Goal: Task Accomplishment & Management: Manage account settings

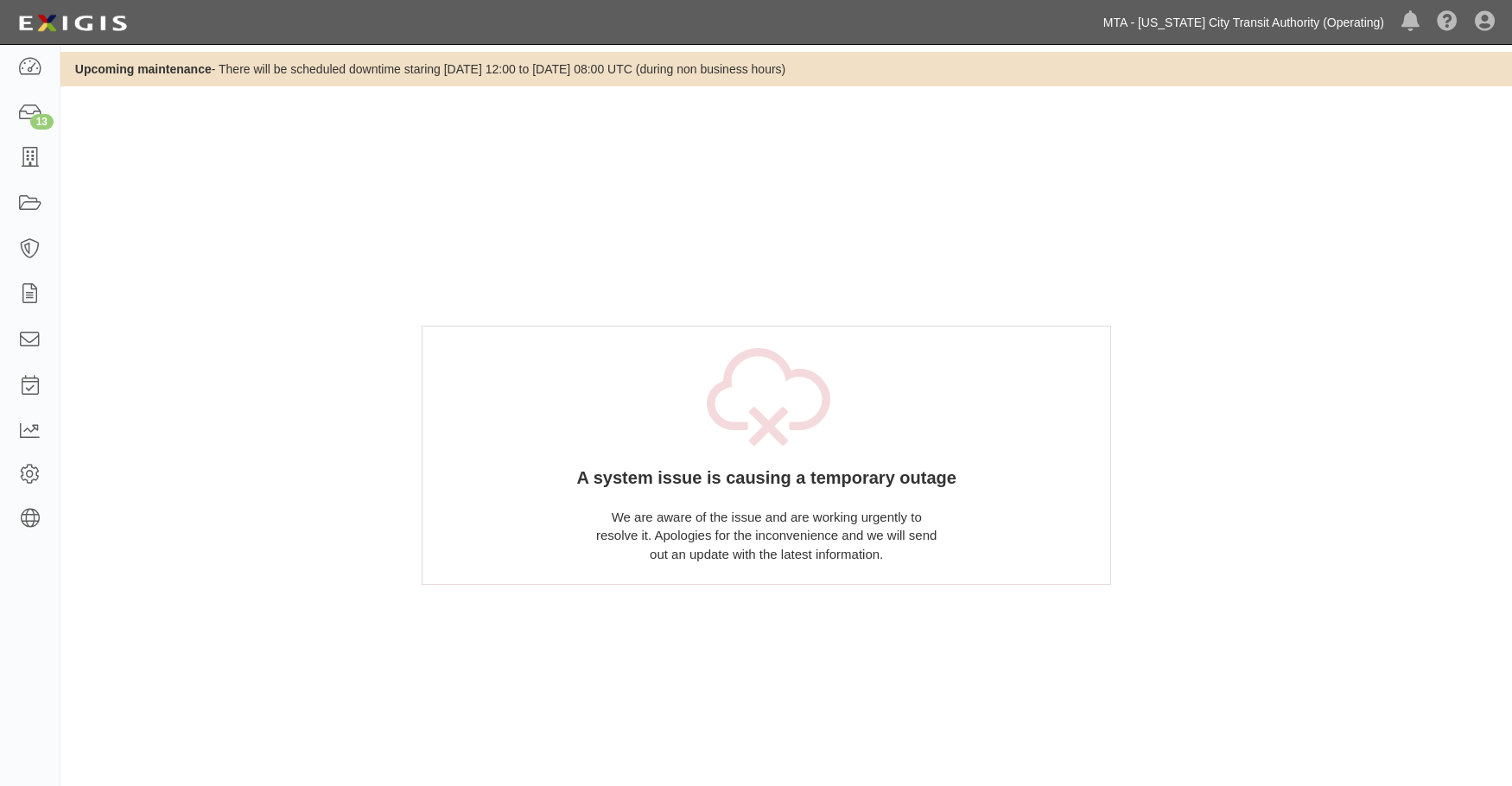
click at [1219, 21] on link "MTA - [US_STATE] City Transit Authority (Operating)" at bounding box center [1244, 22] width 298 height 35
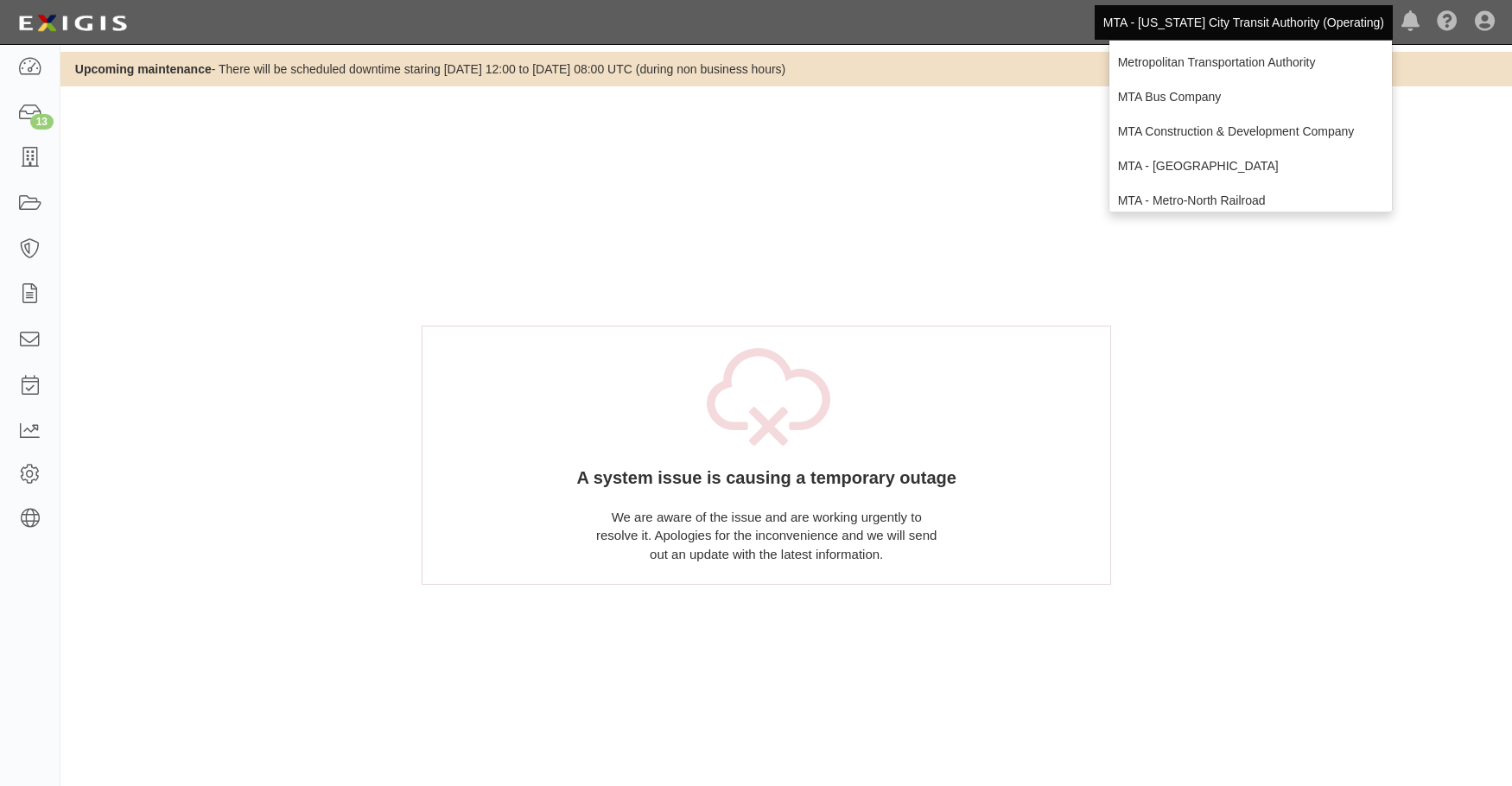
scroll to position [238, 0]
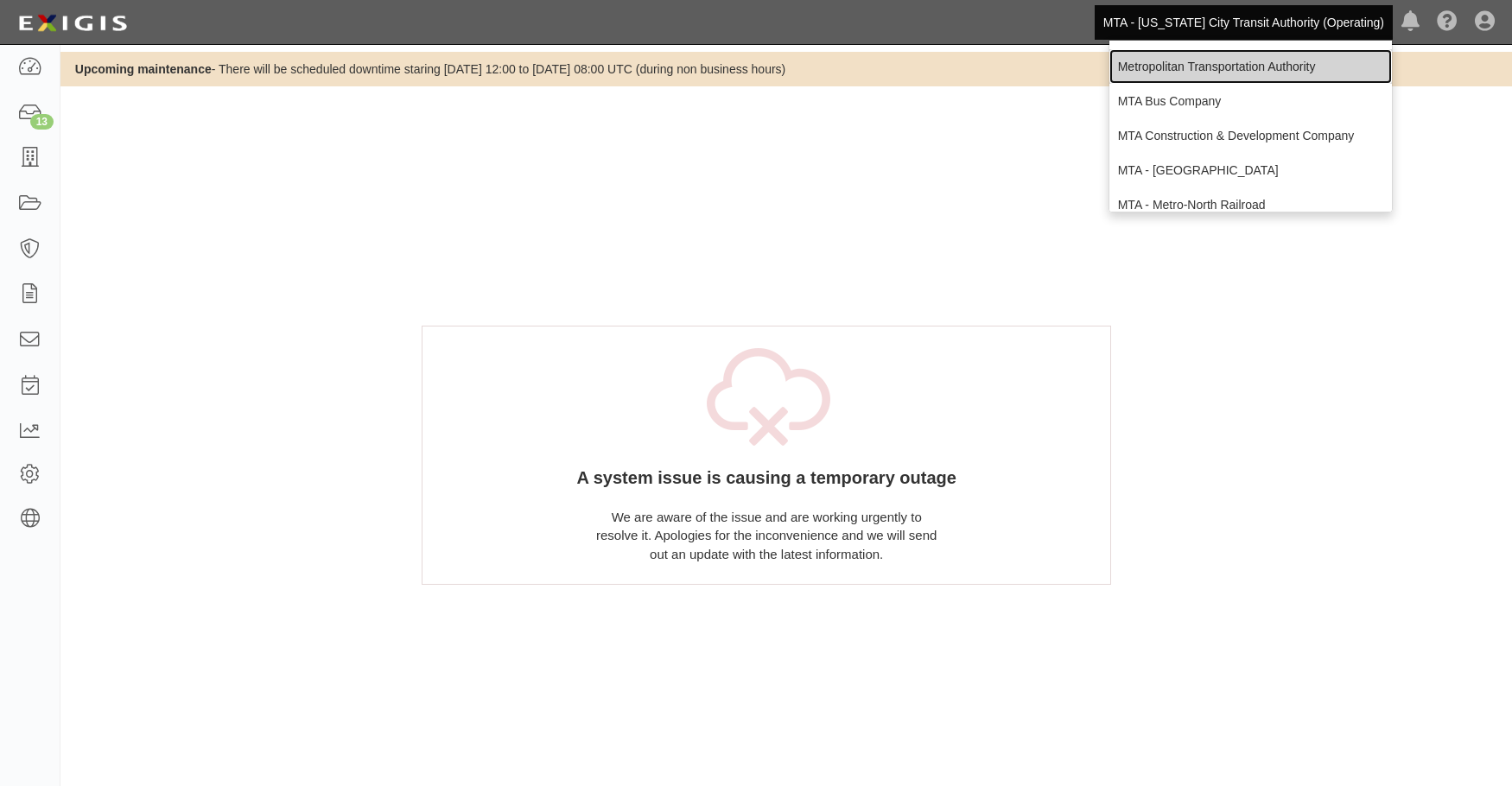
click at [1225, 66] on link "Metropolitan Transportation Authority" at bounding box center [1250, 66] width 283 height 35
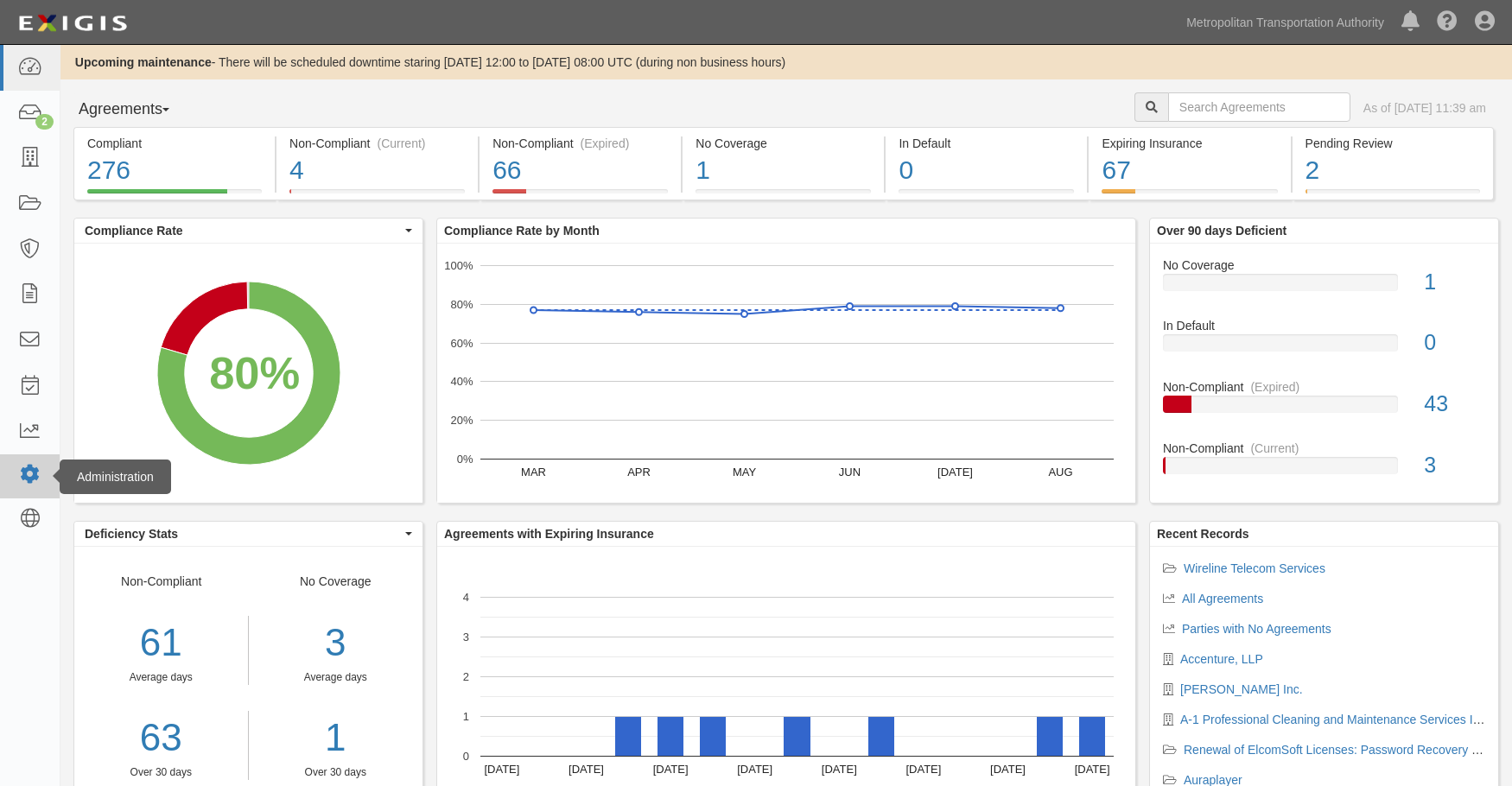
click at [25, 482] on icon at bounding box center [29, 475] width 24 height 14
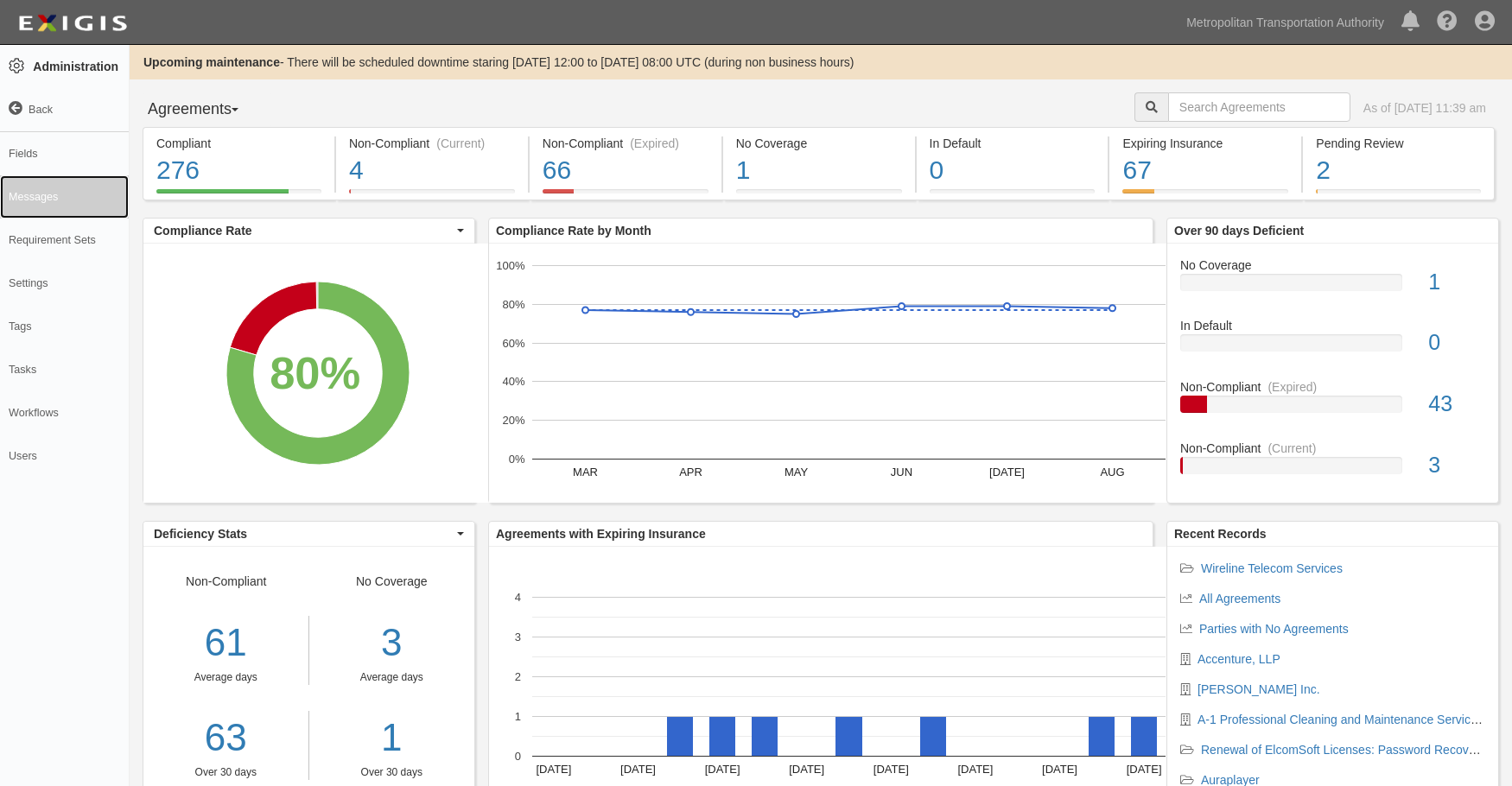
click at [12, 192] on link "Messages" at bounding box center [64, 196] width 128 height 43
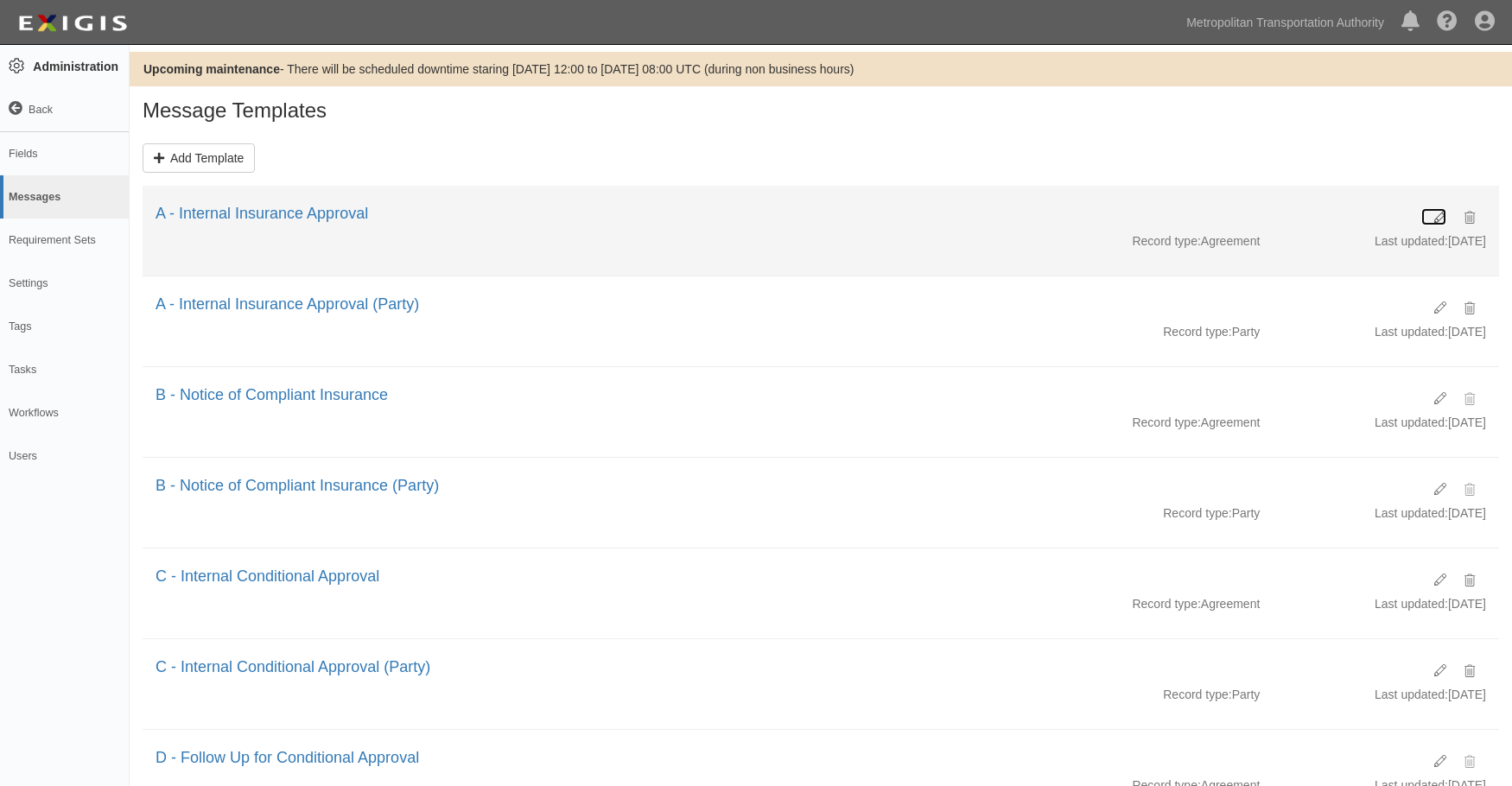
click at [1436, 213] on icon at bounding box center [1440, 217] width 12 height 12
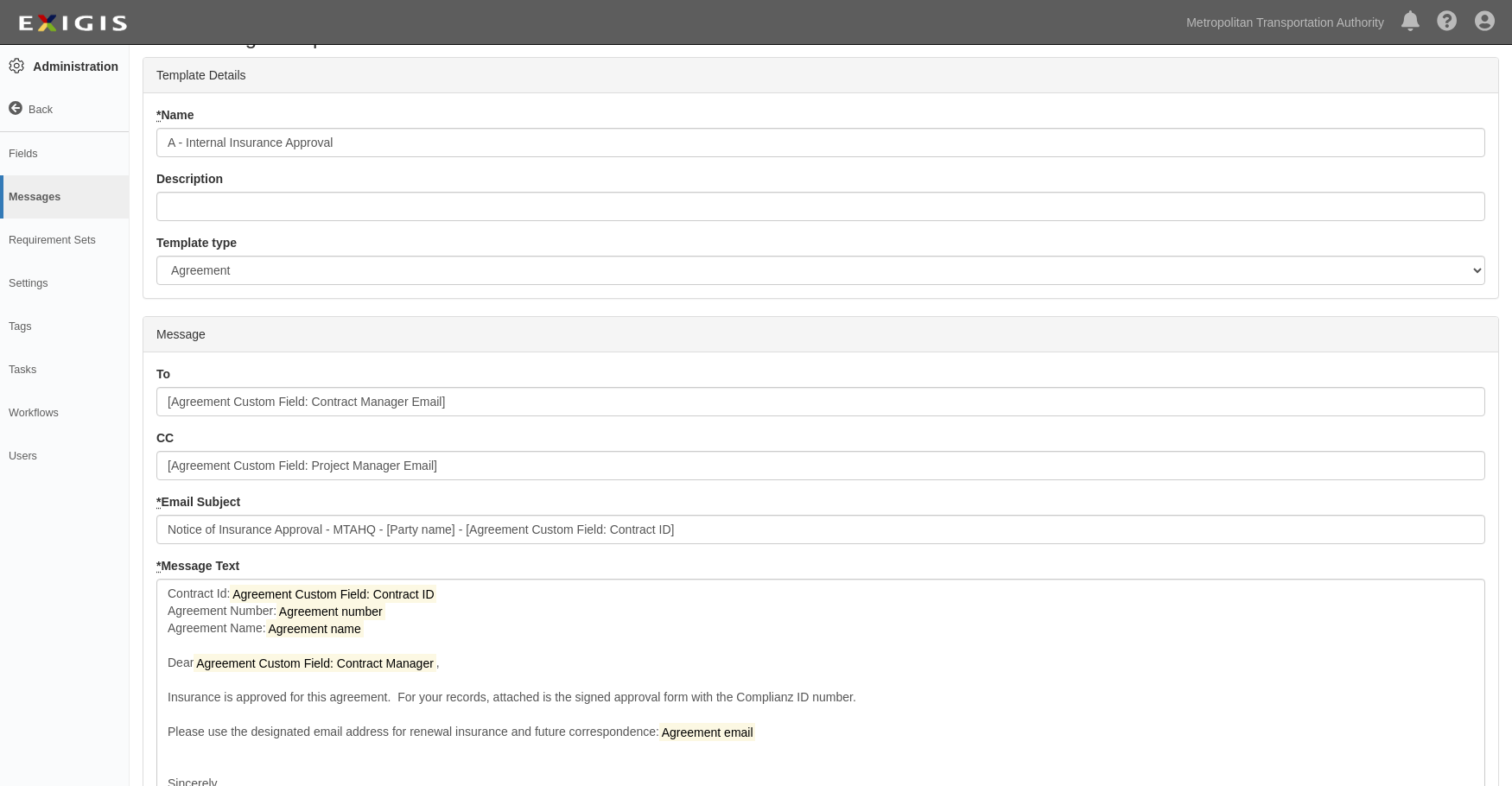
scroll to position [188, 0]
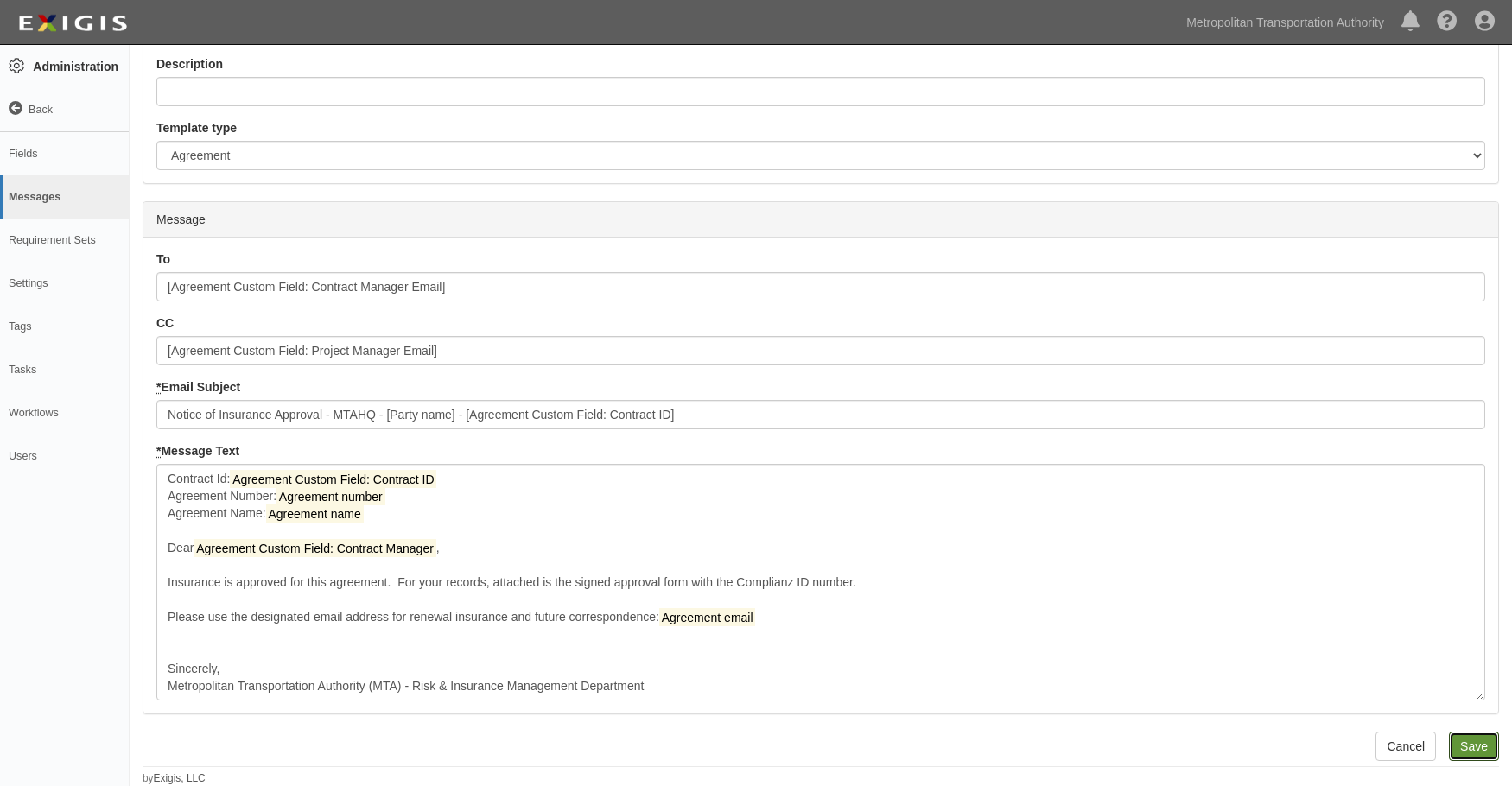
drag, startPoint x: 1479, startPoint y: 741, endPoint x: 1337, endPoint y: 650, distance: 168.7
click at [1477, 741] on input "Save" at bounding box center [1474, 747] width 50 height 30
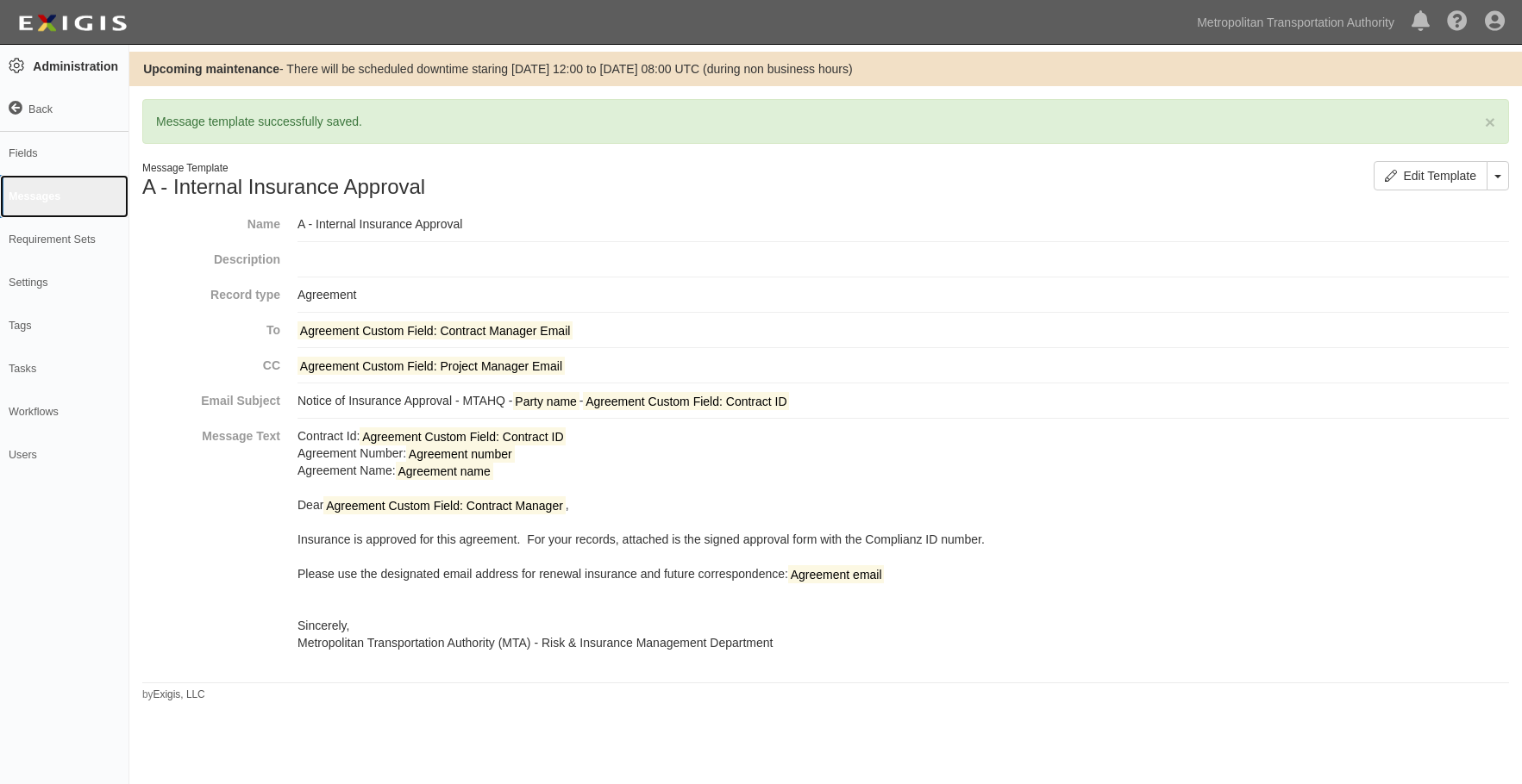
click at [39, 186] on link "Messages" at bounding box center [64, 196] width 128 height 43
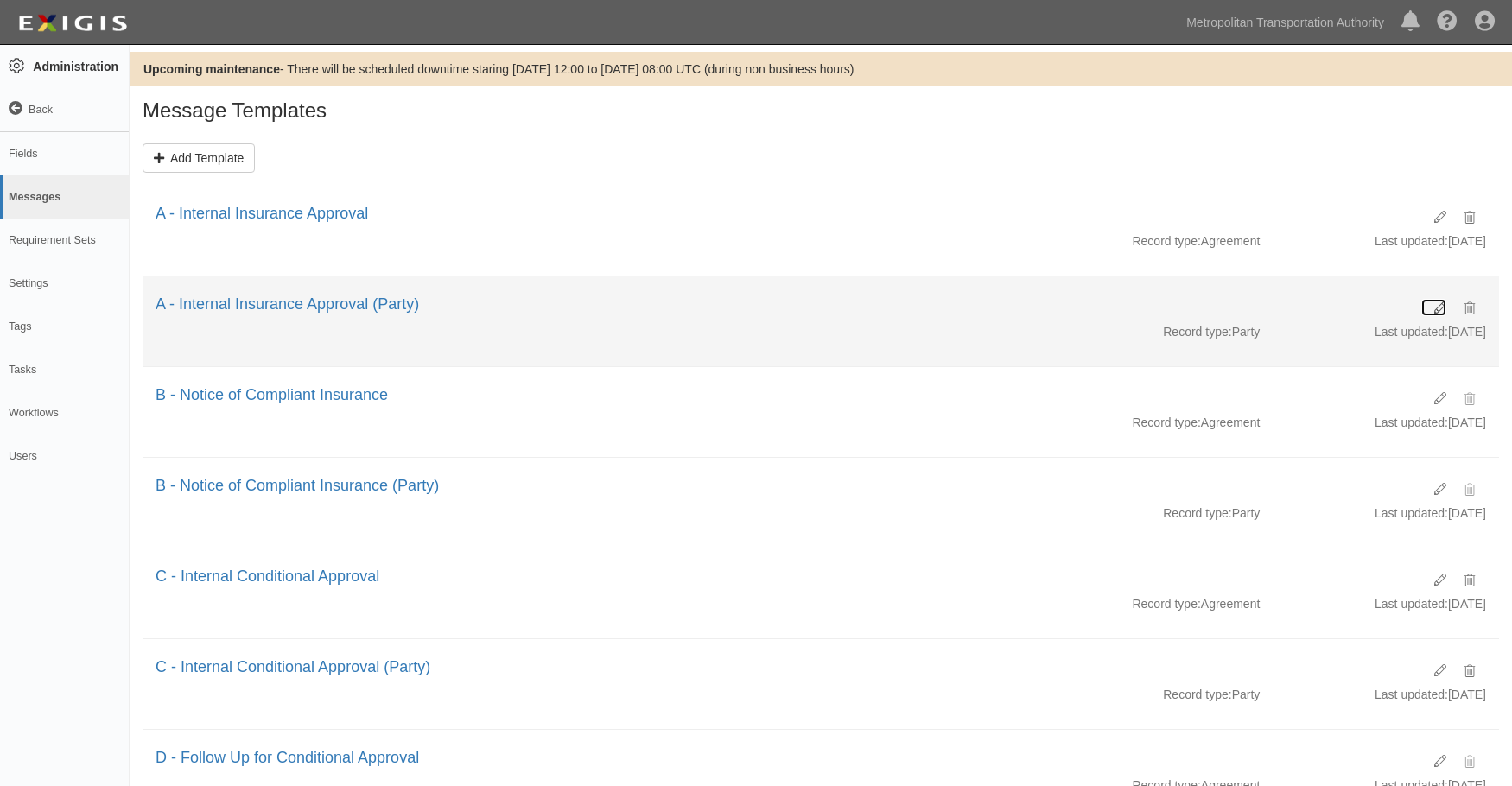
click at [1437, 306] on icon at bounding box center [1440, 308] width 12 height 12
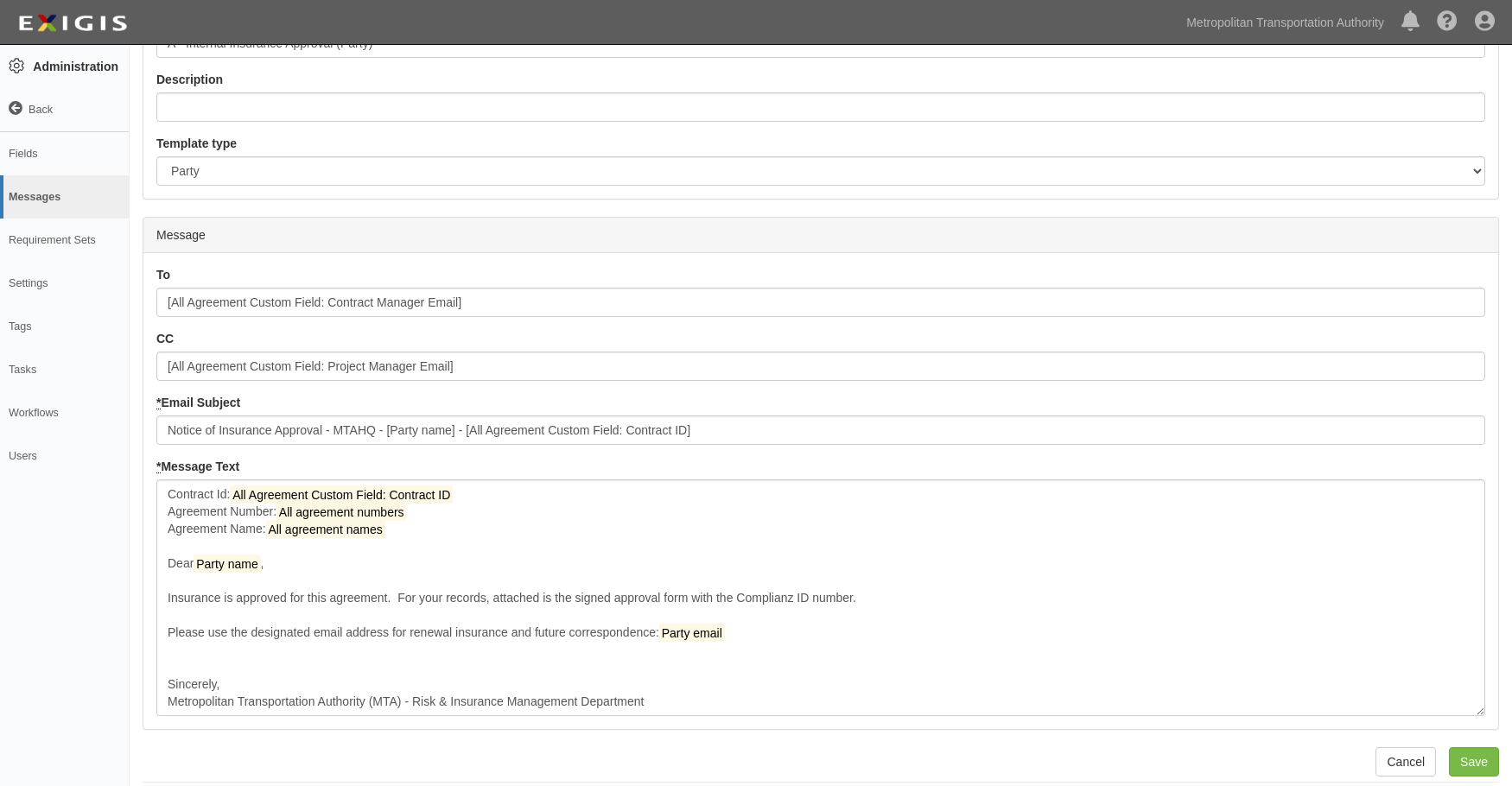
scroll to position [188, 0]
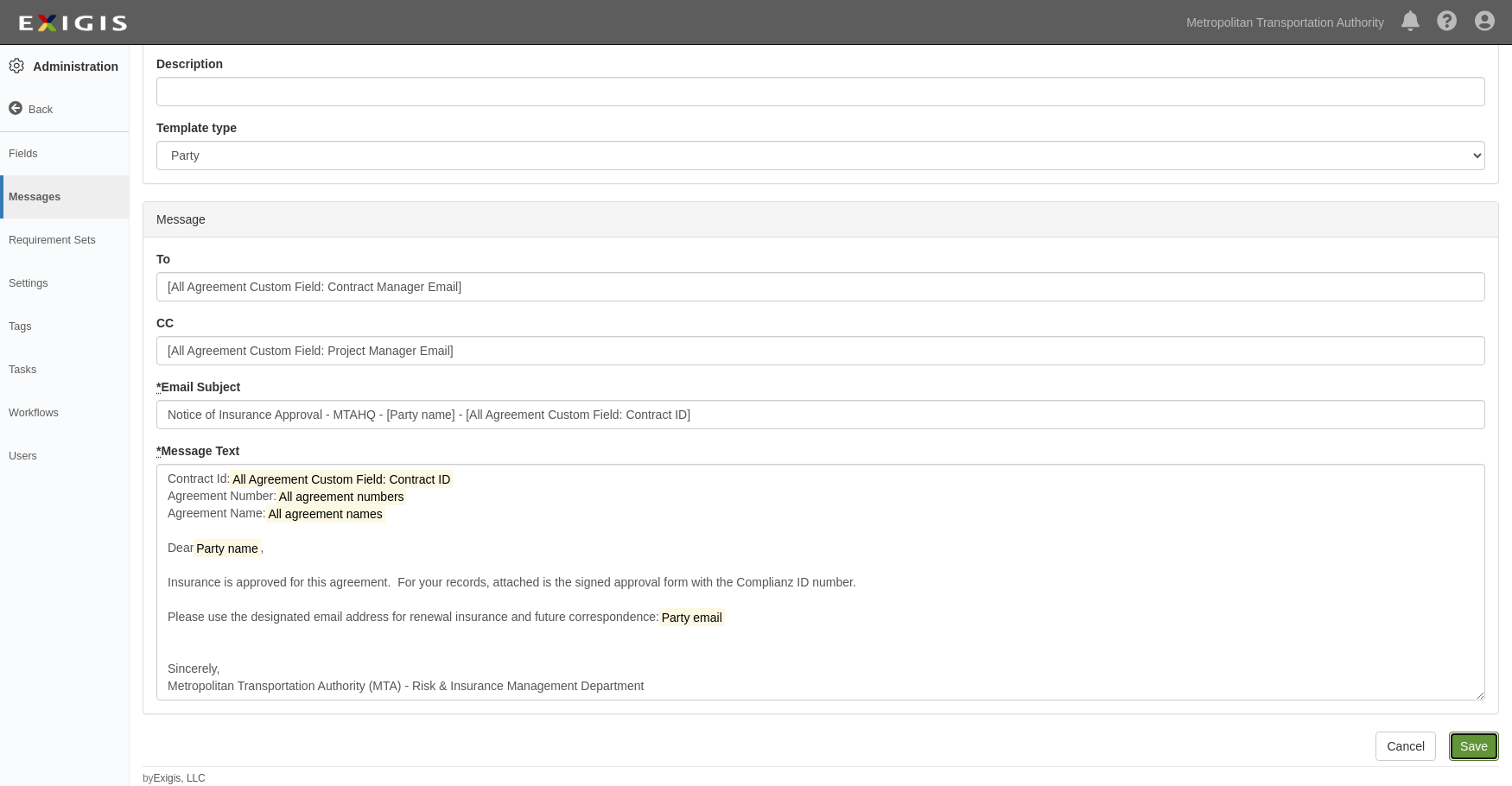
click at [1489, 750] on input "Save" at bounding box center [1474, 747] width 50 height 30
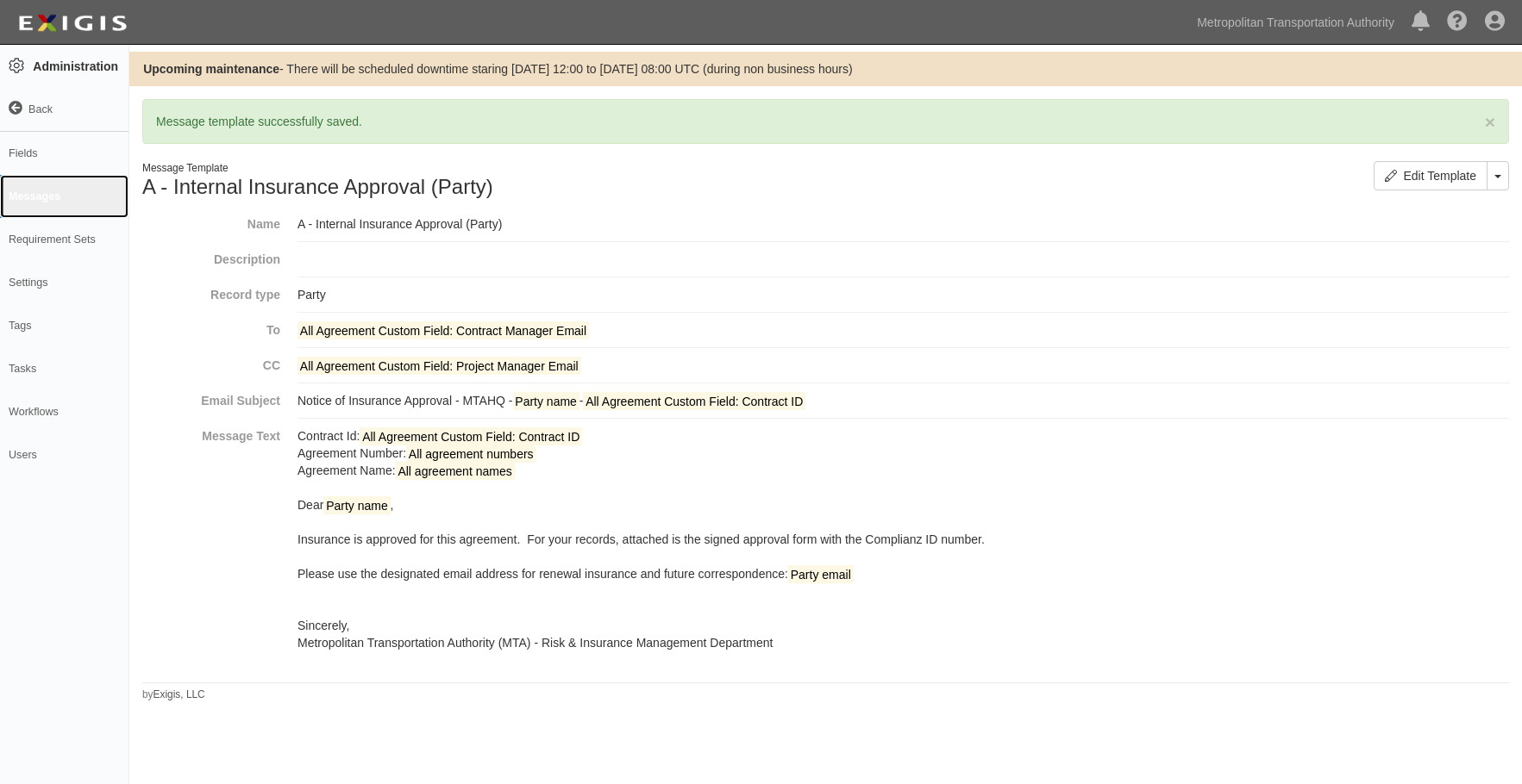
click at [12, 188] on link "Messages" at bounding box center [64, 196] width 128 height 43
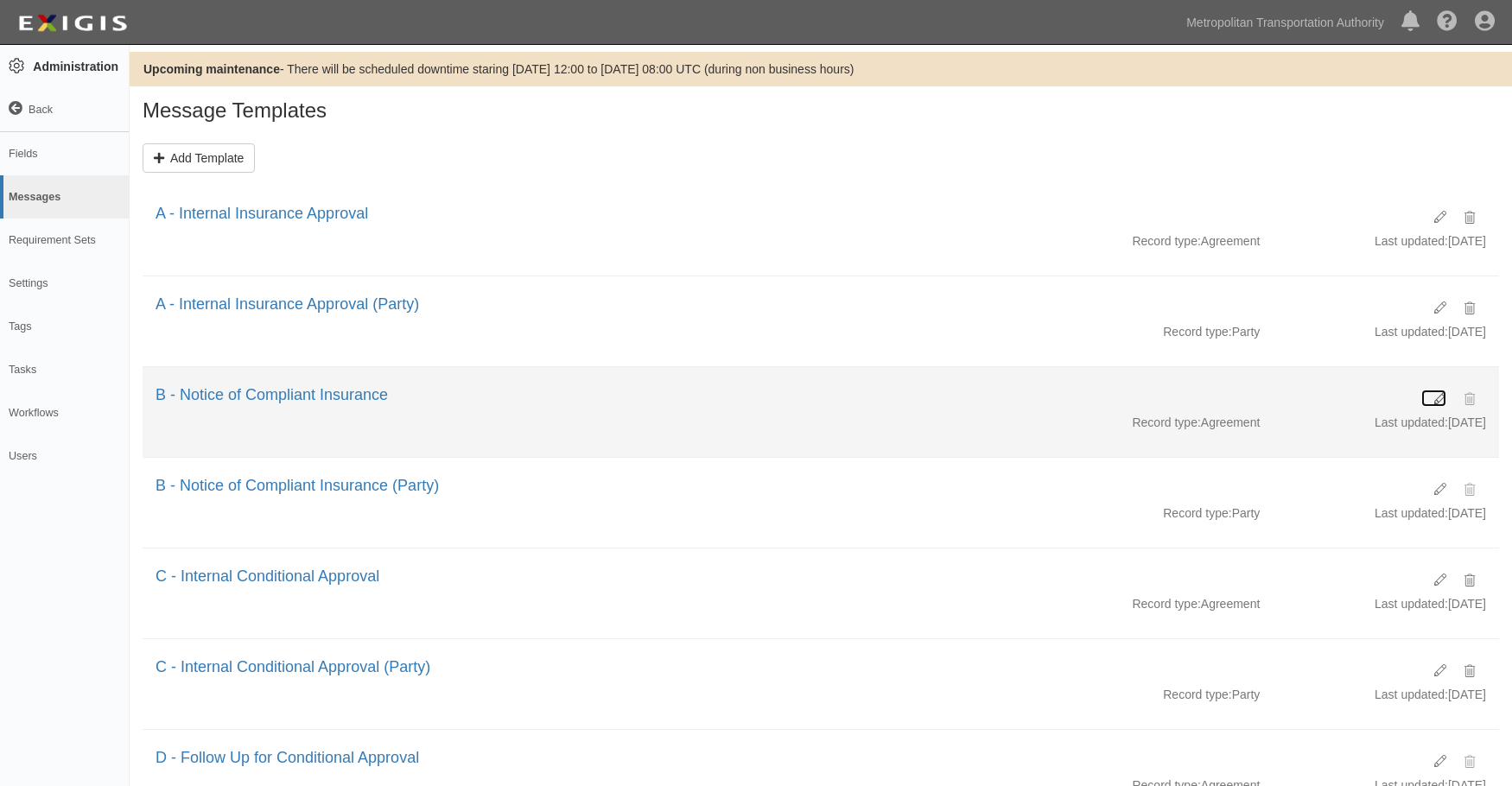
click at [1438, 400] on icon at bounding box center [1440, 398] width 12 height 12
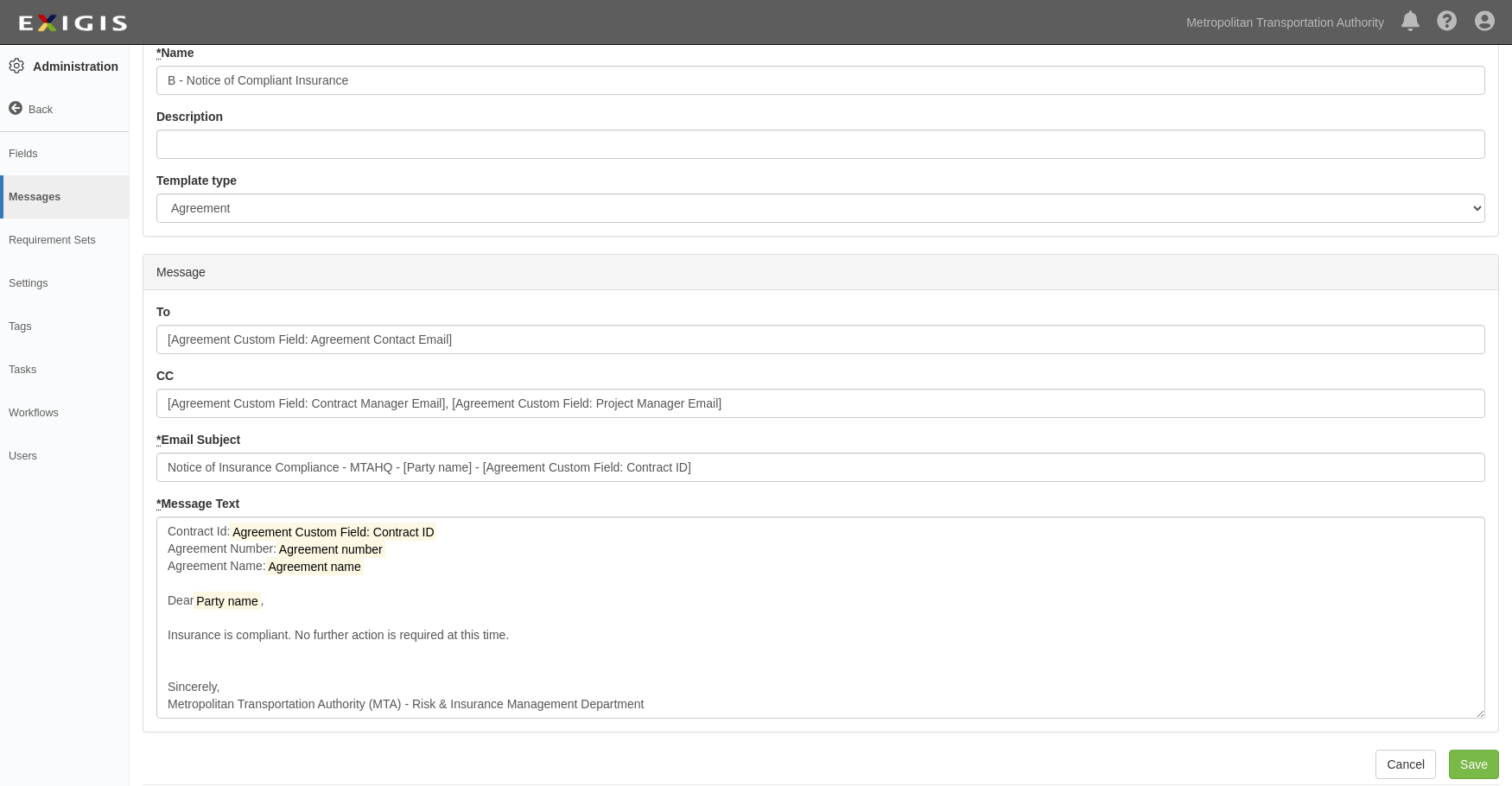
scroll to position [153, 0]
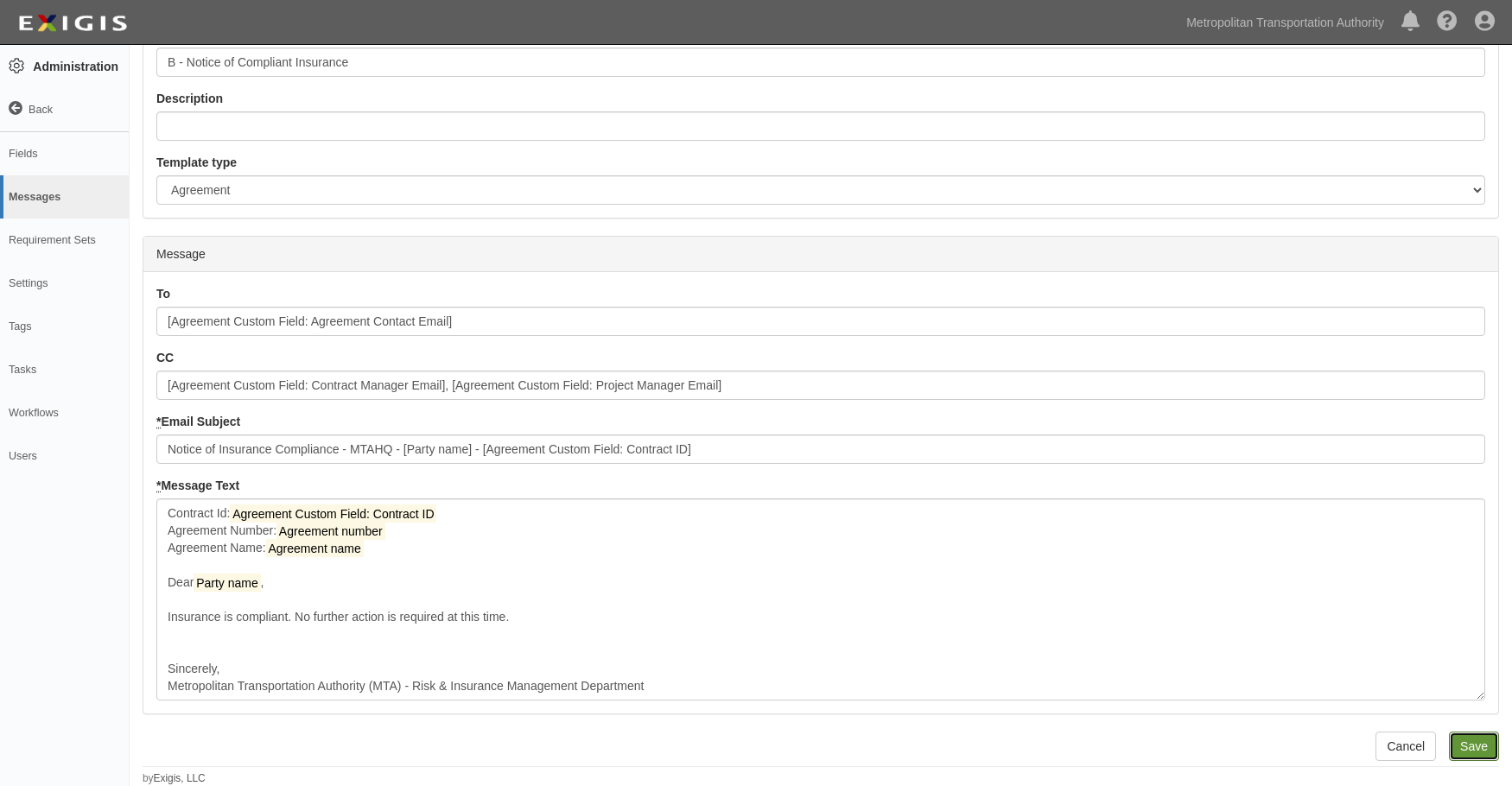
click at [1473, 743] on input "Save" at bounding box center [1474, 747] width 50 height 30
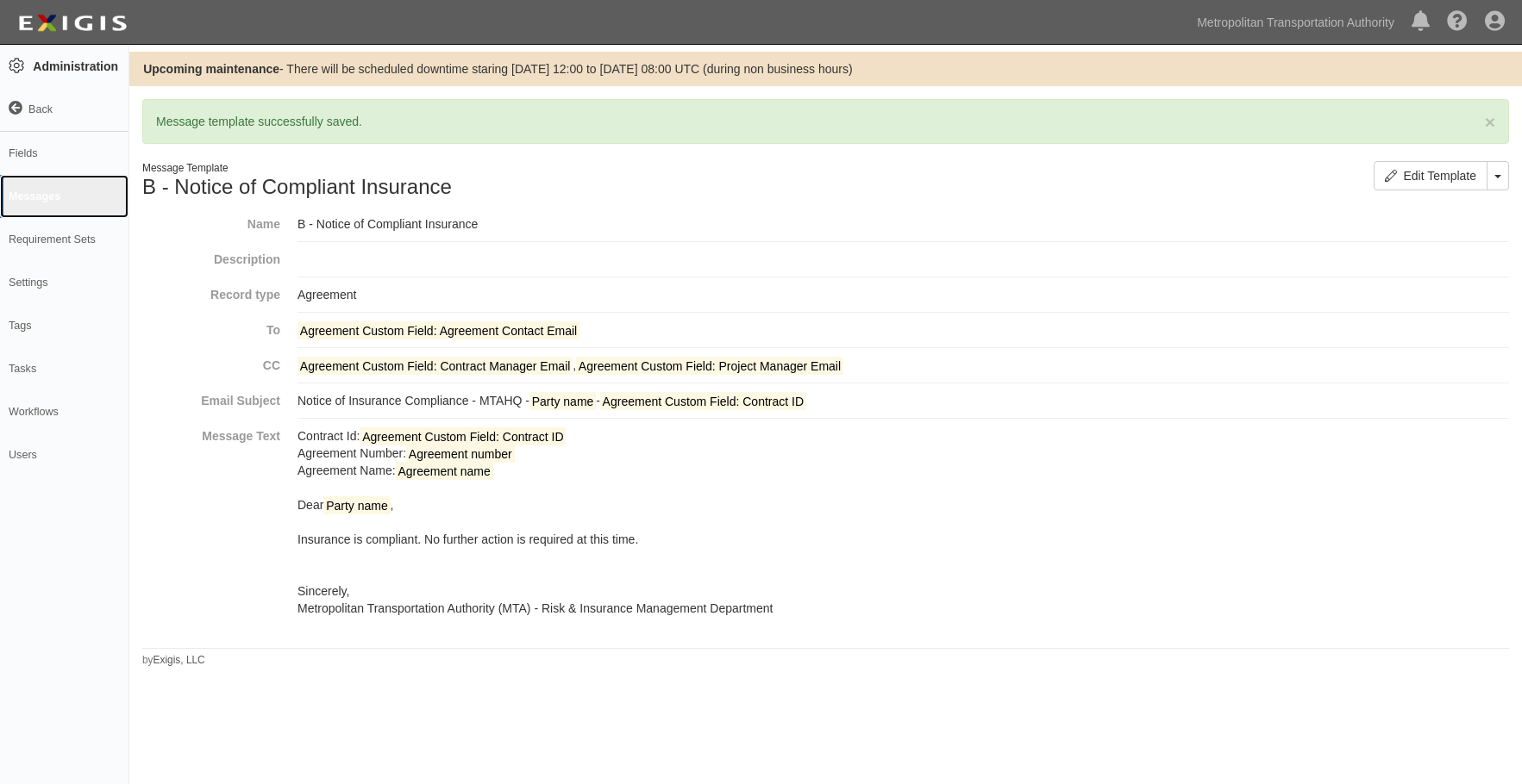
click at [47, 191] on link "Messages" at bounding box center [64, 196] width 128 height 43
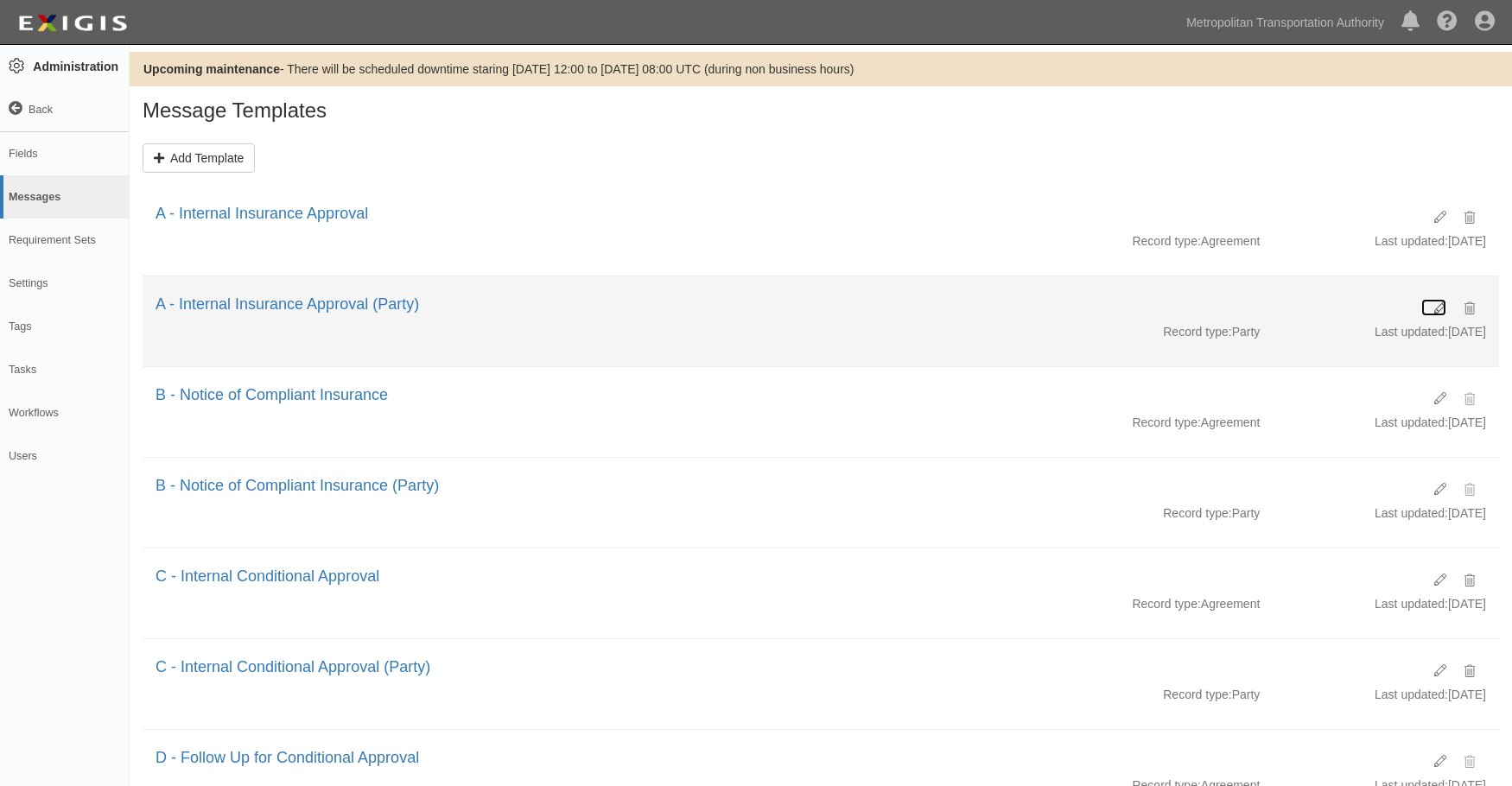
click at [1441, 302] on icon at bounding box center [1440, 308] width 12 height 12
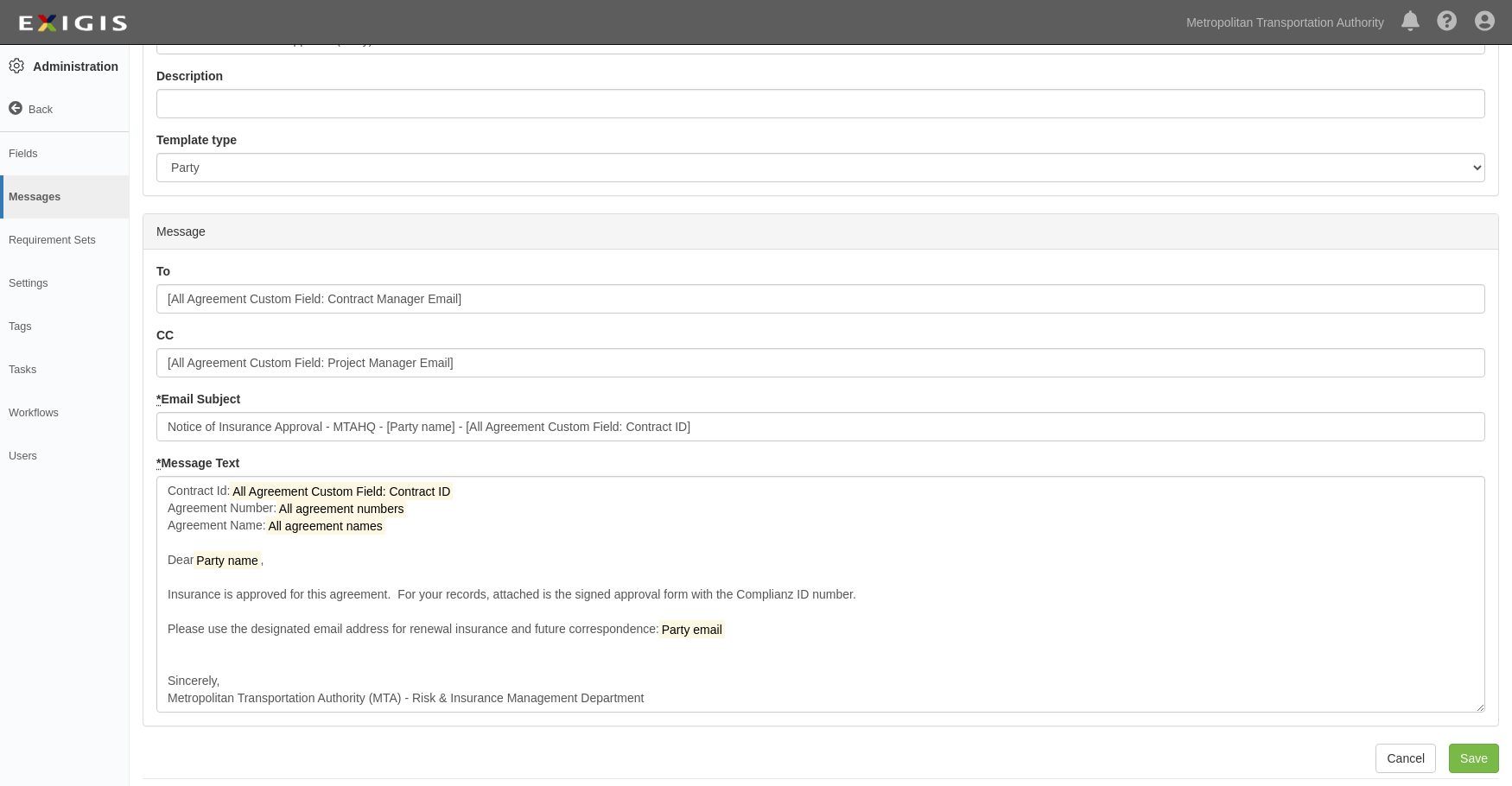
scroll to position [188, 0]
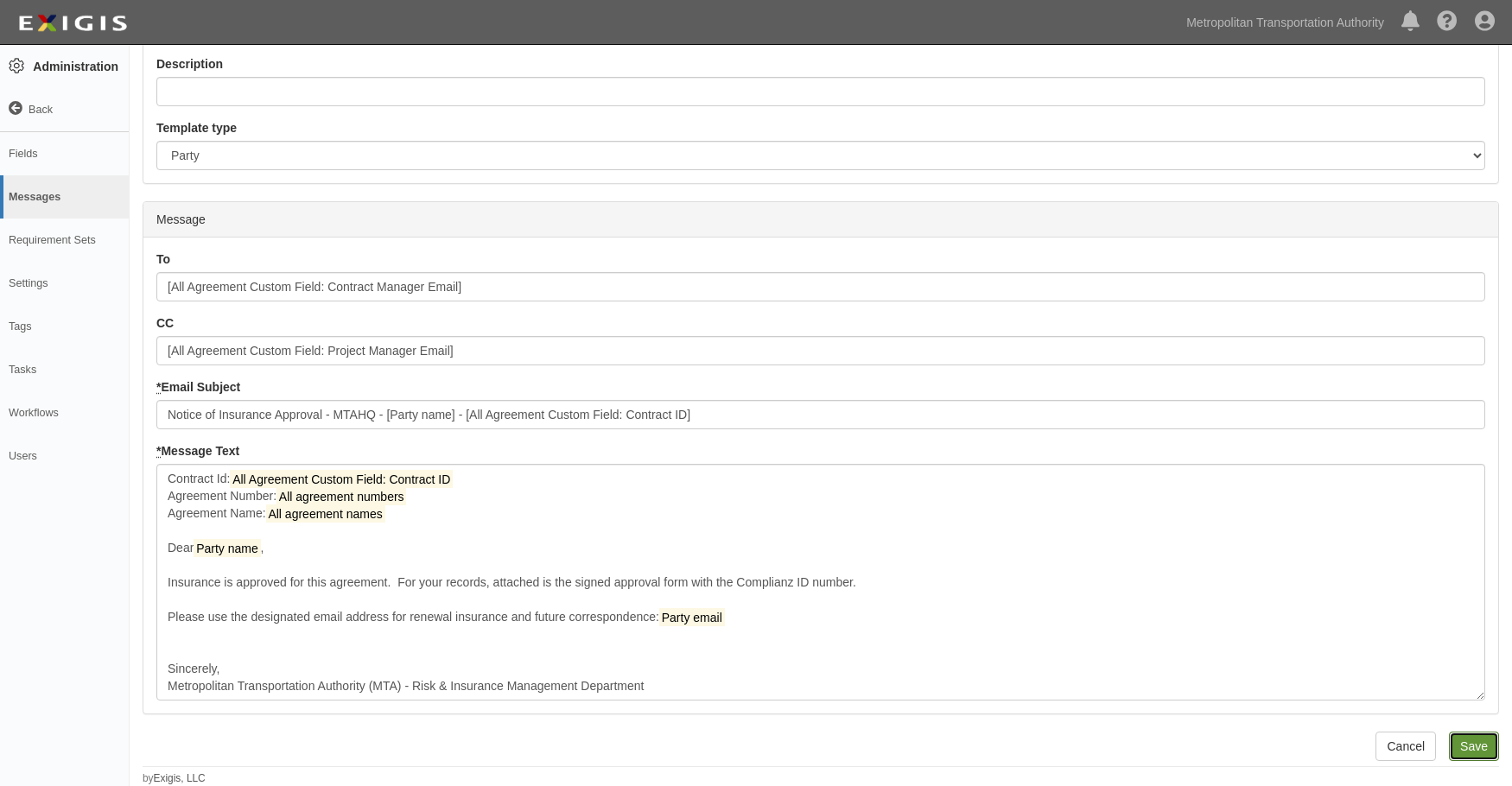
click at [1478, 750] on input "Save" at bounding box center [1474, 747] width 50 height 30
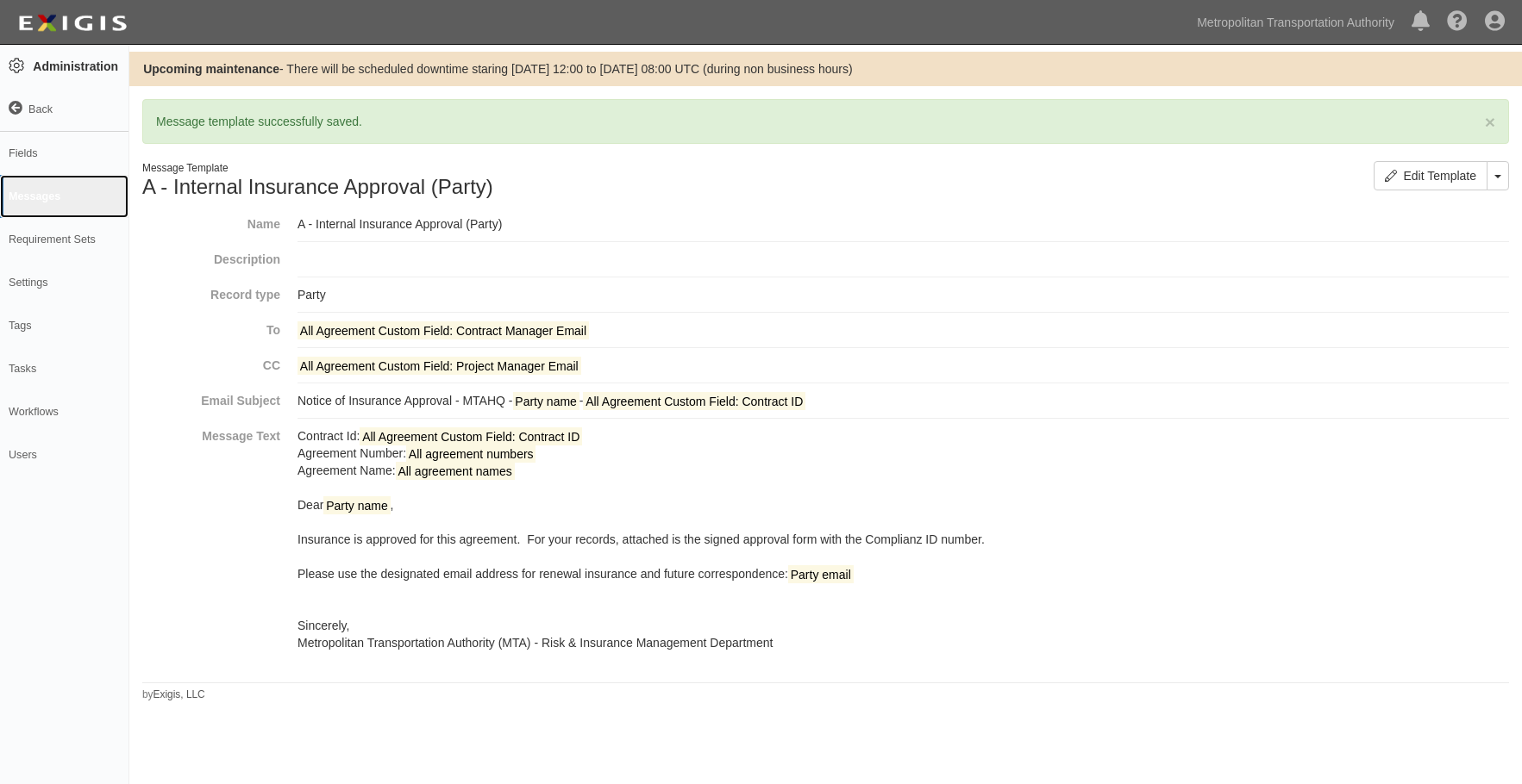
click at [32, 197] on link "Messages" at bounding box center [64, 196] width 128 height 43
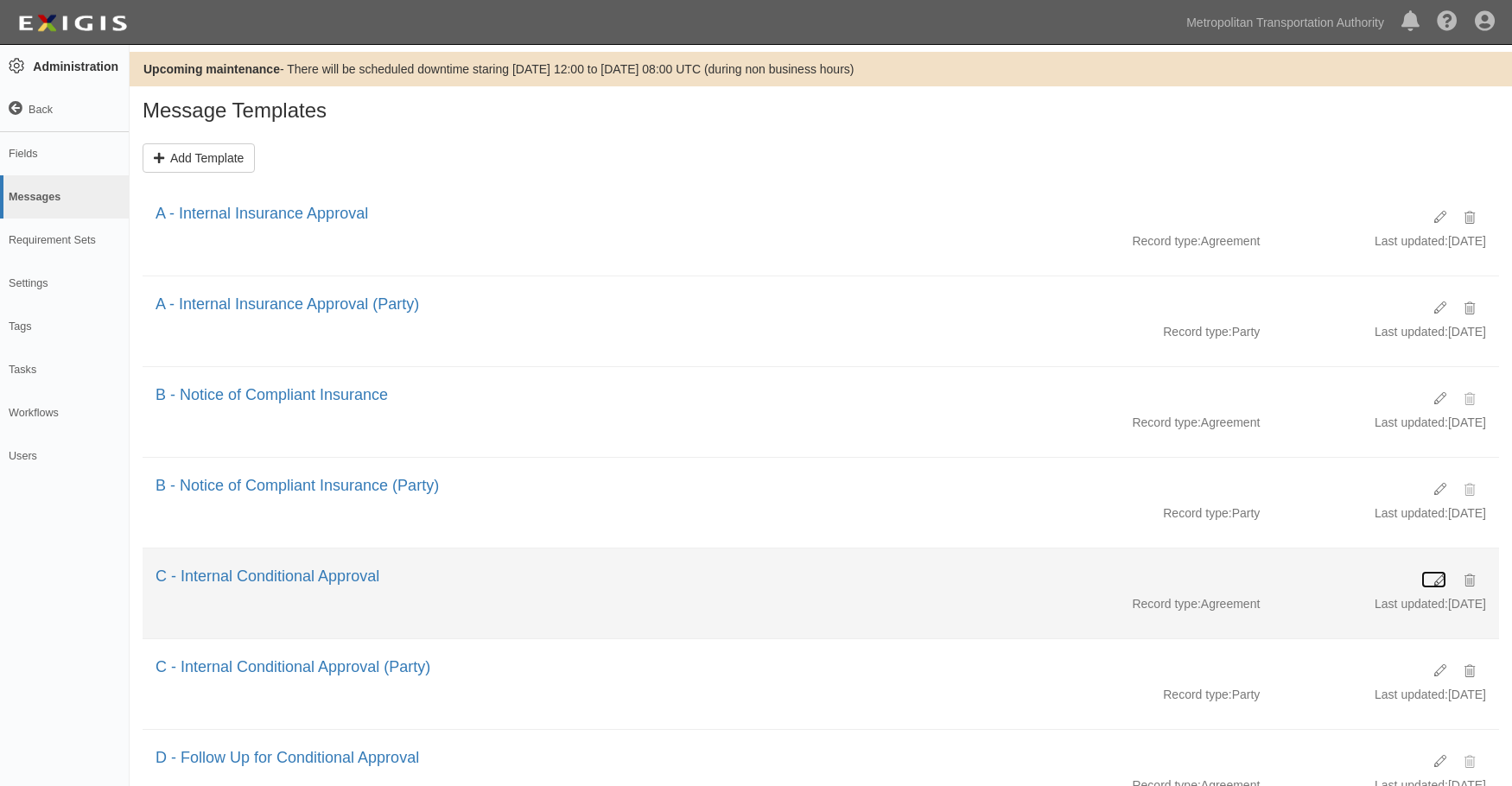
click at [1435, 585] on icon at bounding box center [1440, 580] width 12 height 12
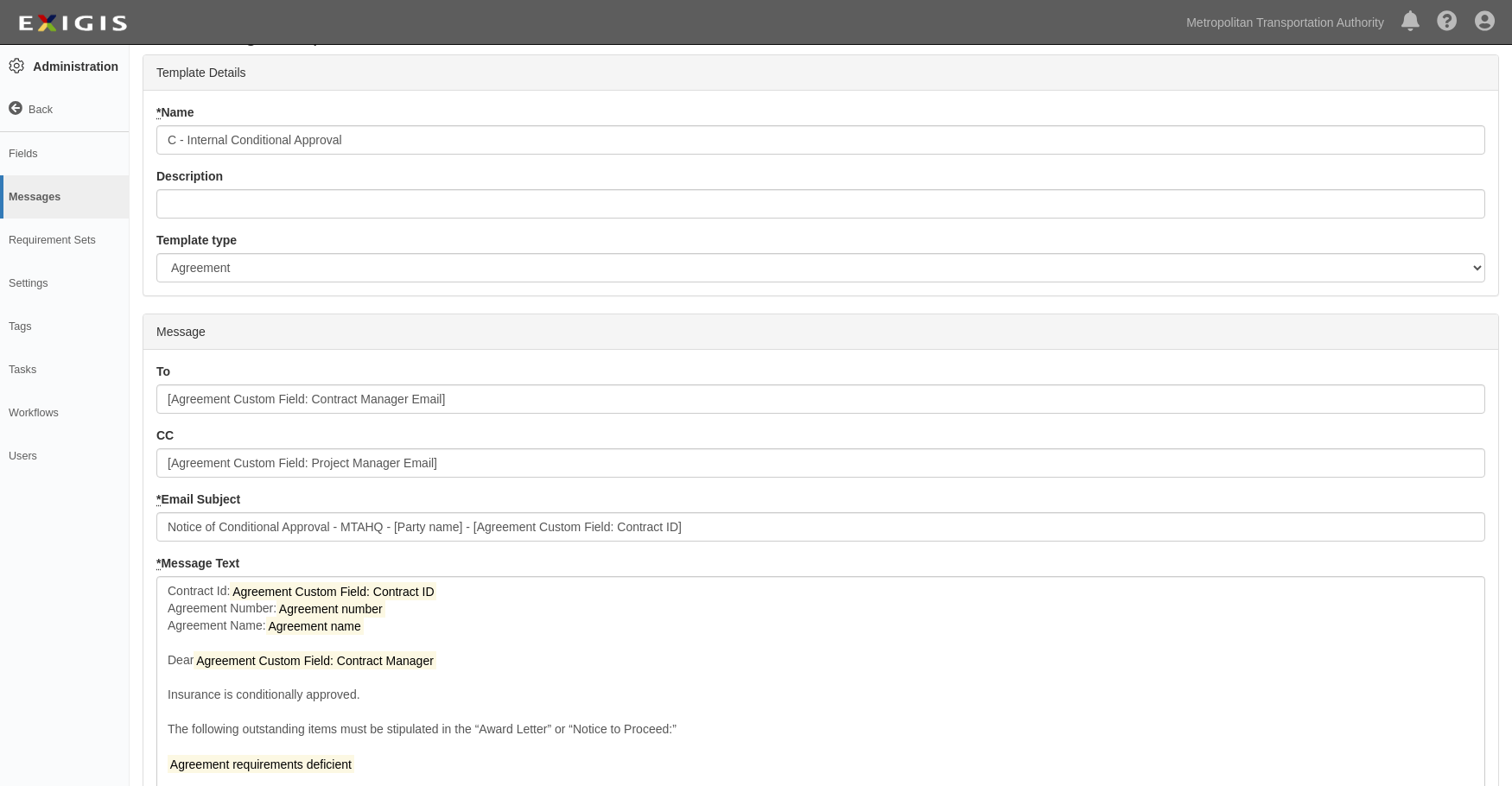
scroll to position [275, 0]
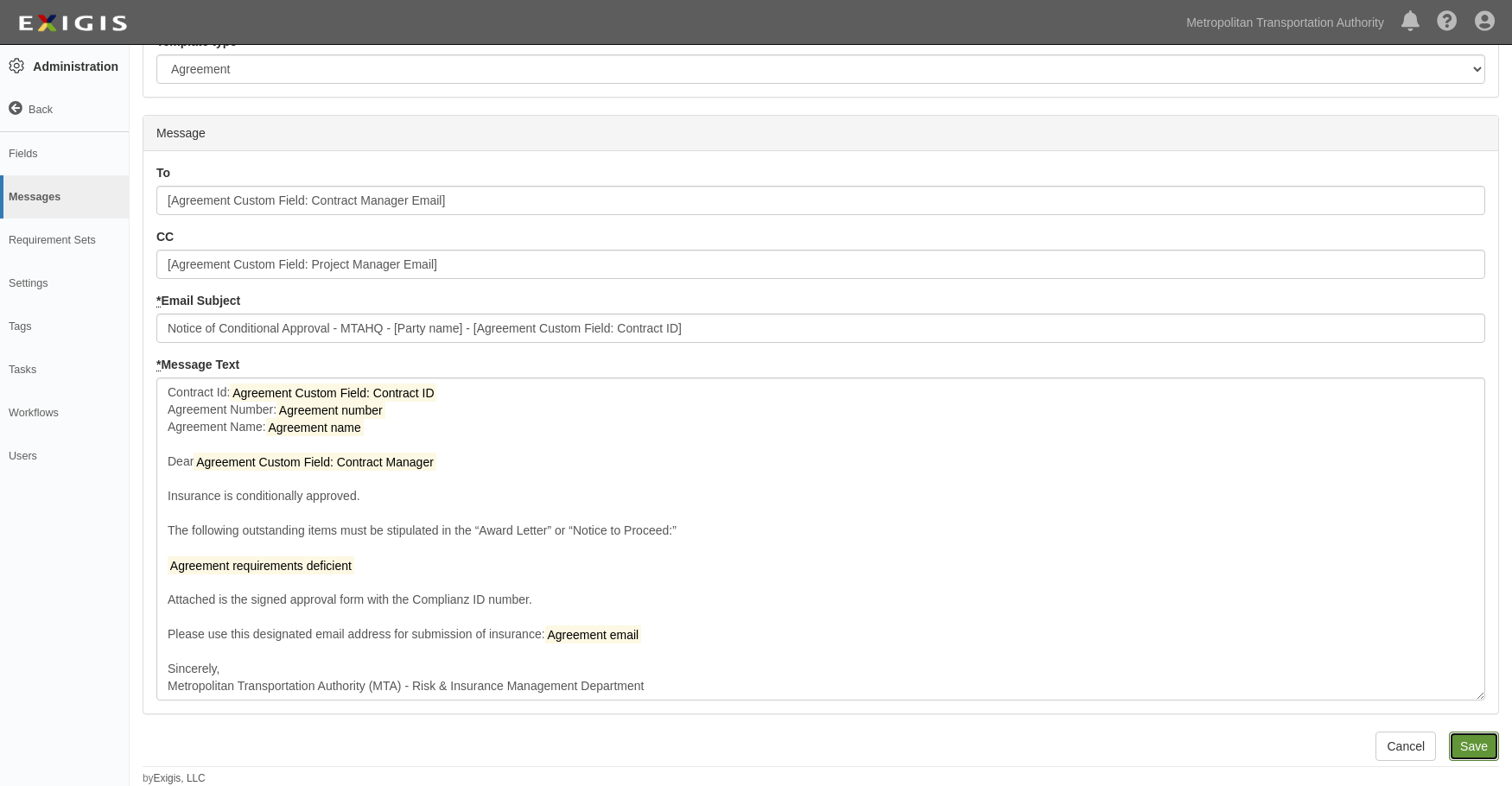
click at [1477, 754] on input "Save" at bounding box center [1474, 747] width 50 height 30
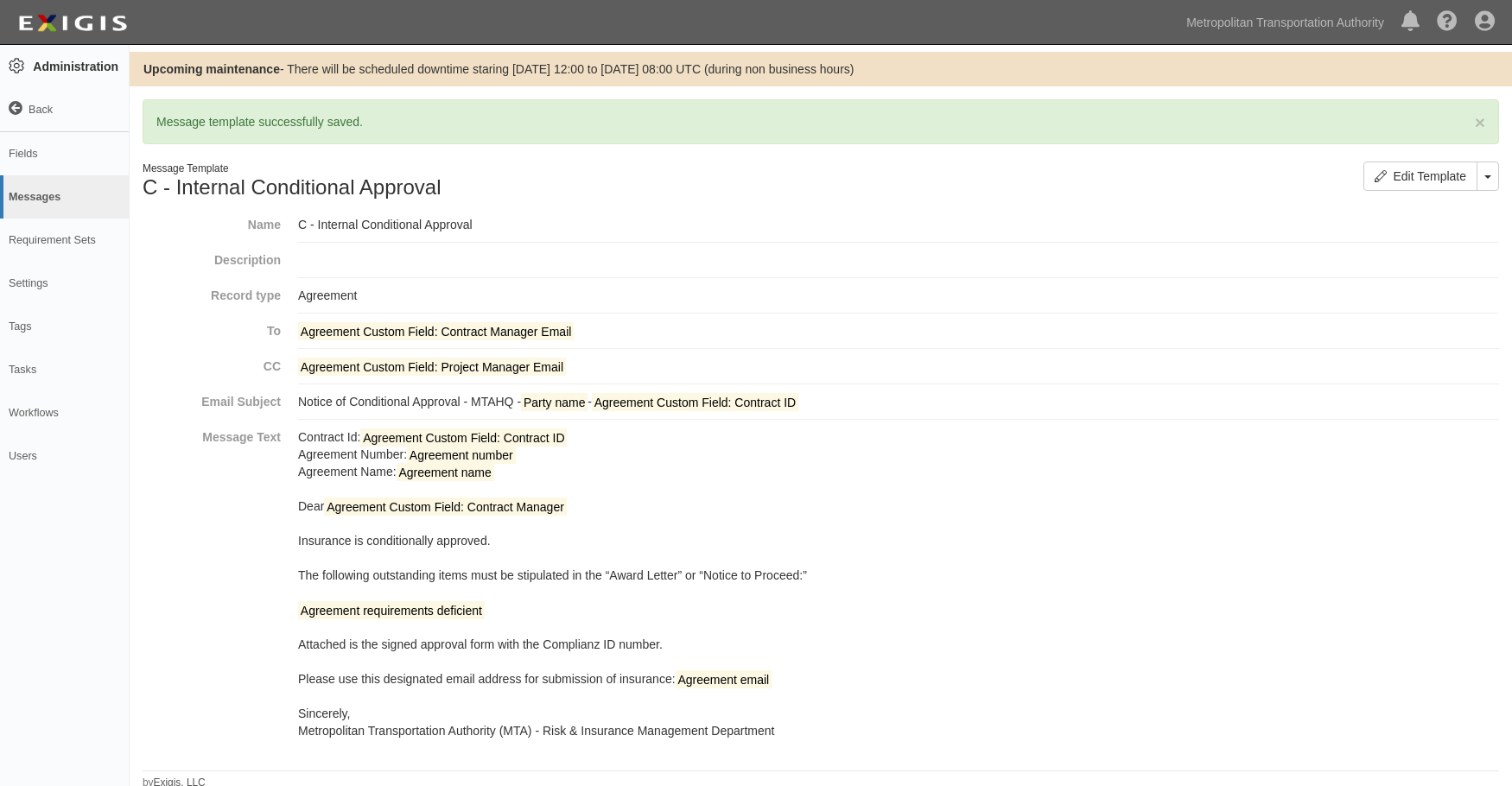
scroll to position [4, 0]
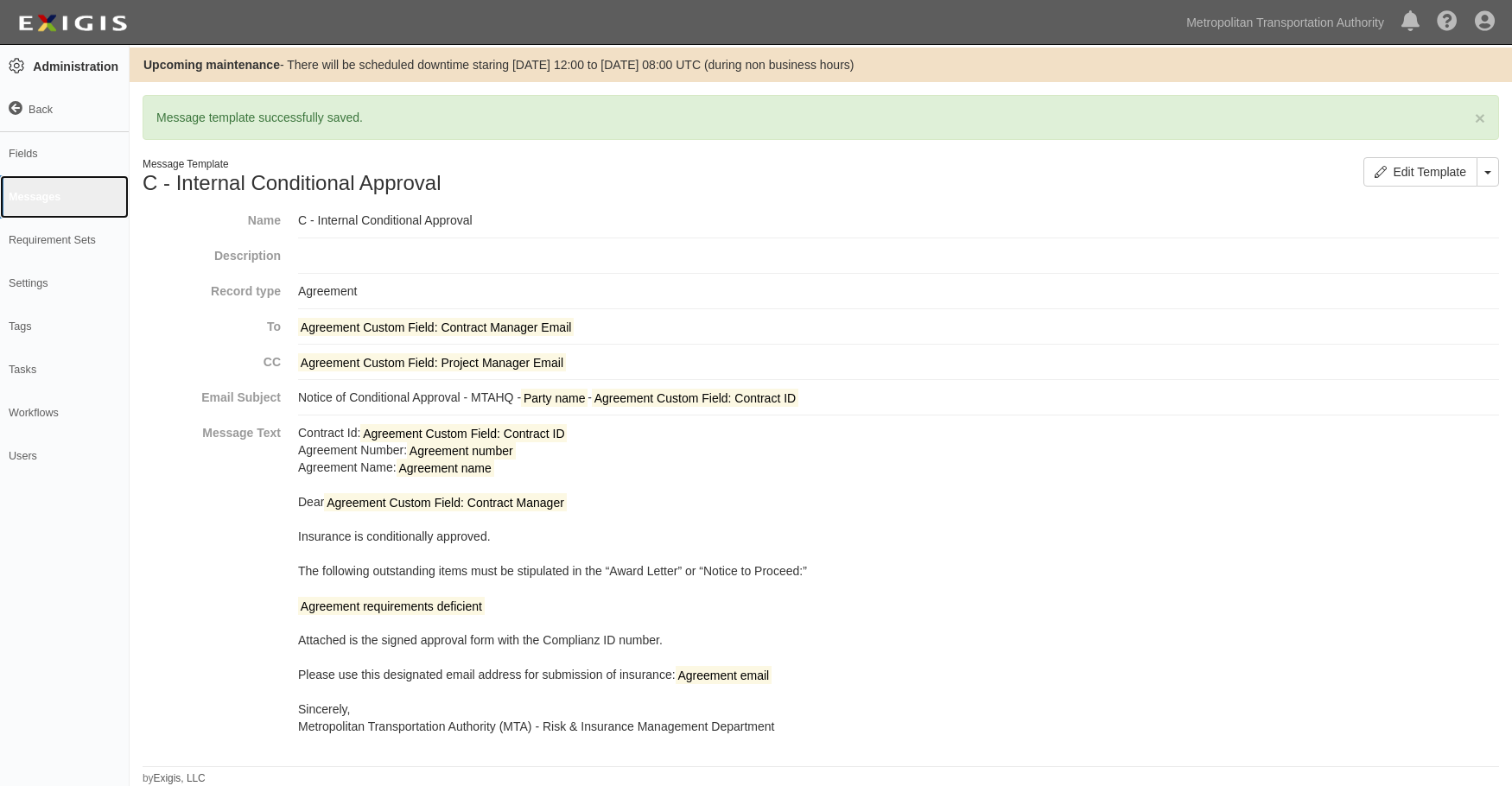
click at [17, 193] on link "Messages" at bounding box center [64, 196] width 128 height 43
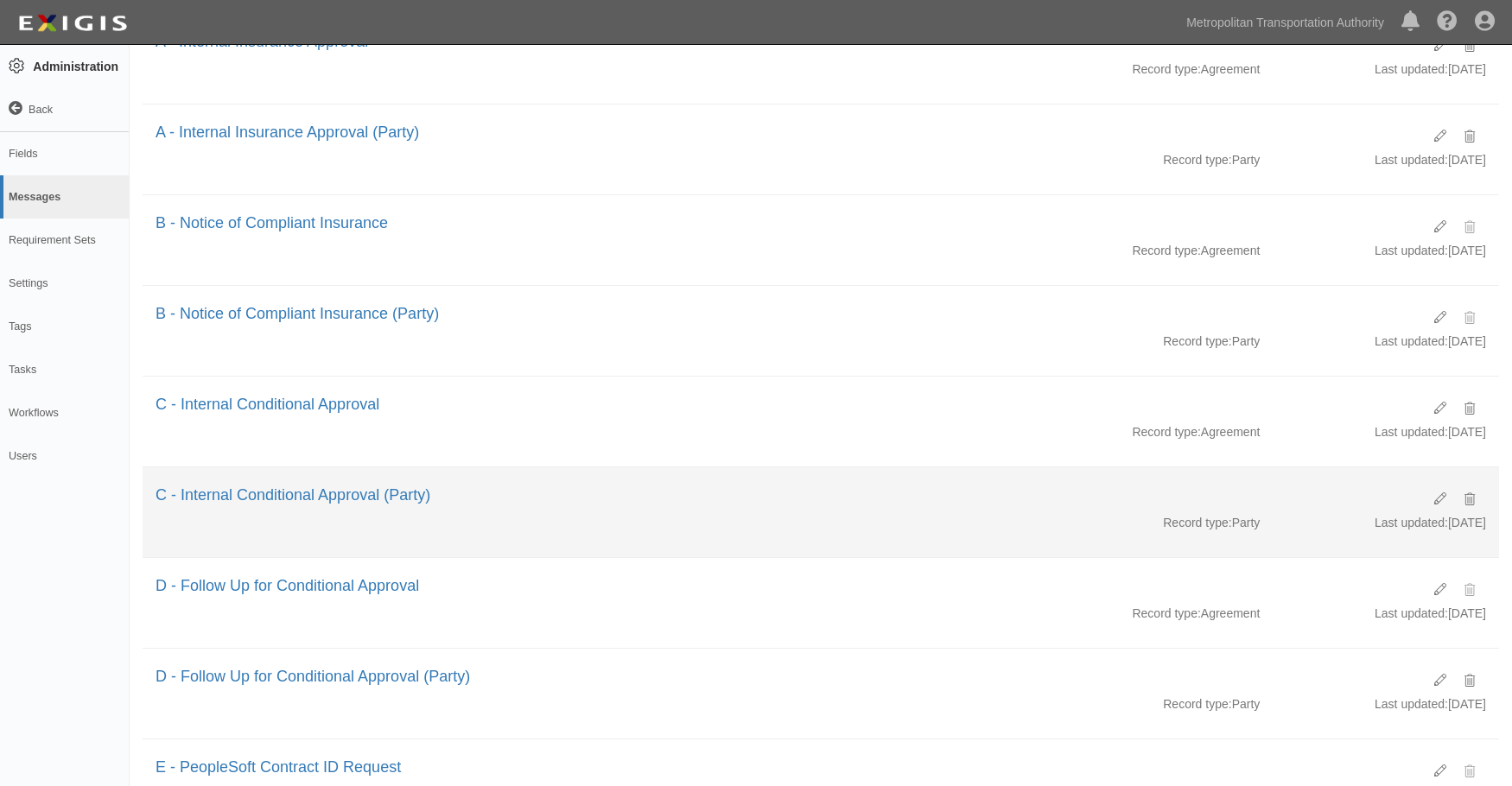
scroll to position [195, 0]
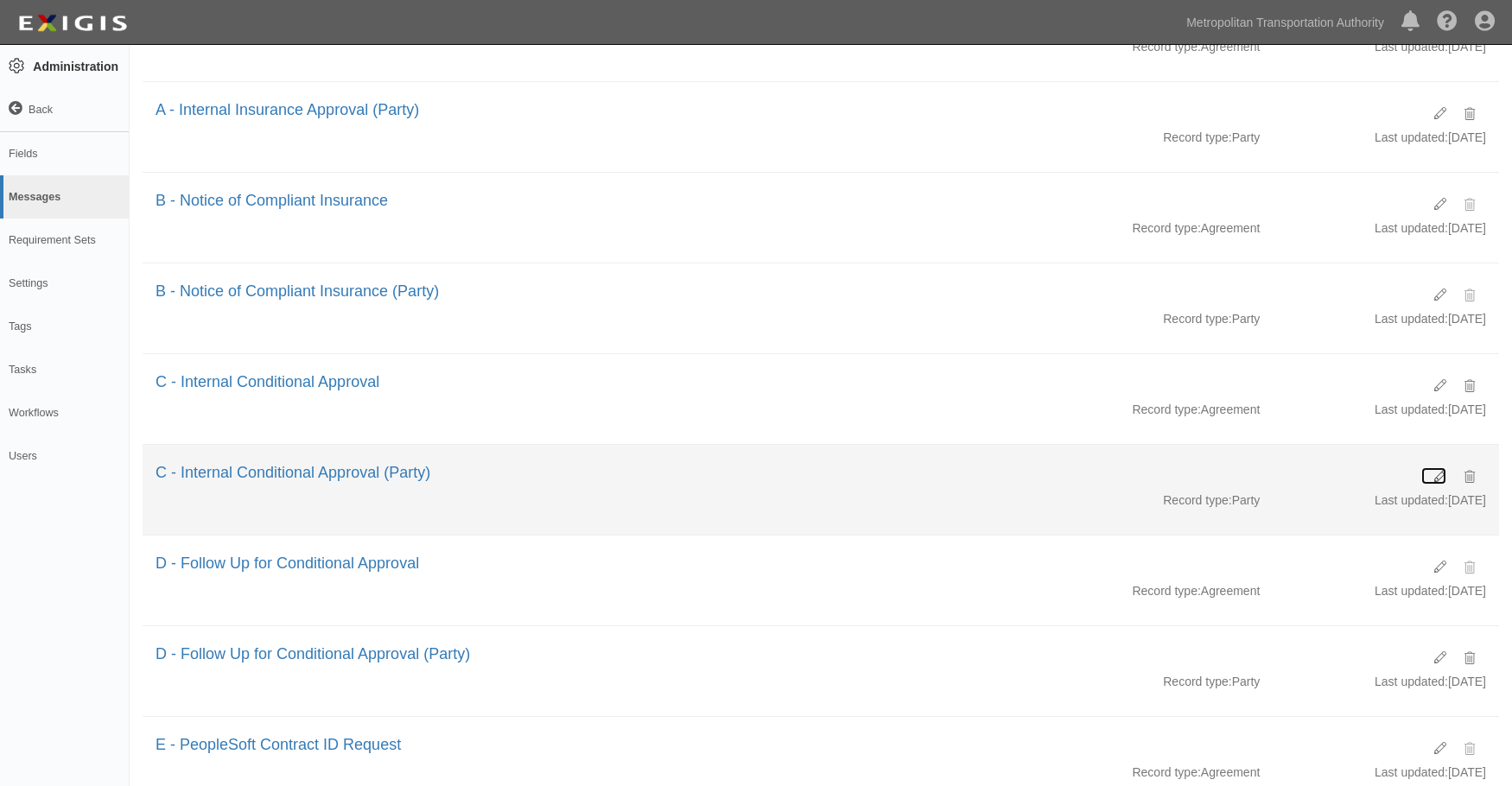
click at [1435, 479] on icon at bounding box center [1440, 476] width 12 height 12
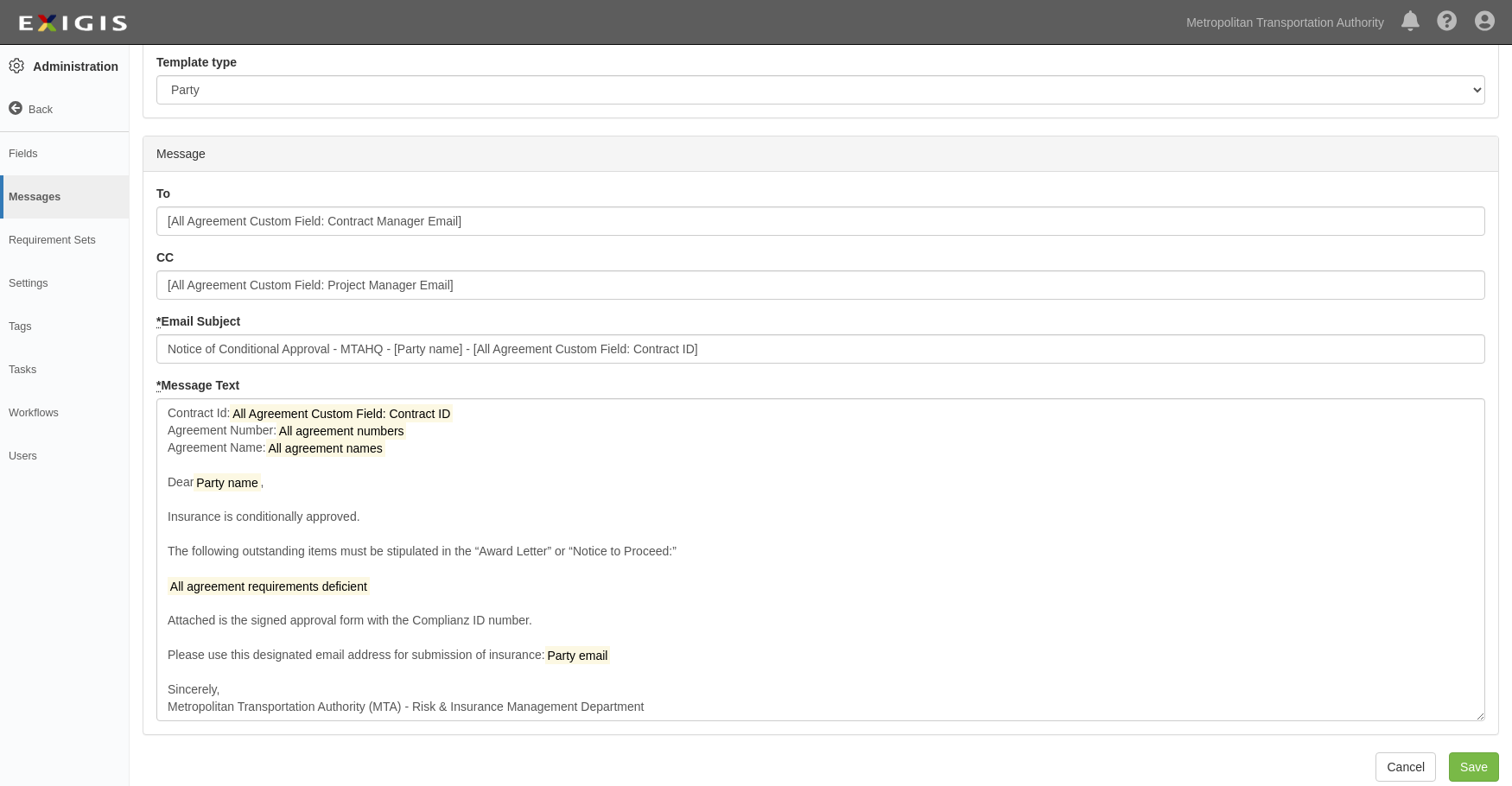
scroll to position [275, 0]
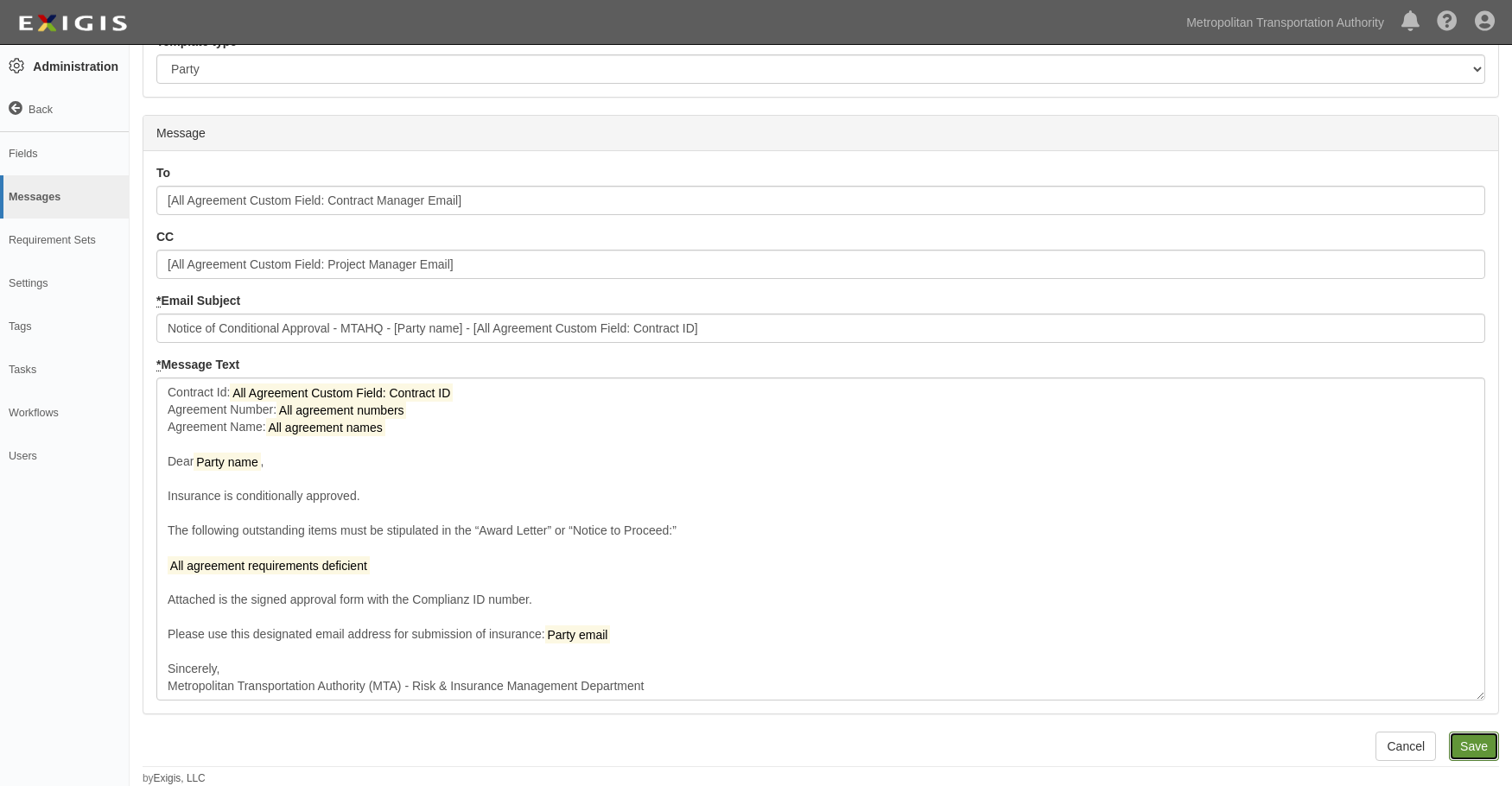
click at [1479, 750] on input "Save" at bounding box center [1474, 747] width 50 height 30
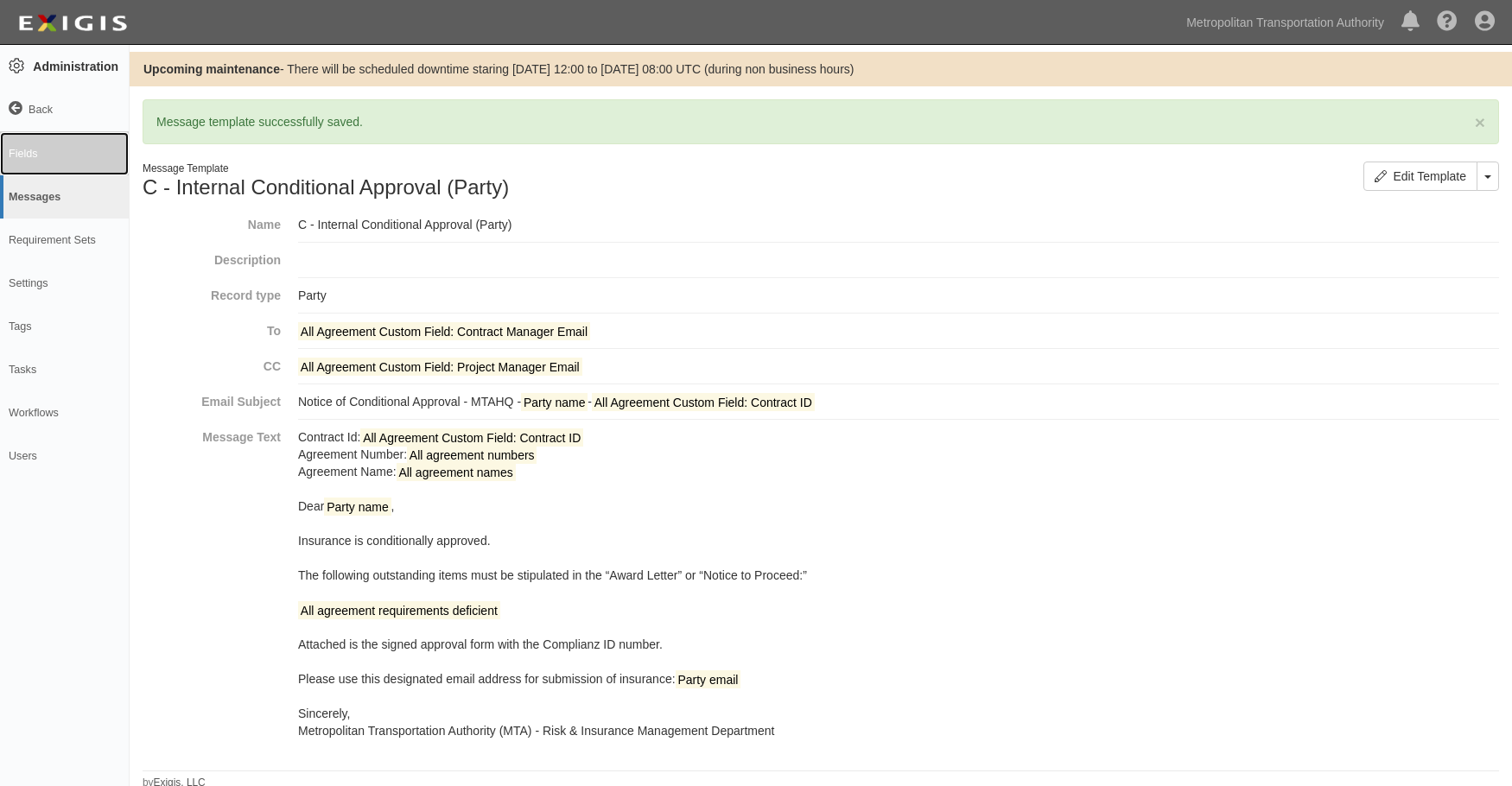
click at [10, 145] on link "Fields" at bounding box center [64, 153] width 128 height 43
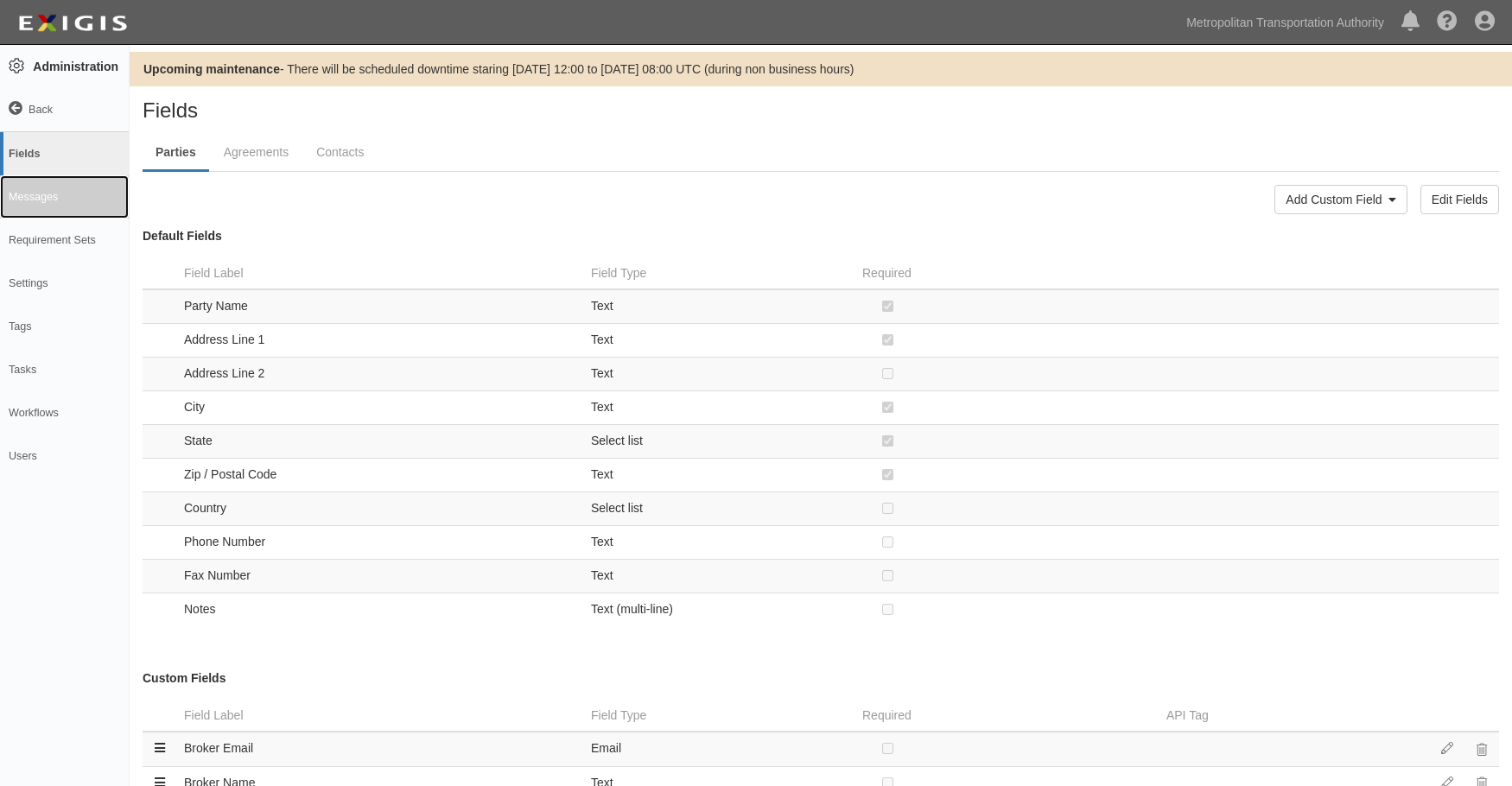
click at [35, 191] on link "Messages" at bounding box center [64, 196] width 128 height 43
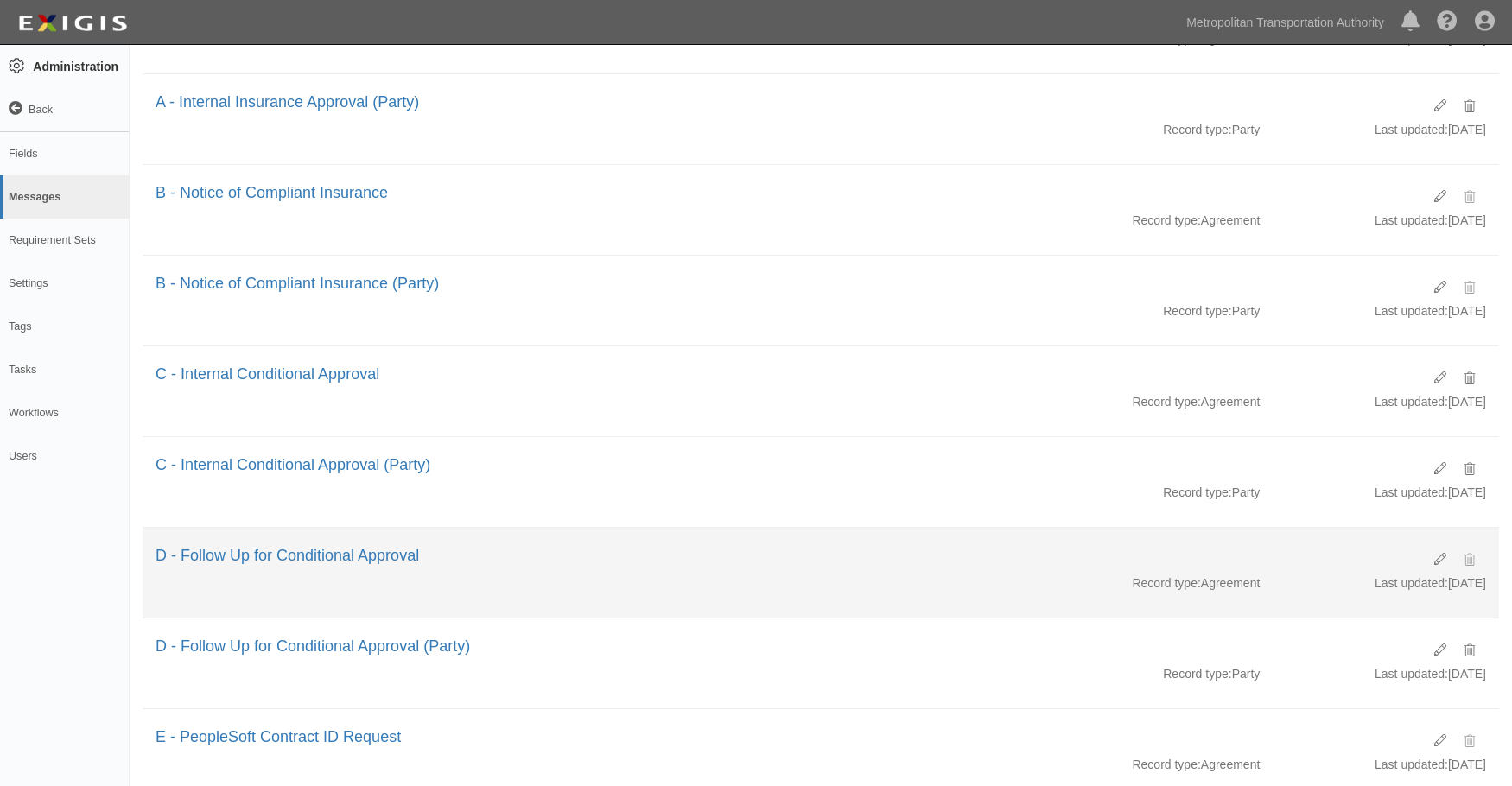
scroll to position [216, 0]
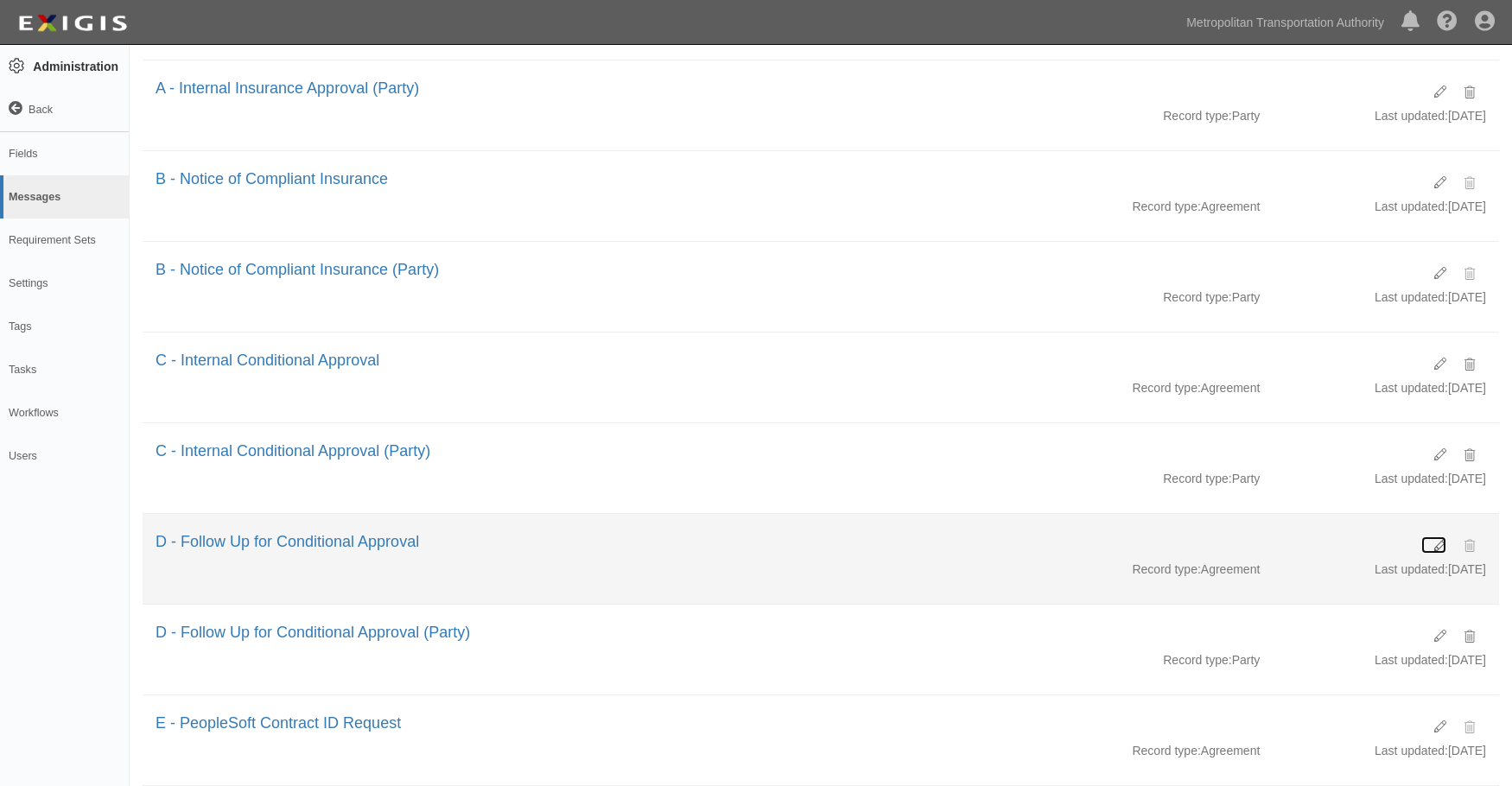
click at [1438, 546] on icon at bounding box center [1440, 546] width 12 height 12
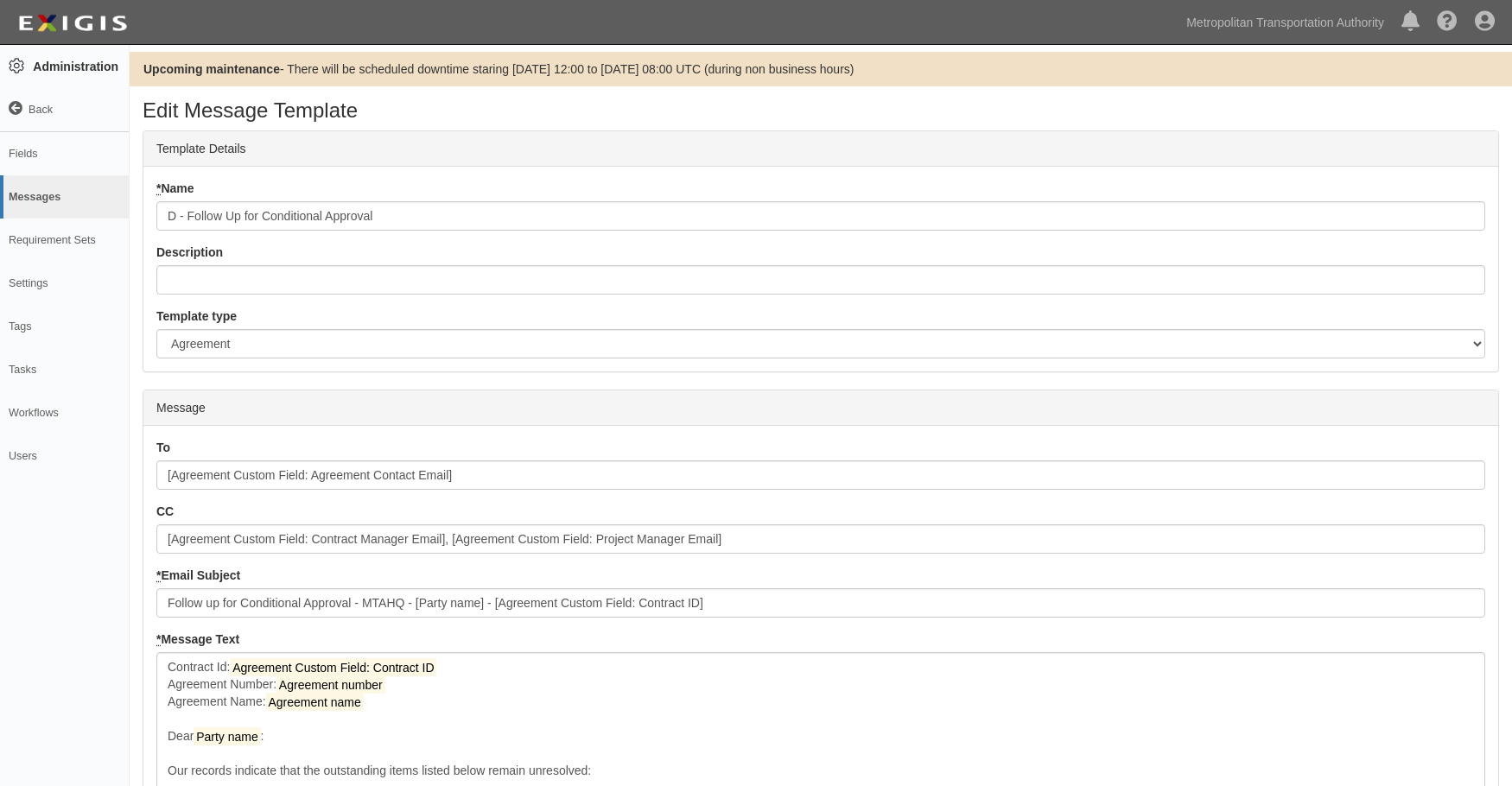
scroll to position [223, 0]
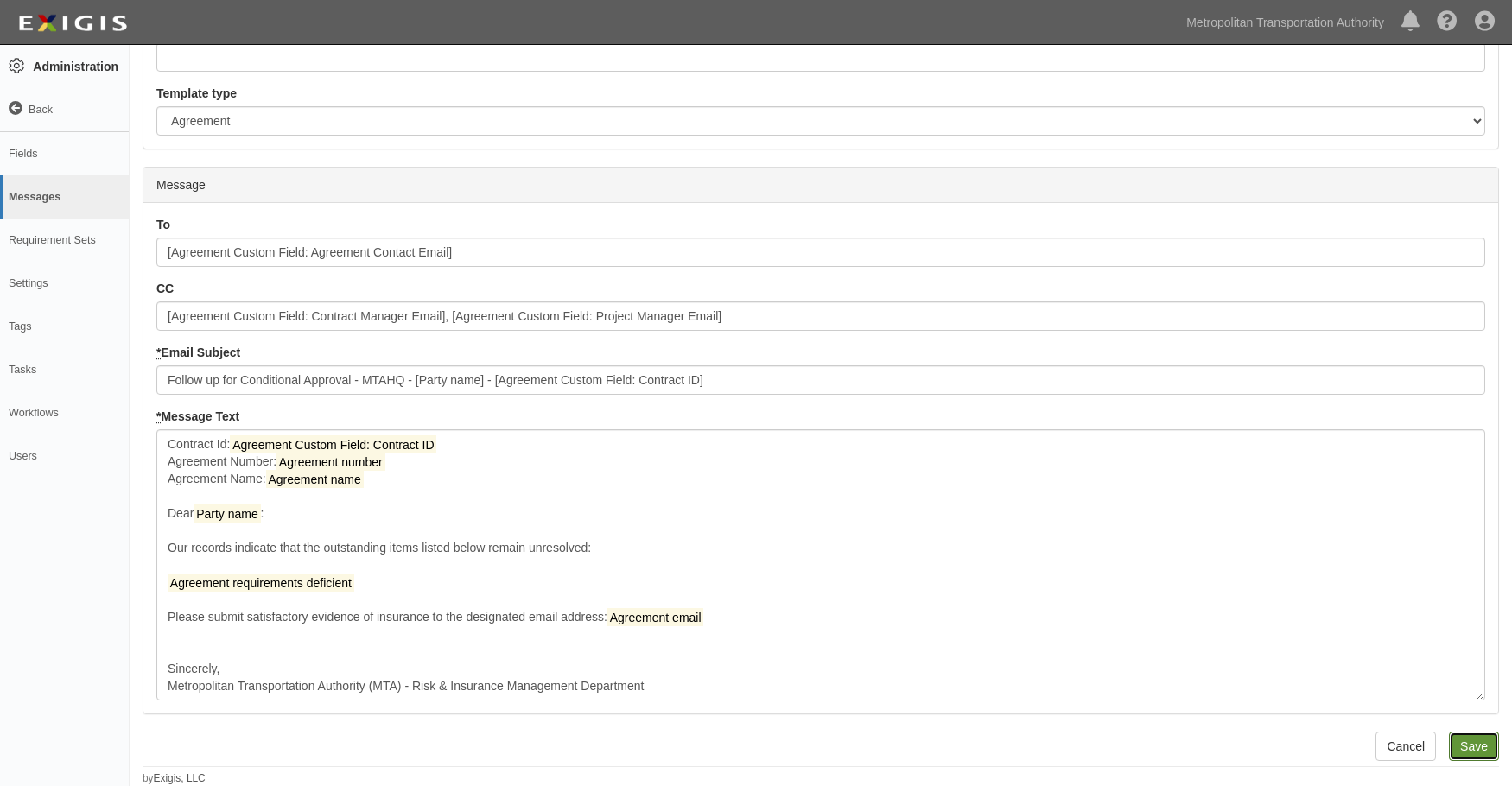
click at [1472, 752] on input "Save" at bounding box center [1474, 747] width 50 height 30
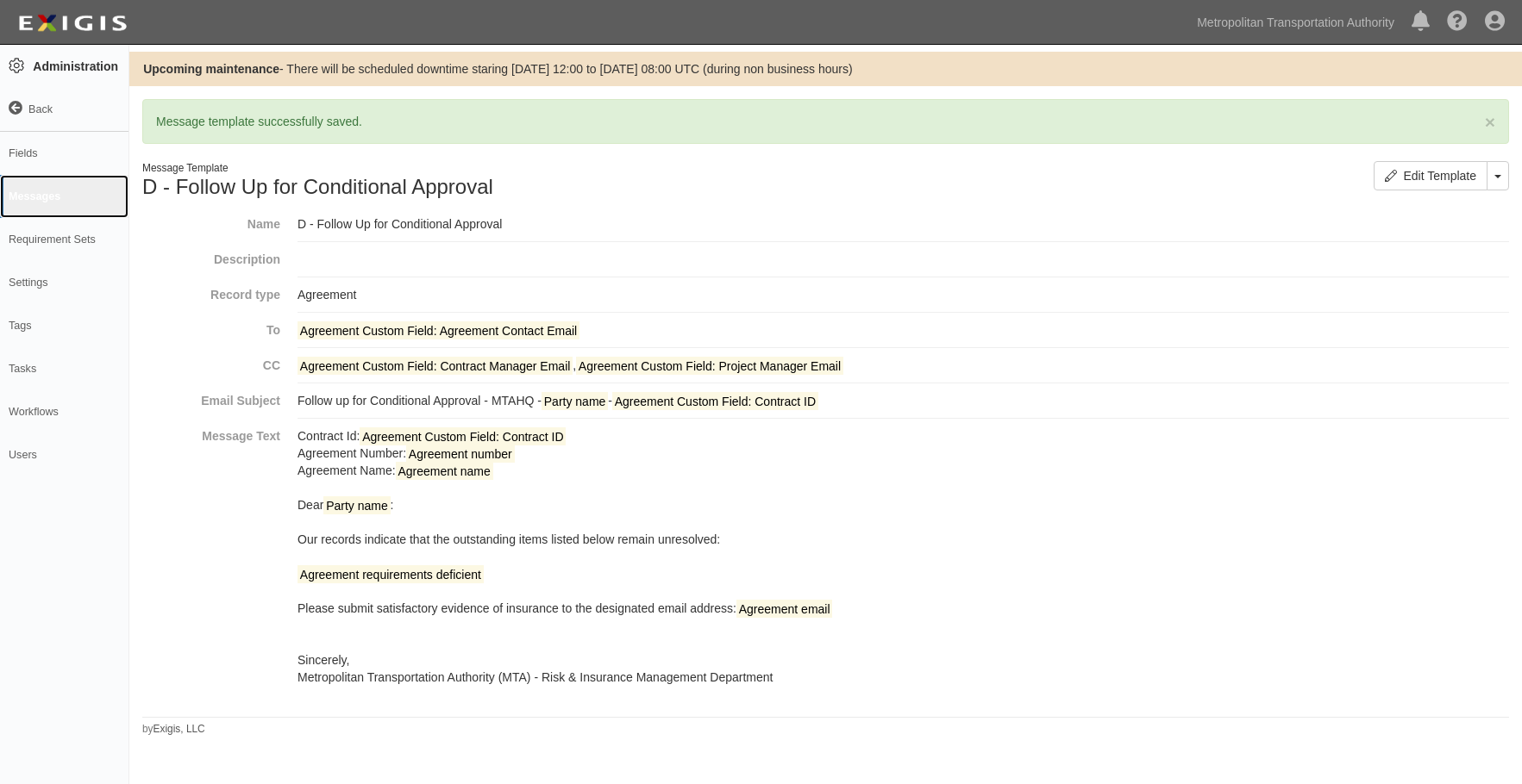
click at [12, 191] on link "Messages" at bounding box center [64, 196] width 128 height 43
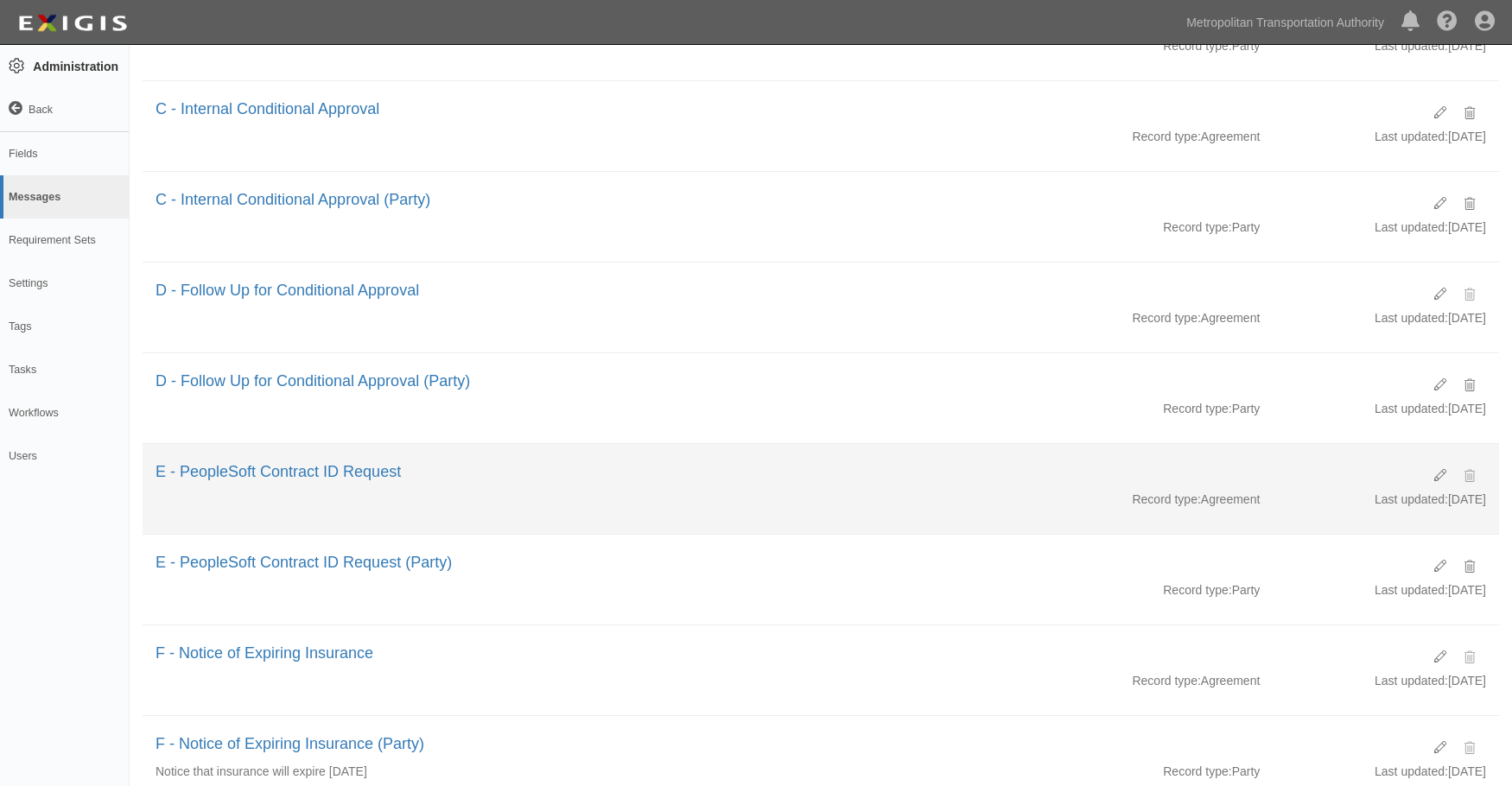
scroll to position [476, 0]
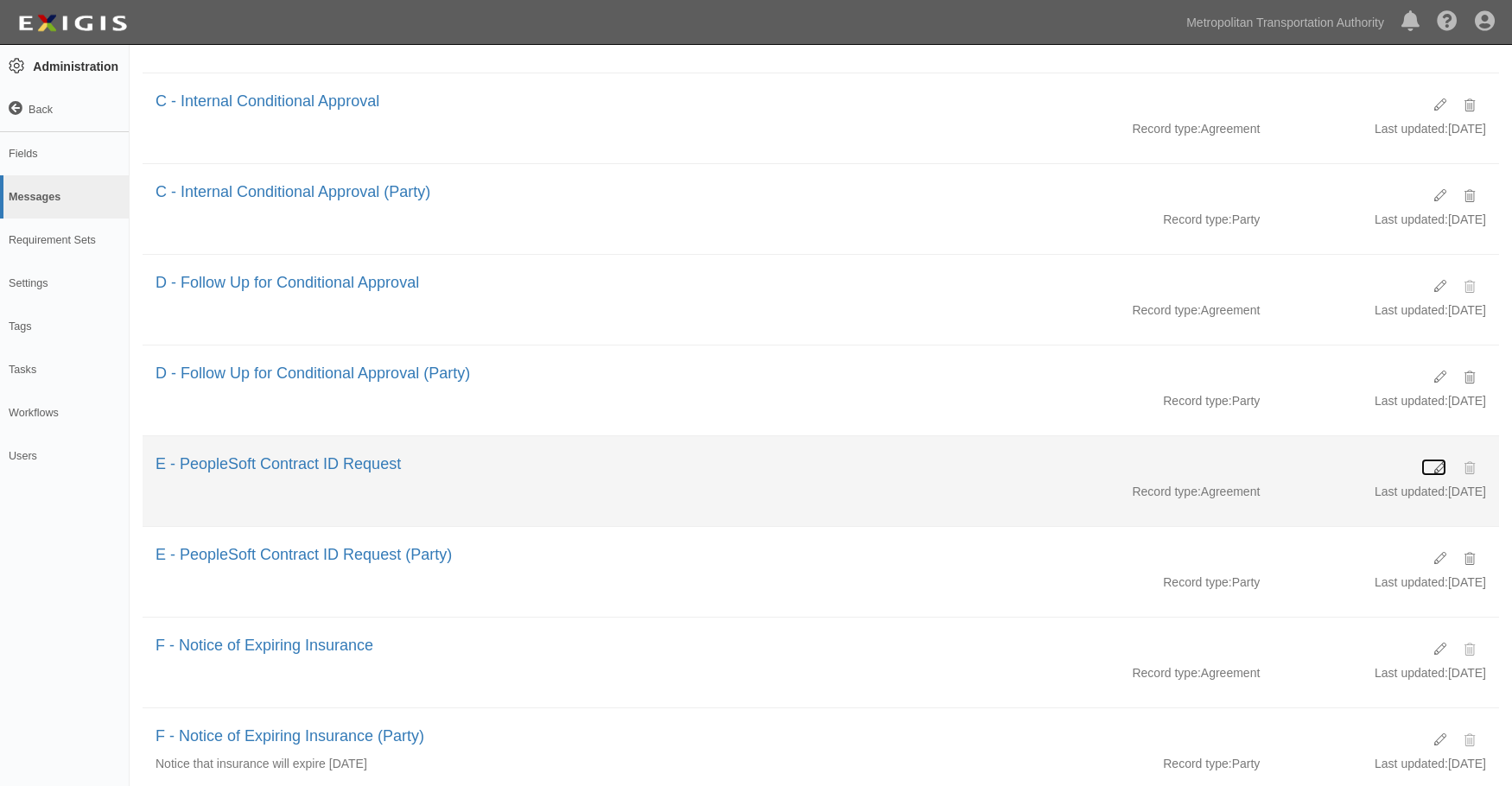
click at [1438, 471] on icon at bounding box center [1440, 467] width 12 height 12
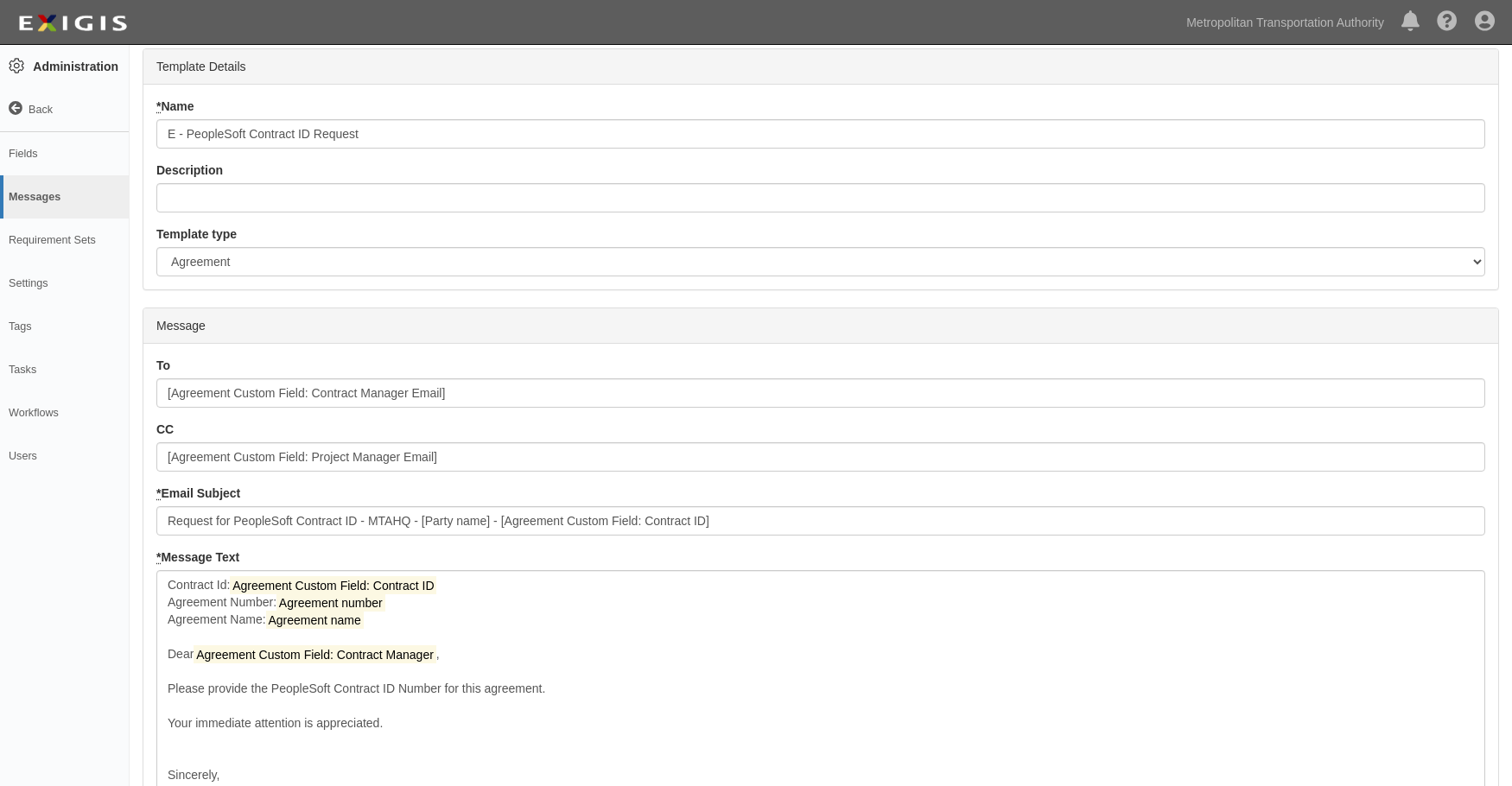
scroll to position [188, 0]
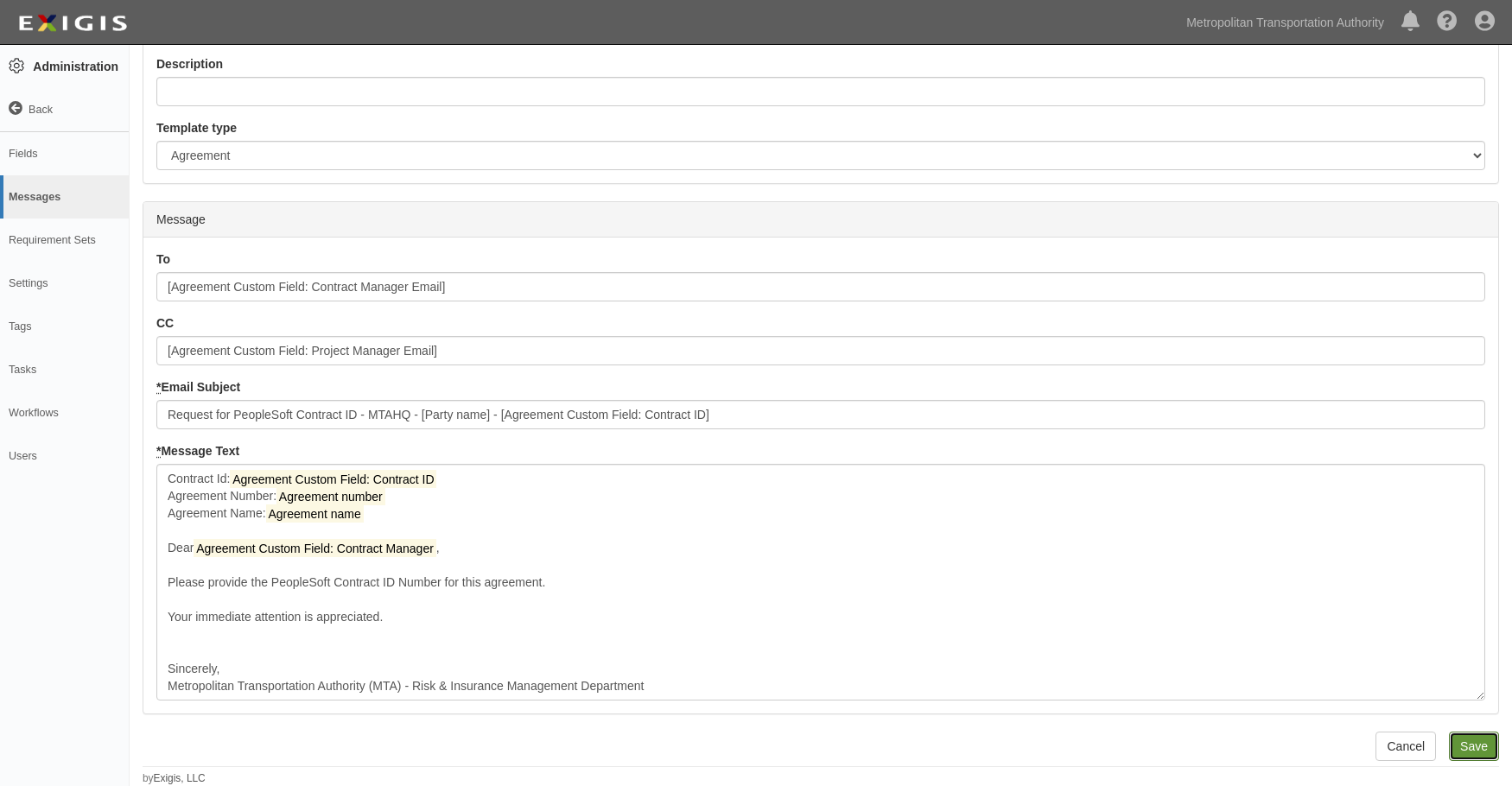
click at [1486, 760] on input "Save" at bounding box center [1474, 747] width 50 height 30
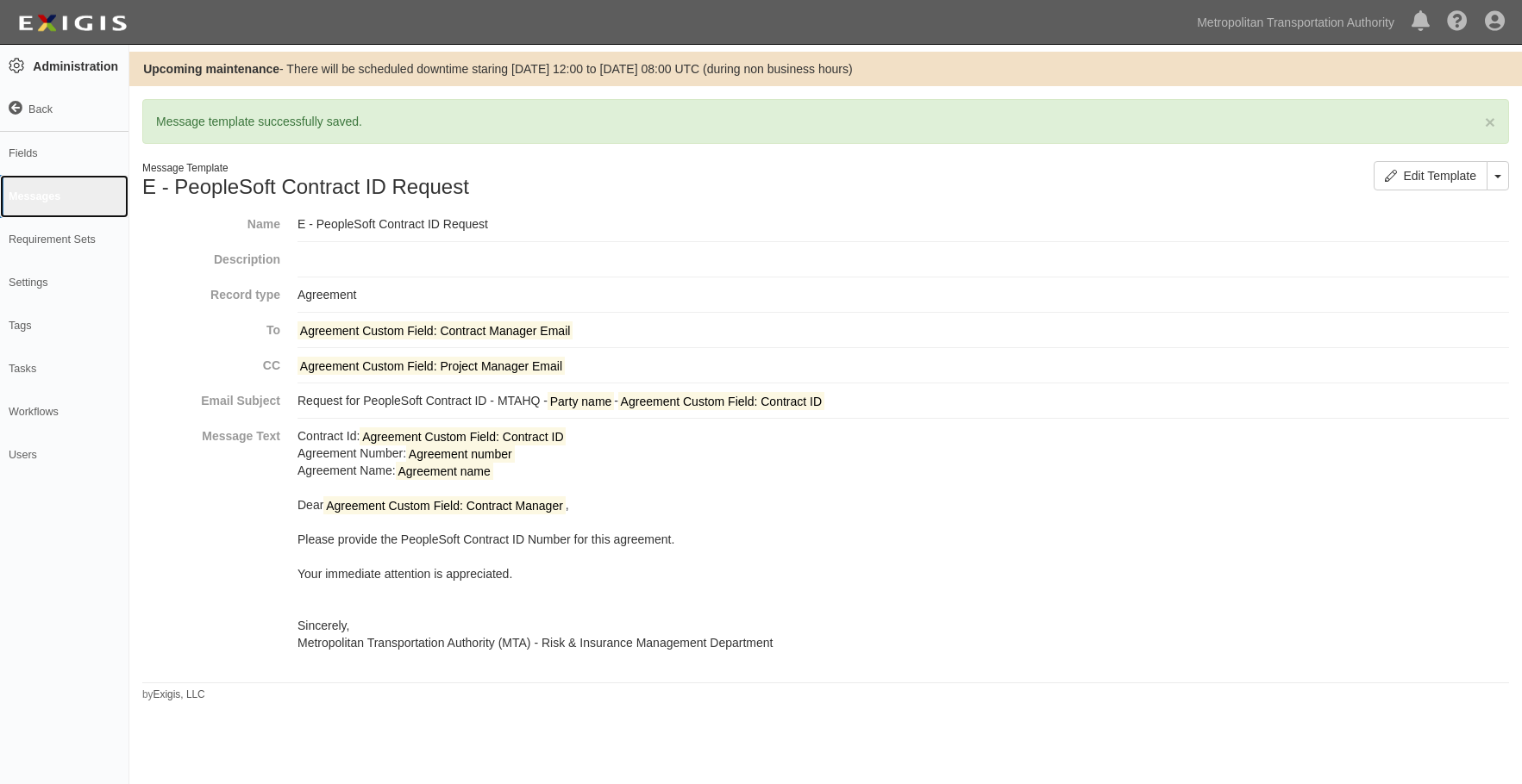
click at [48, 199] on link "Messages" at bounding box center [64, 196] width 128 height 43
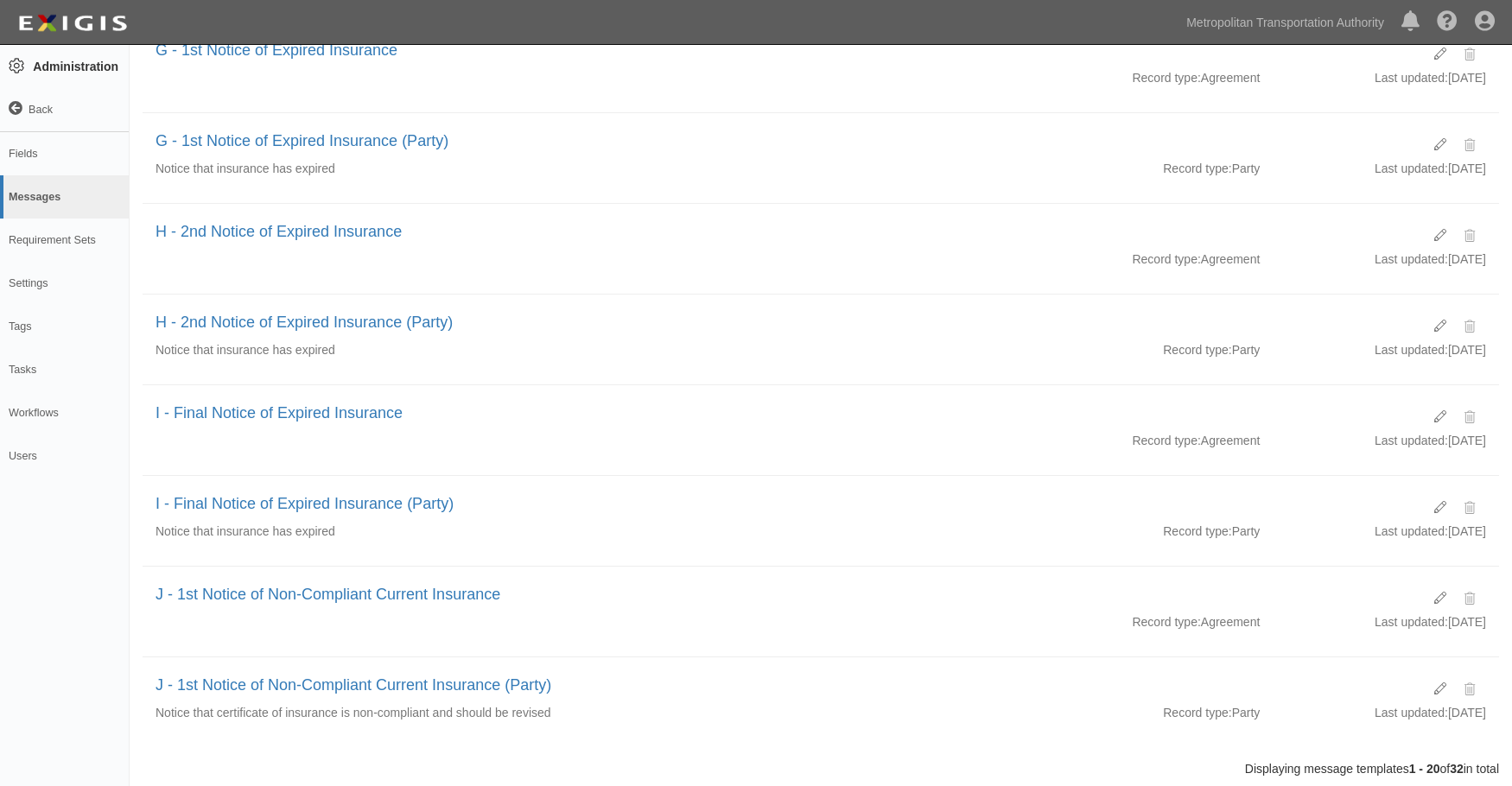
scroll to position [1337, 0]
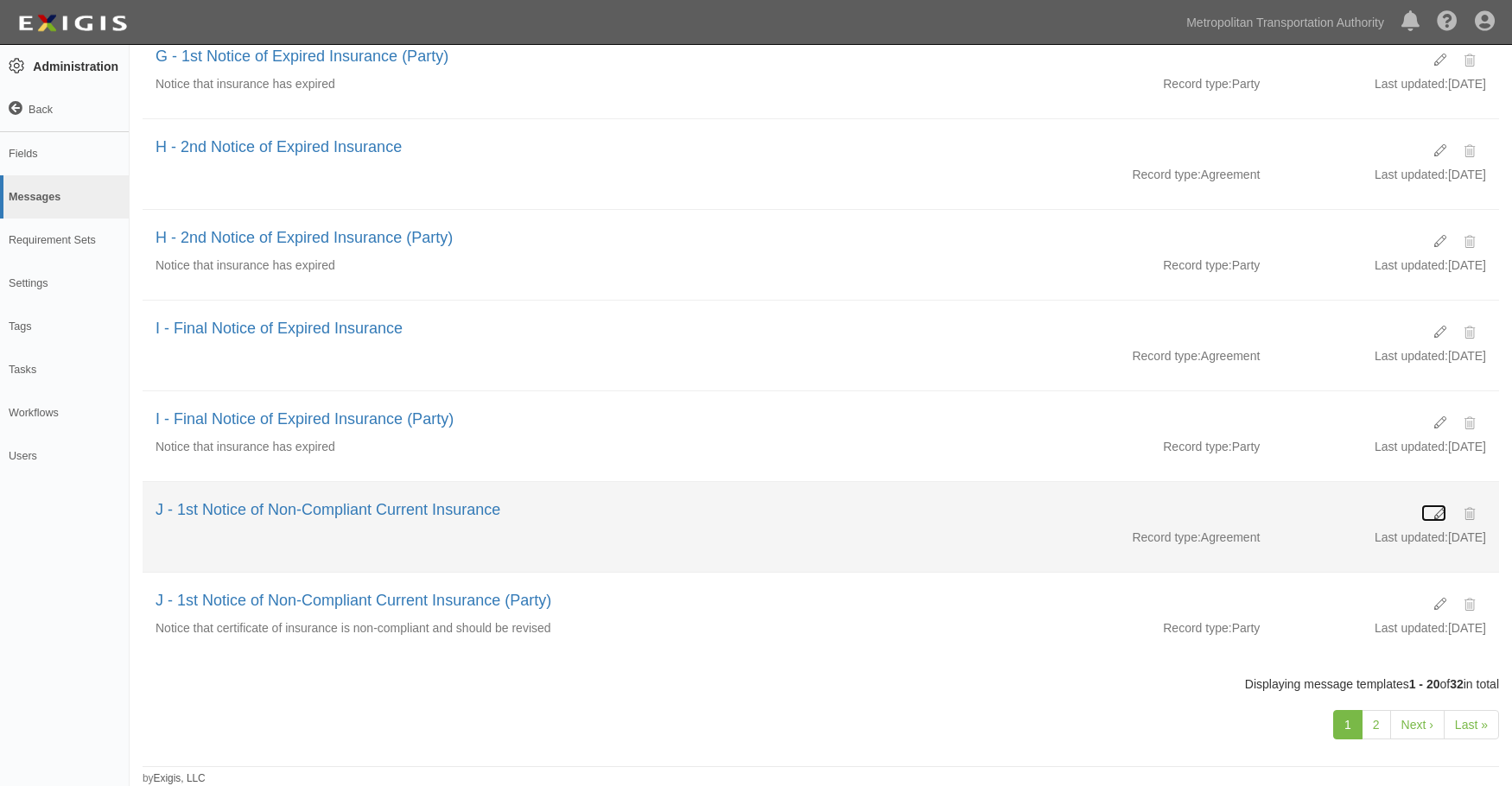
click at [1436, 511] on icon at bounding box center [1440, 513] width 12 height 12
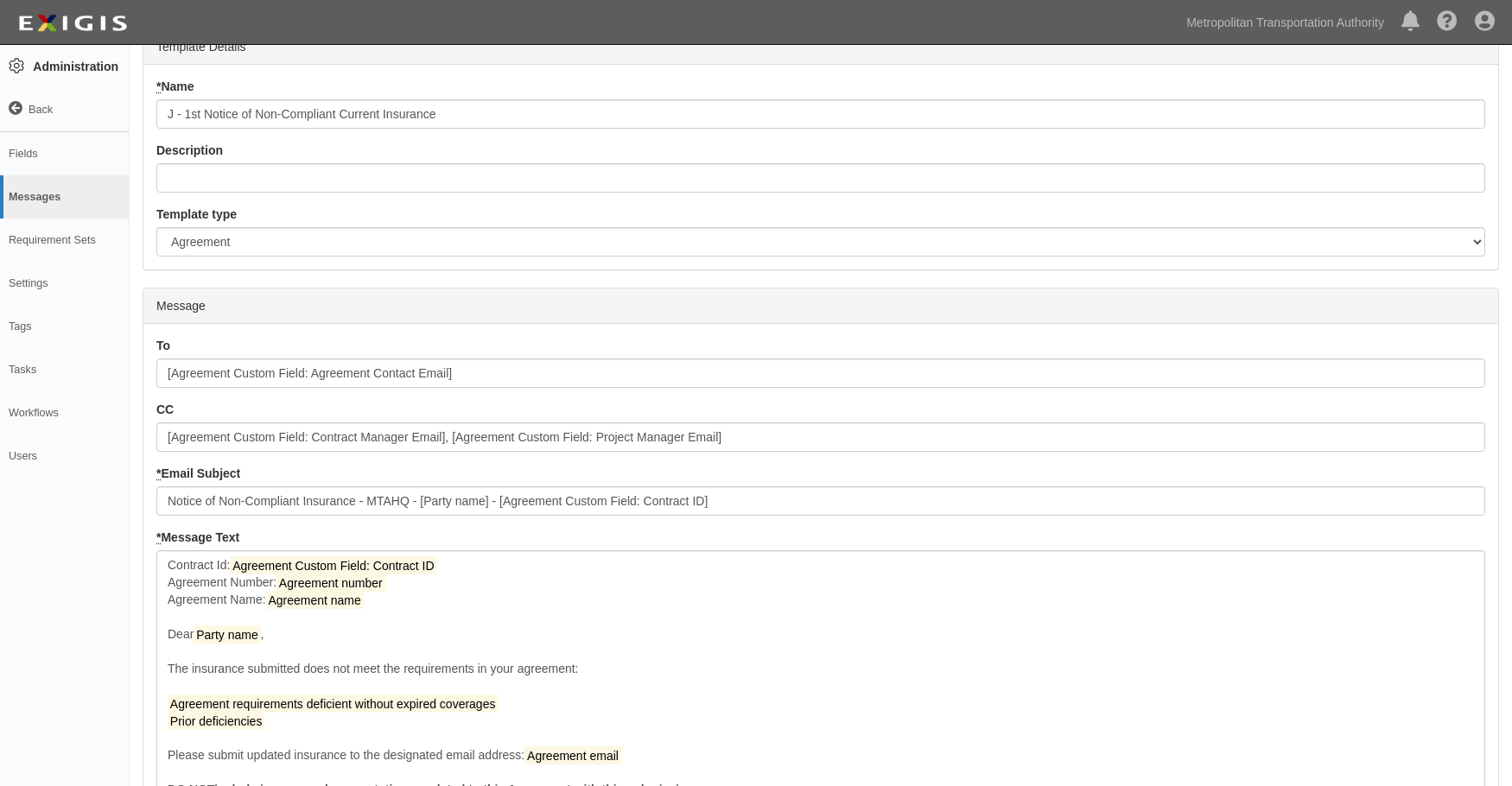
scroll to position [327, 0]
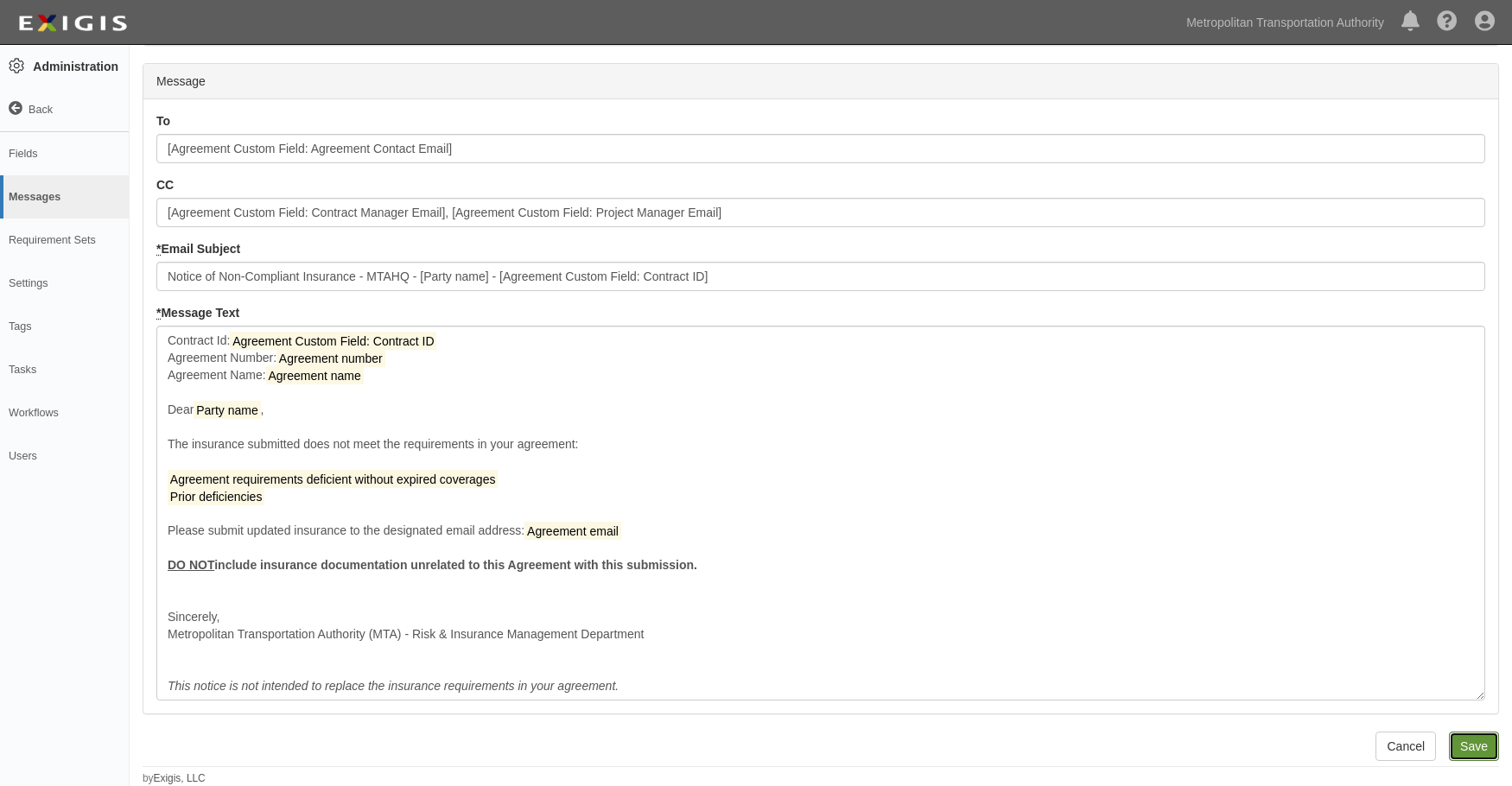
click at [1462, 745] on input "Save" at bounding box center [1474, 747] width 50 height 30
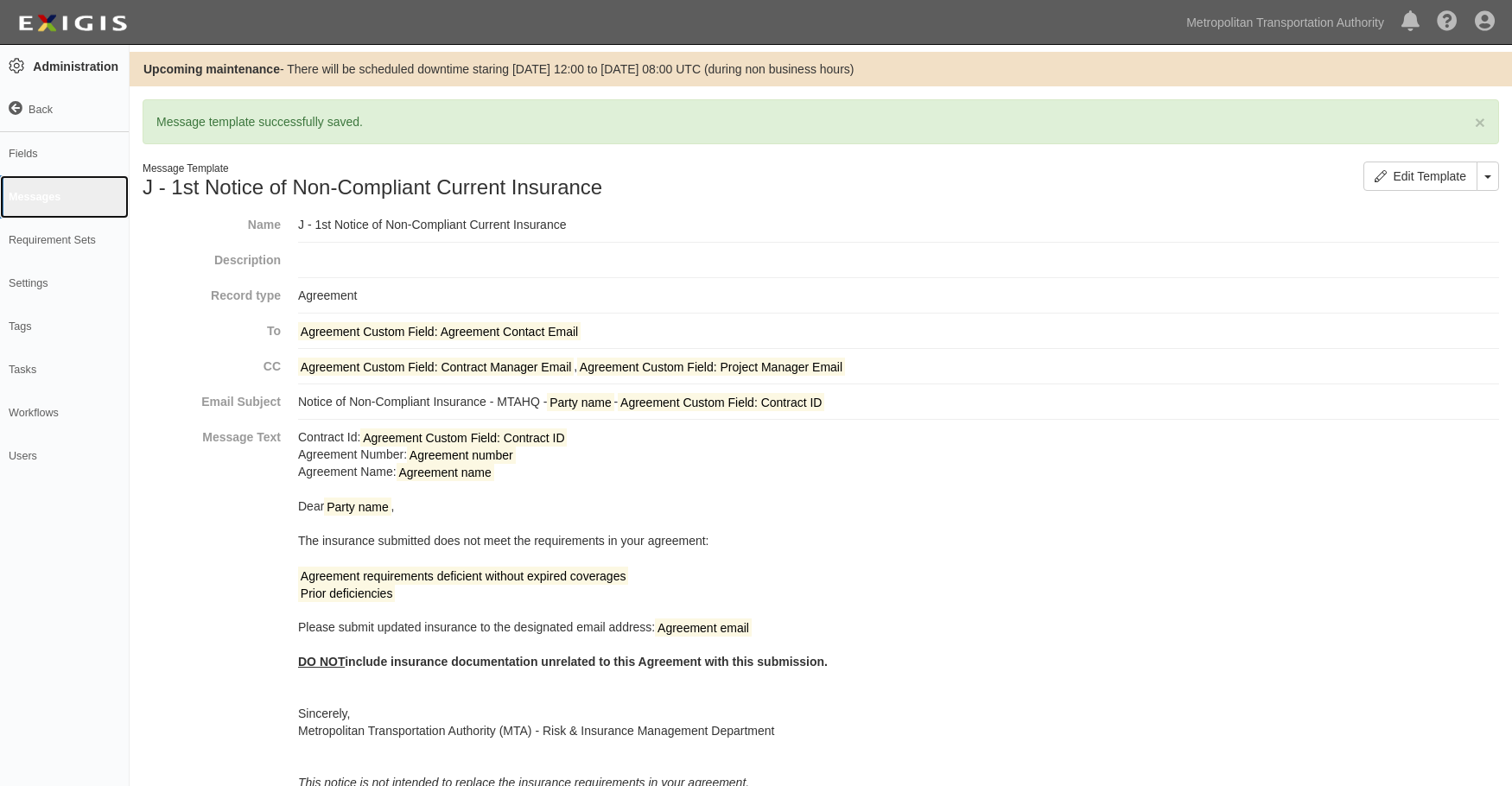
click at [60, 191] on link "Messages" at bounding box center [64, 196] width 128 height 43
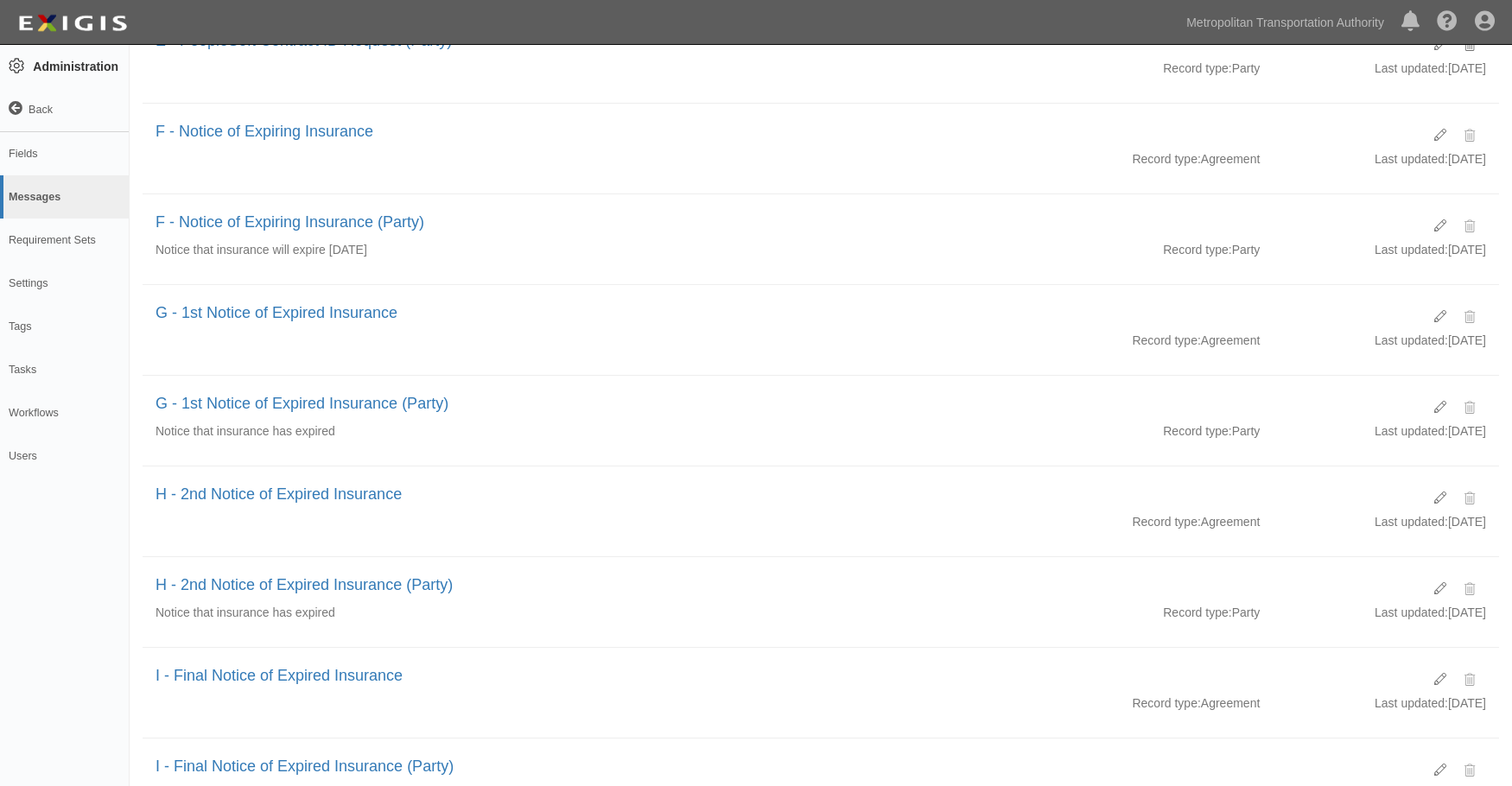
scroll to position [1337, 0]
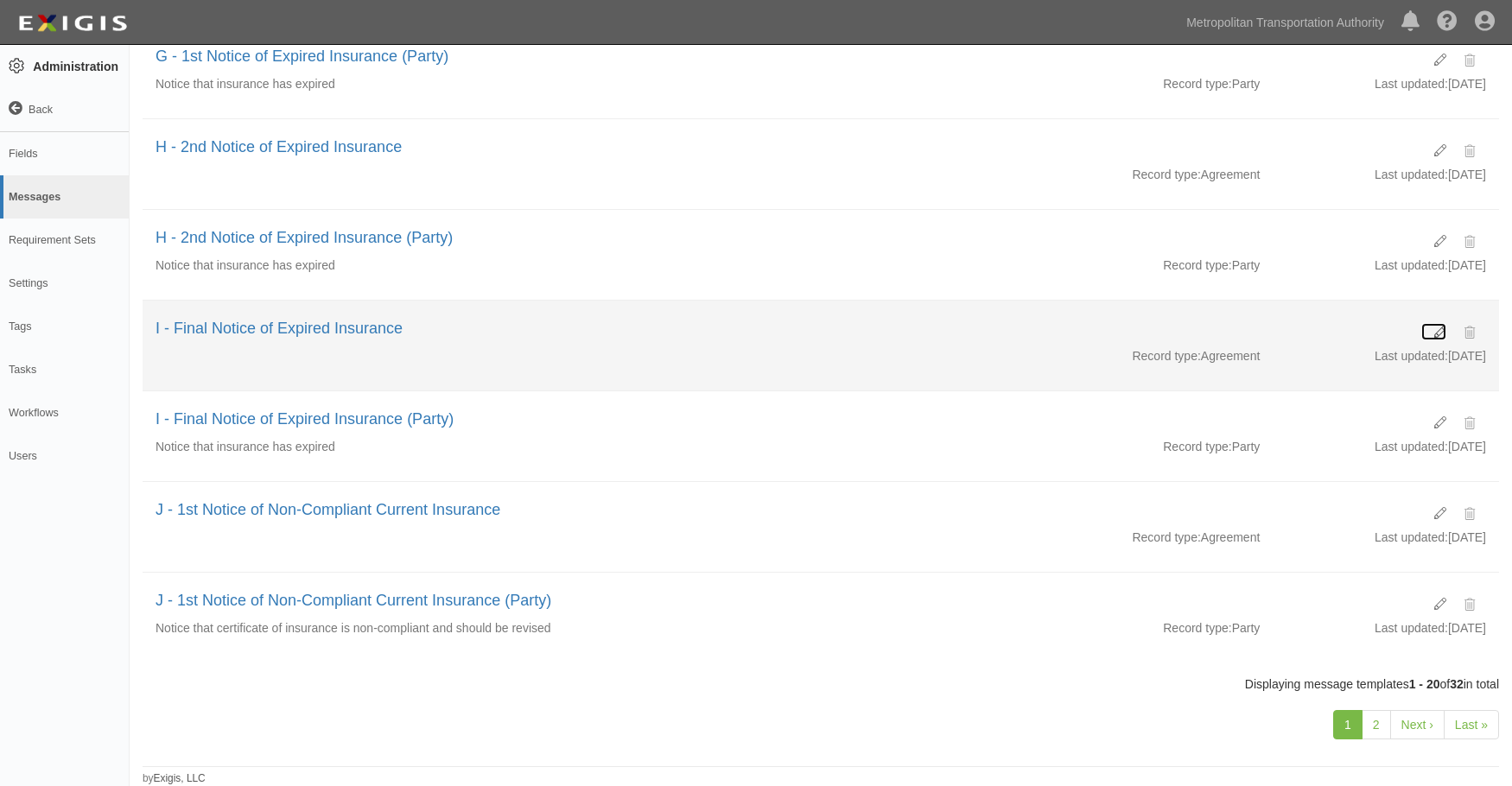
click at [1437, 329] on icon at bounding box center [1440, 332] width 12 height 12
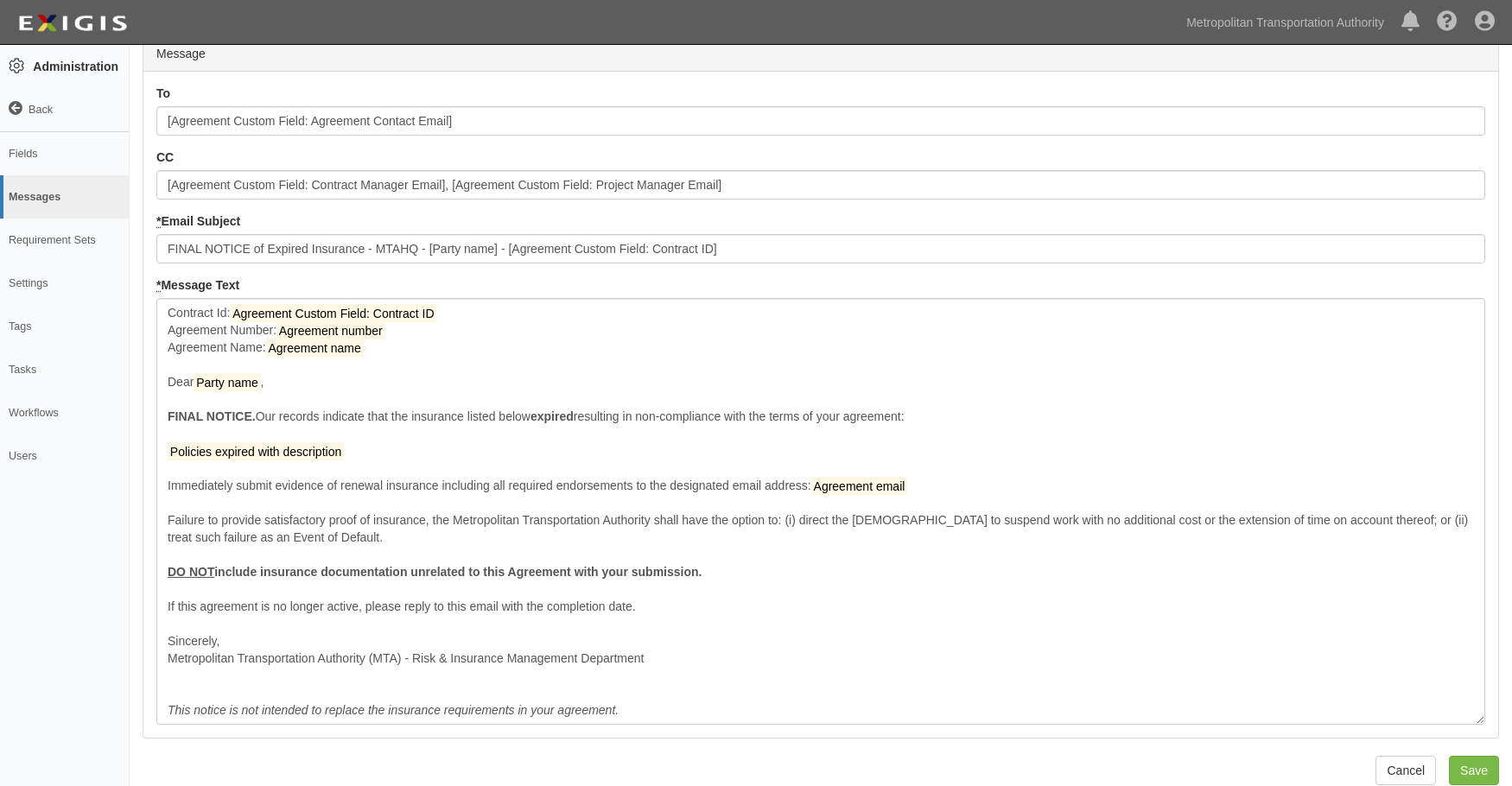
scroll to position [379, 0]
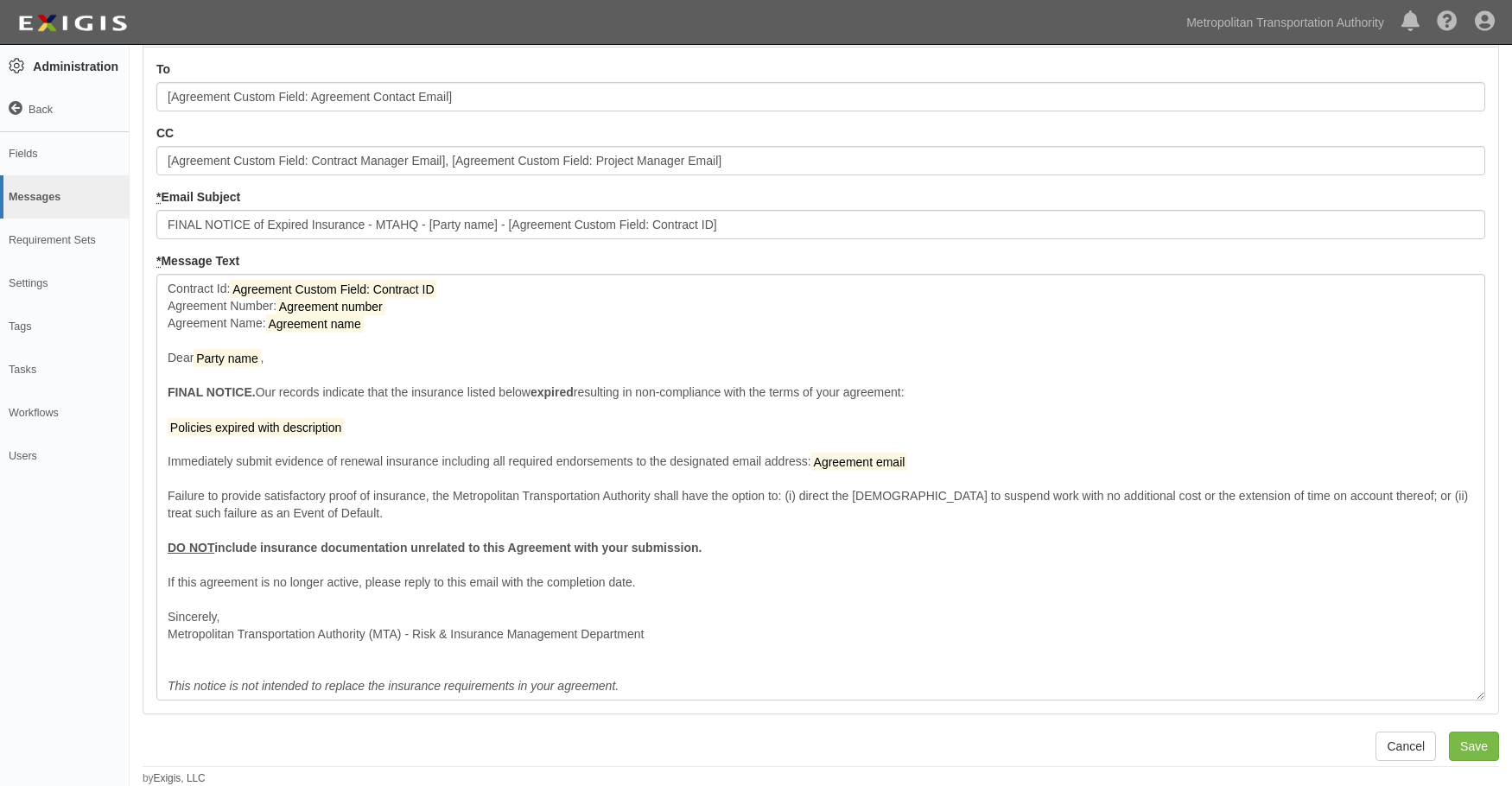
click at [1499, 747] on div "Edit Message Template Template Details * Name I - Final Notice of Expired Insur…" at bounding box center [820, 253] width 1383 height 1065
click at [1493, 747] on input "Save" at bounding box center [1474, 747] width 50 height 30
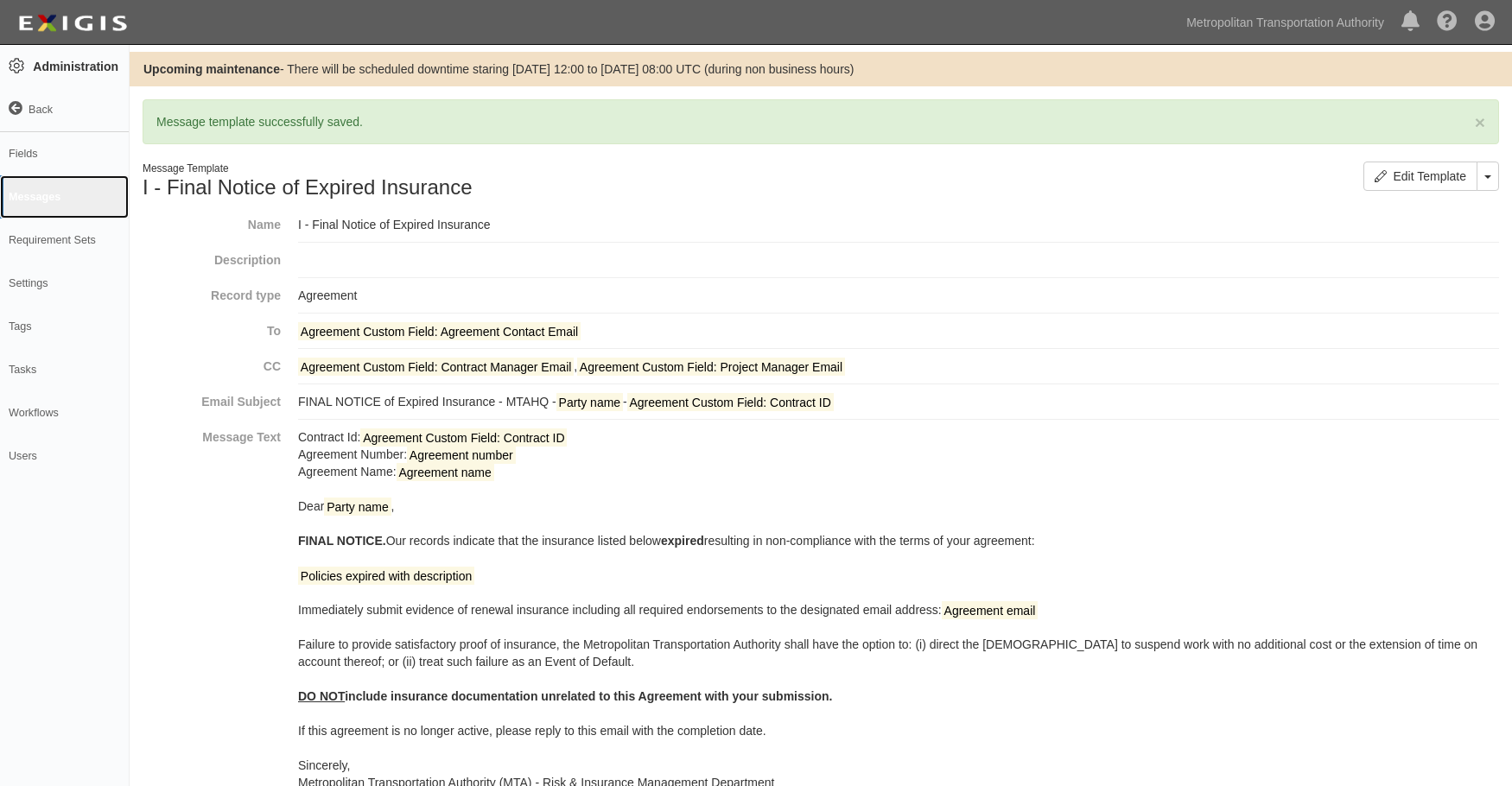
click at [43, 191] on link "Messages" at bounding box center [64, 196] width 128 height 43
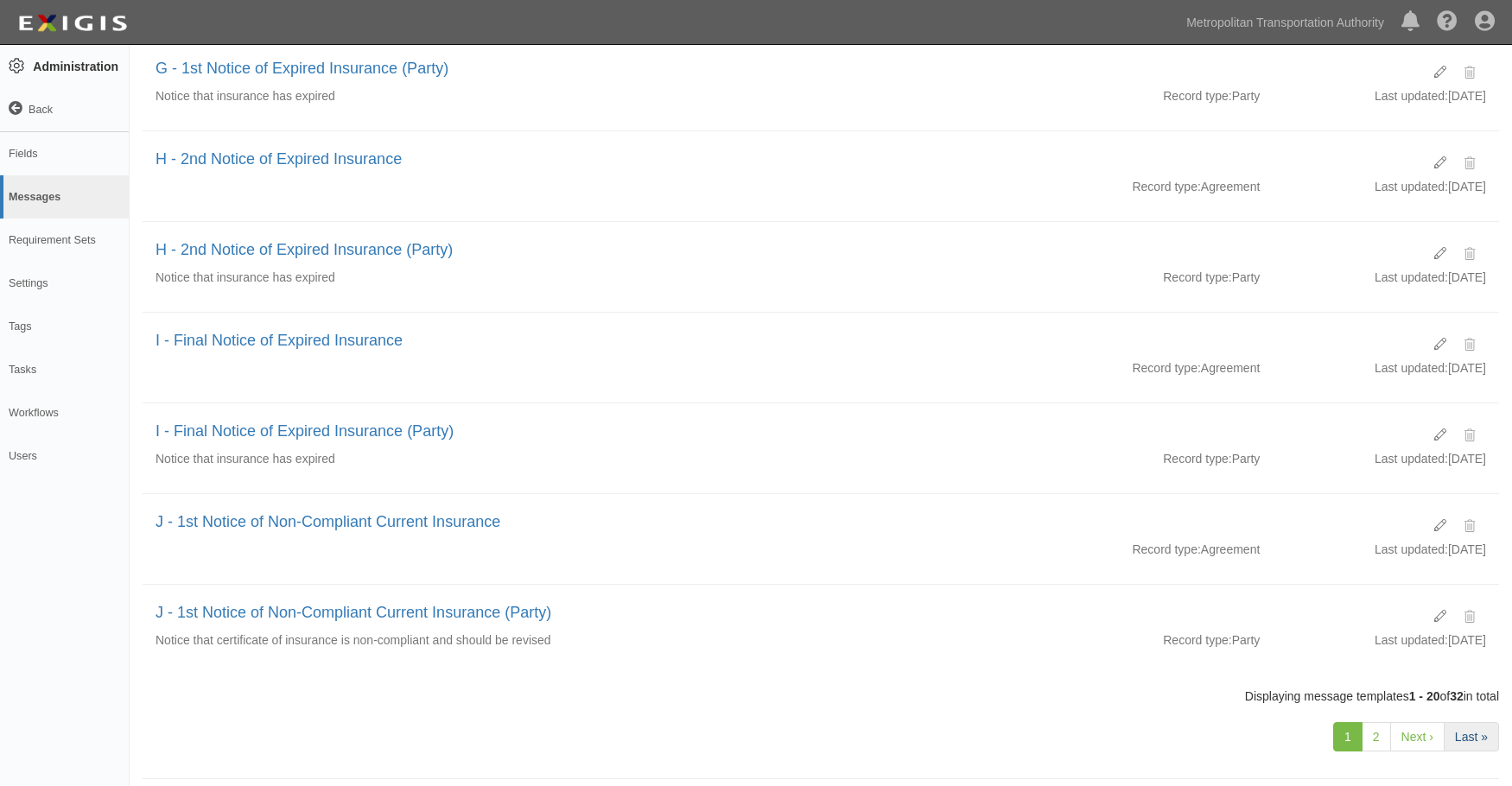
scroll to position [1337, 0]
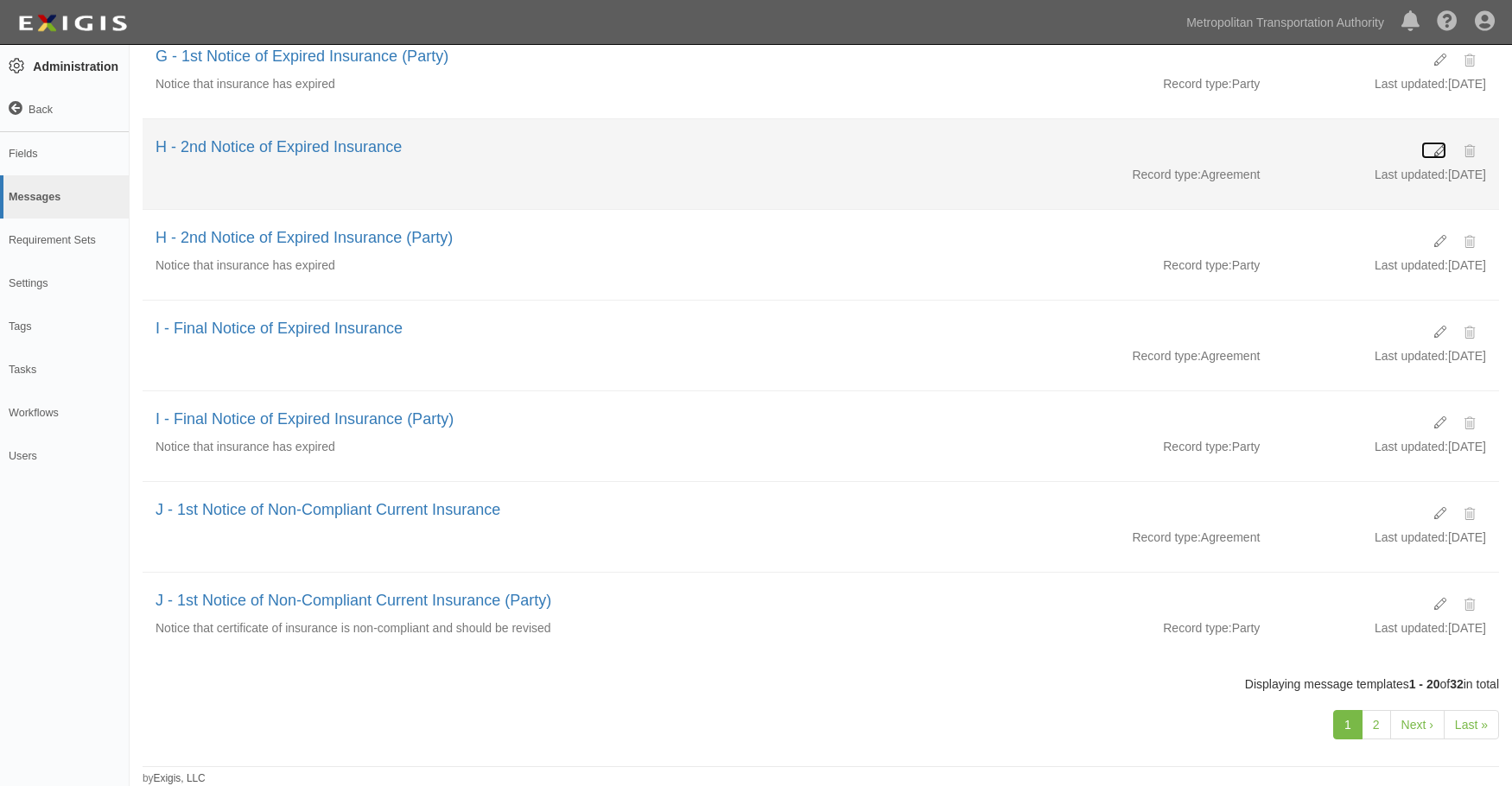
click at [1438, 150] on icon at bounding box center [1440, 151] width 12 height 12
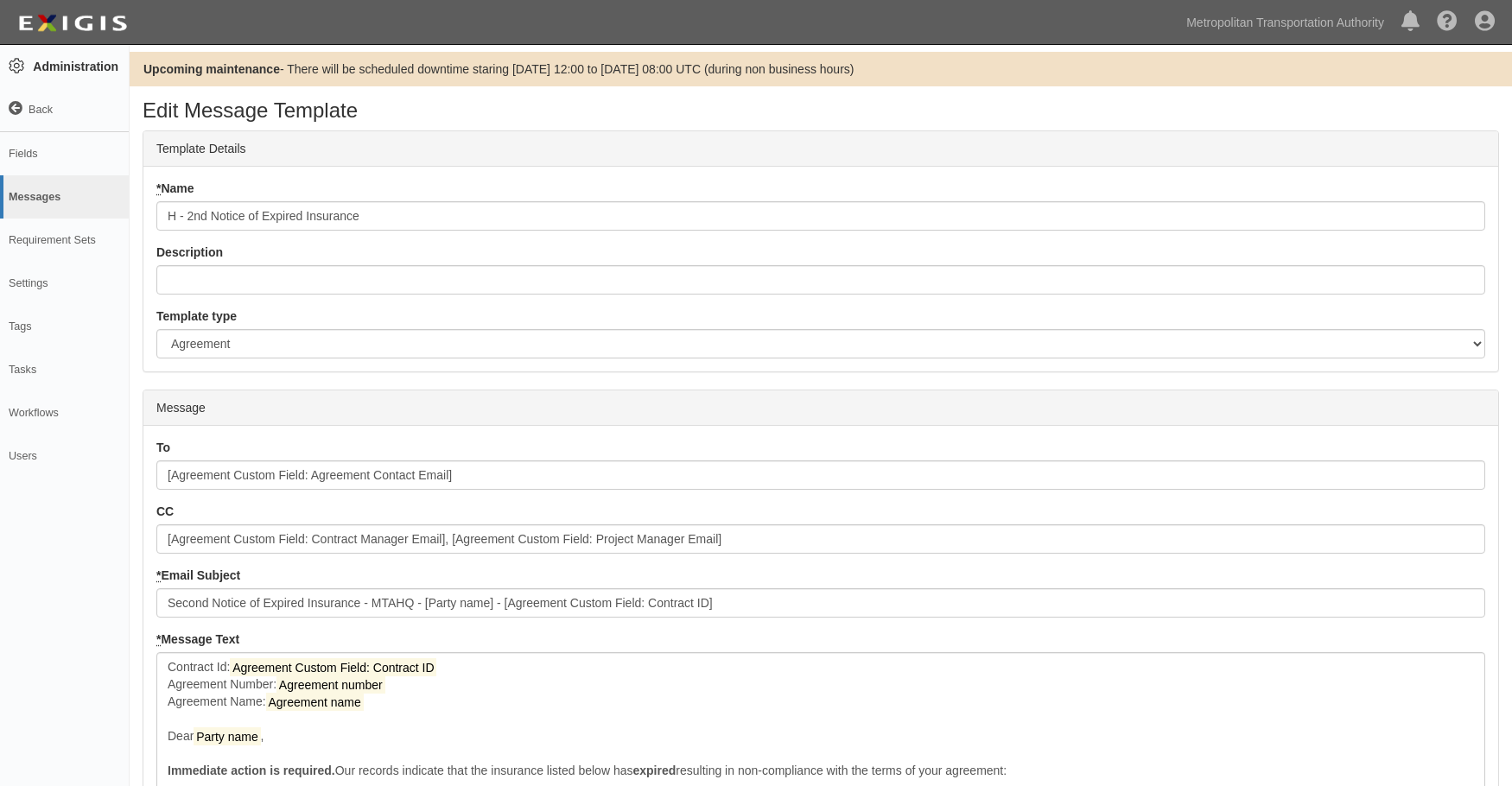
scroll to position [344, 0]
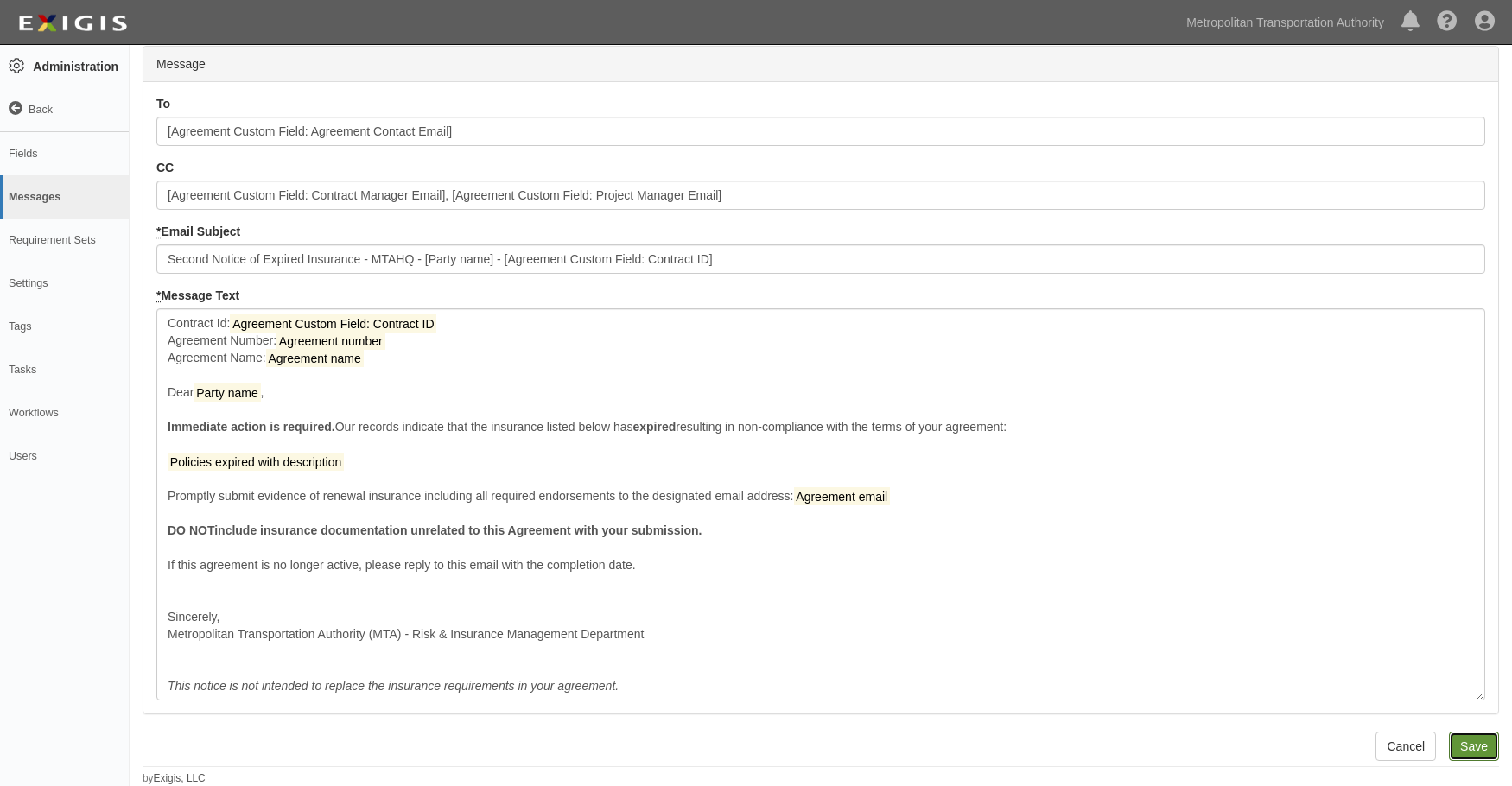
click at [1477, 744] on input "Save" at bounding box center [1474, 747] width 50 height 30
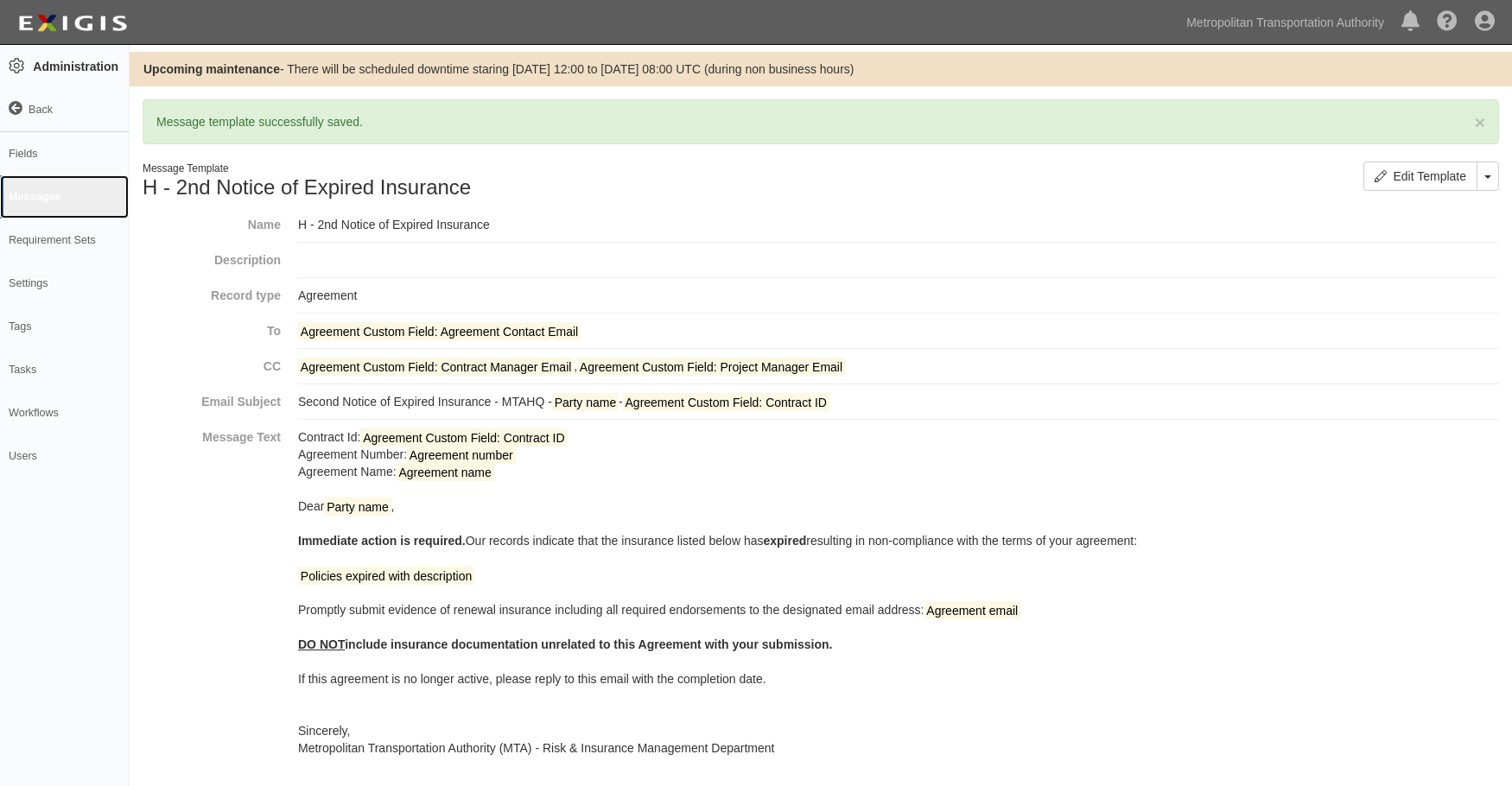
click at [25, 198] on link "Messages" at bounding box center [64, 196] width 128 height 43
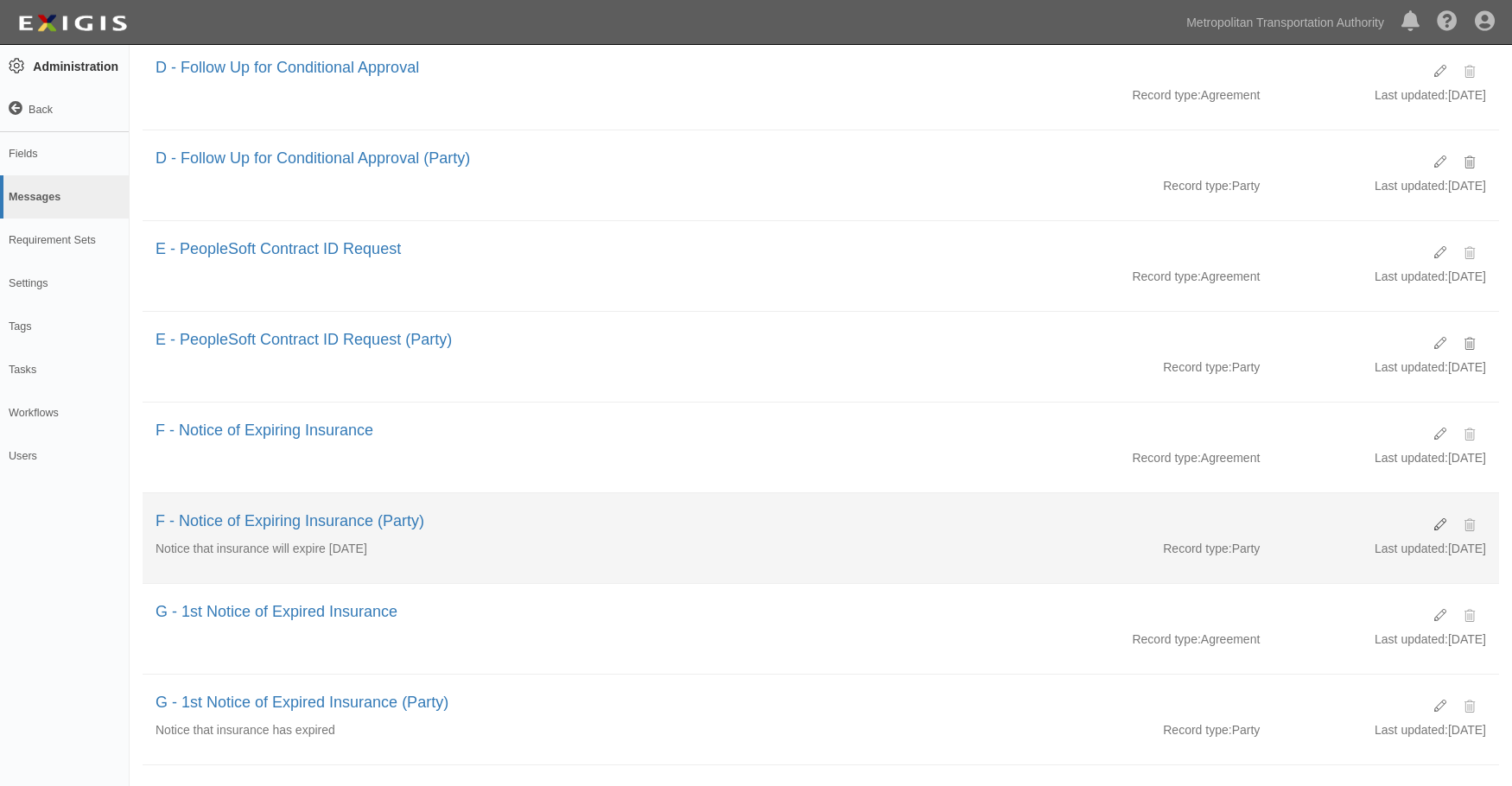
scroll to position [691, 0]
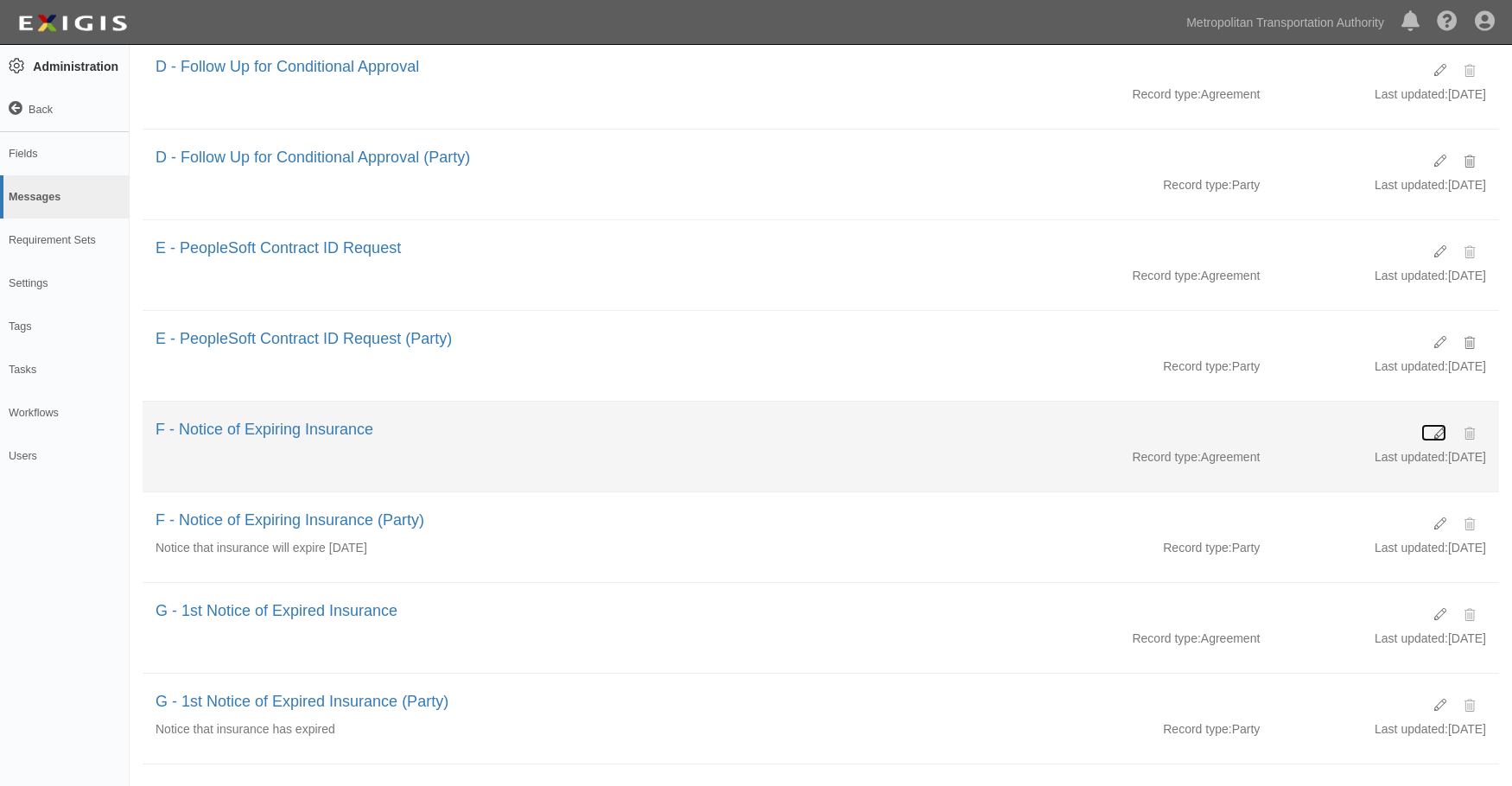
click at [1438, 435] on icon at bounding box center [1440, 433] width 12 height 12
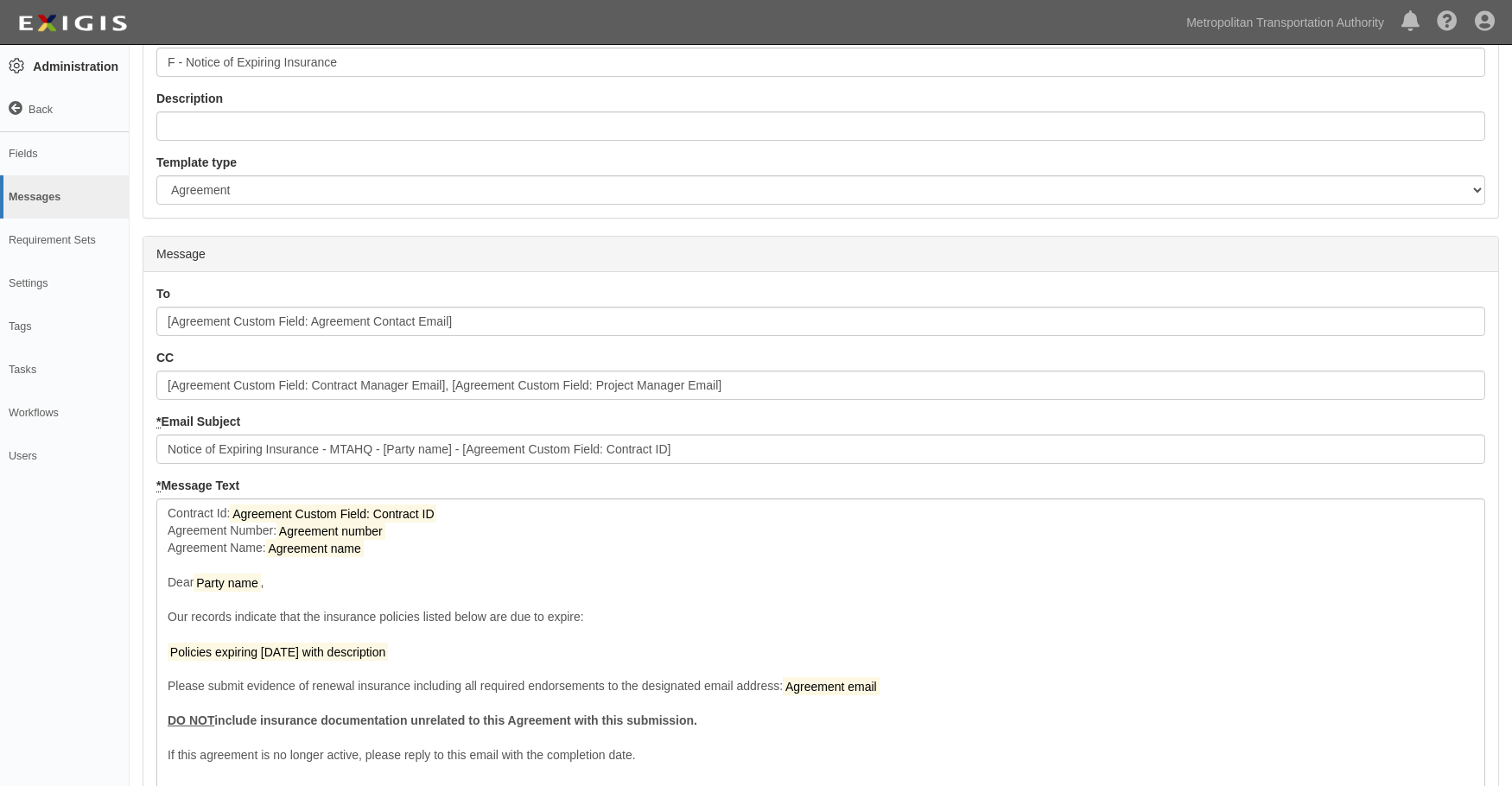
scroll to position [344, 0]
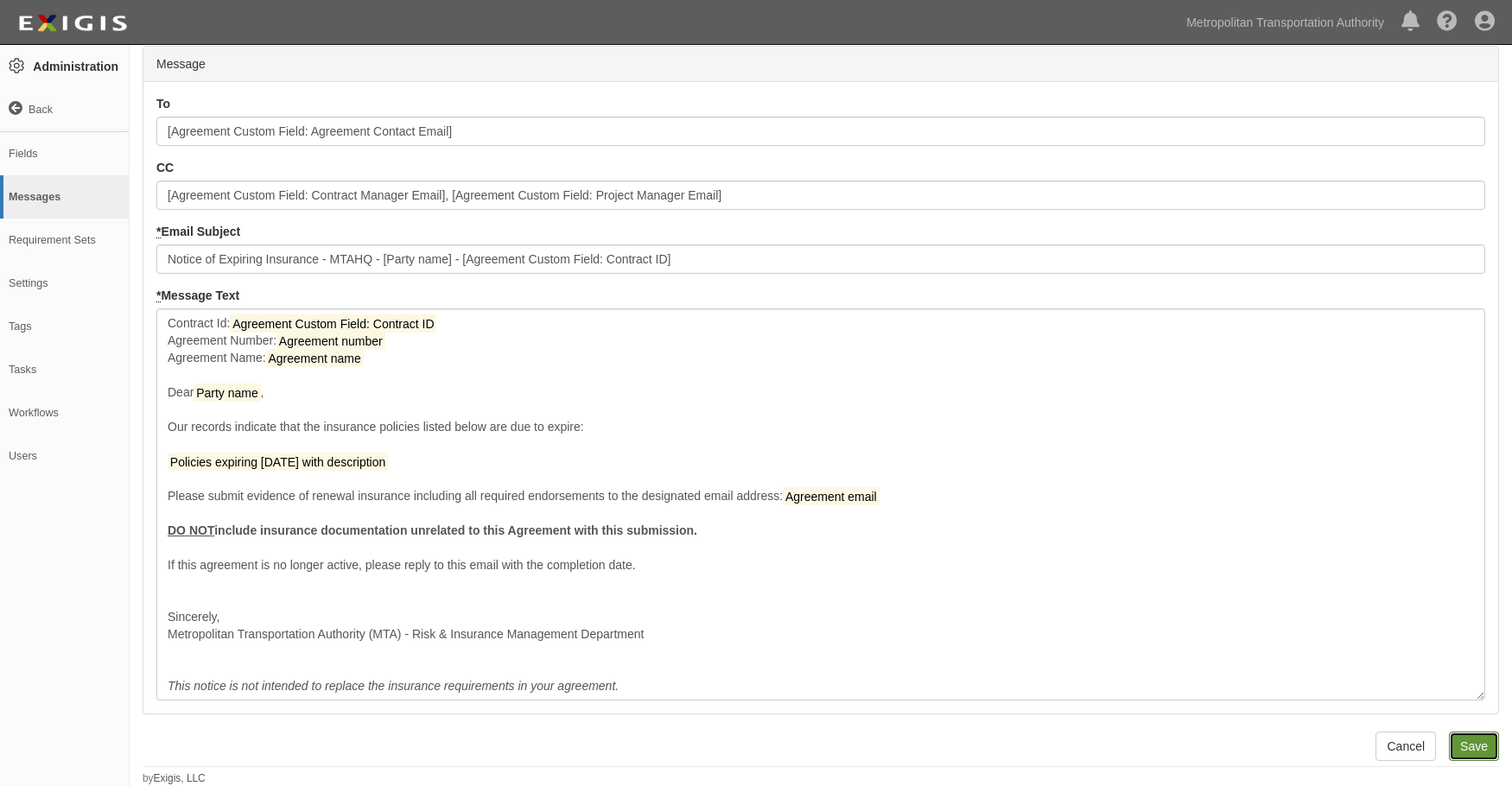
click at [1479, 754] on input "Save" at bounding box center [1474, 747] width 50 height 30
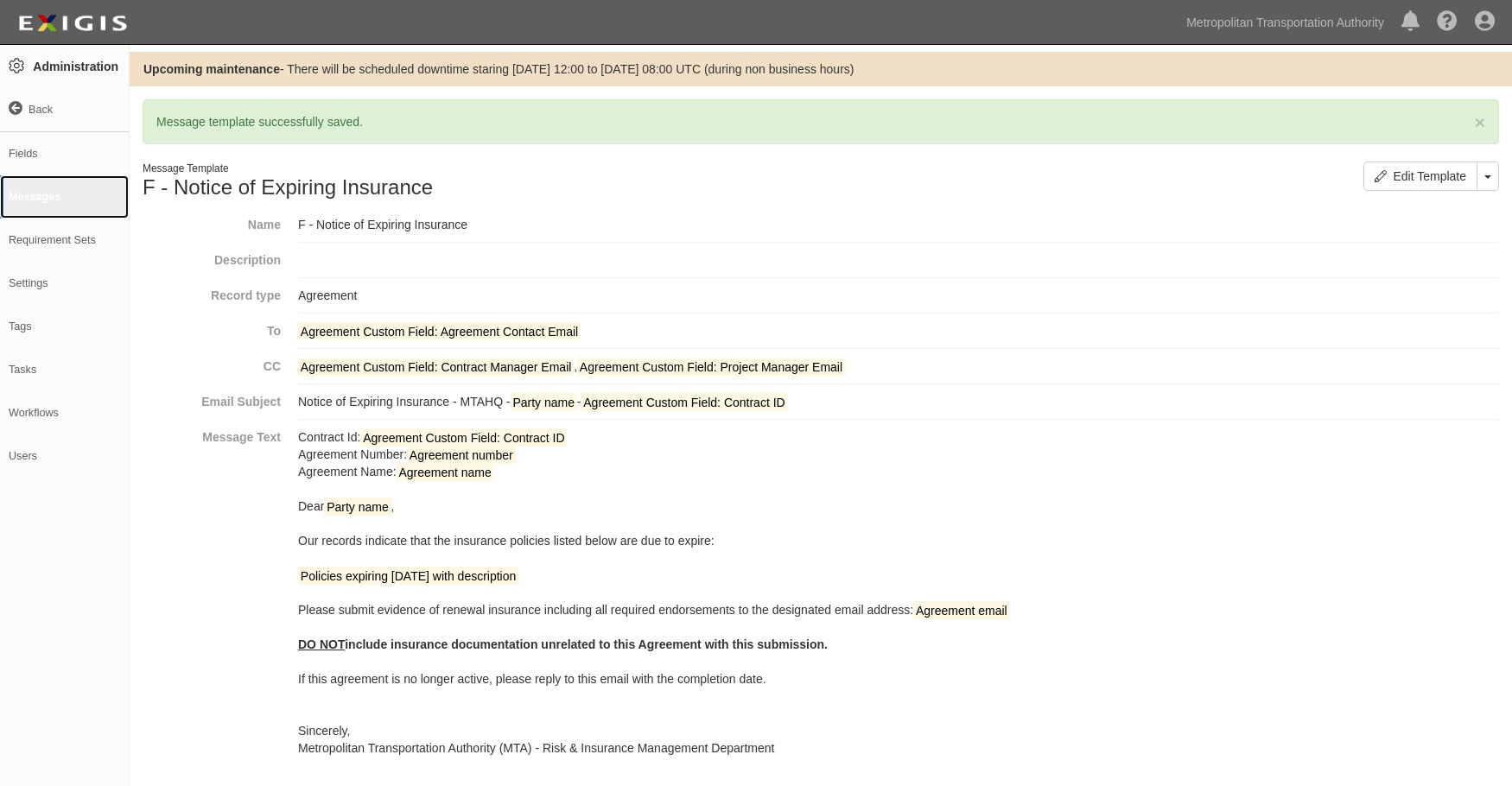
click at [22, 191] on link "Messages" at bounding box center [64, 196] width 128 height 43
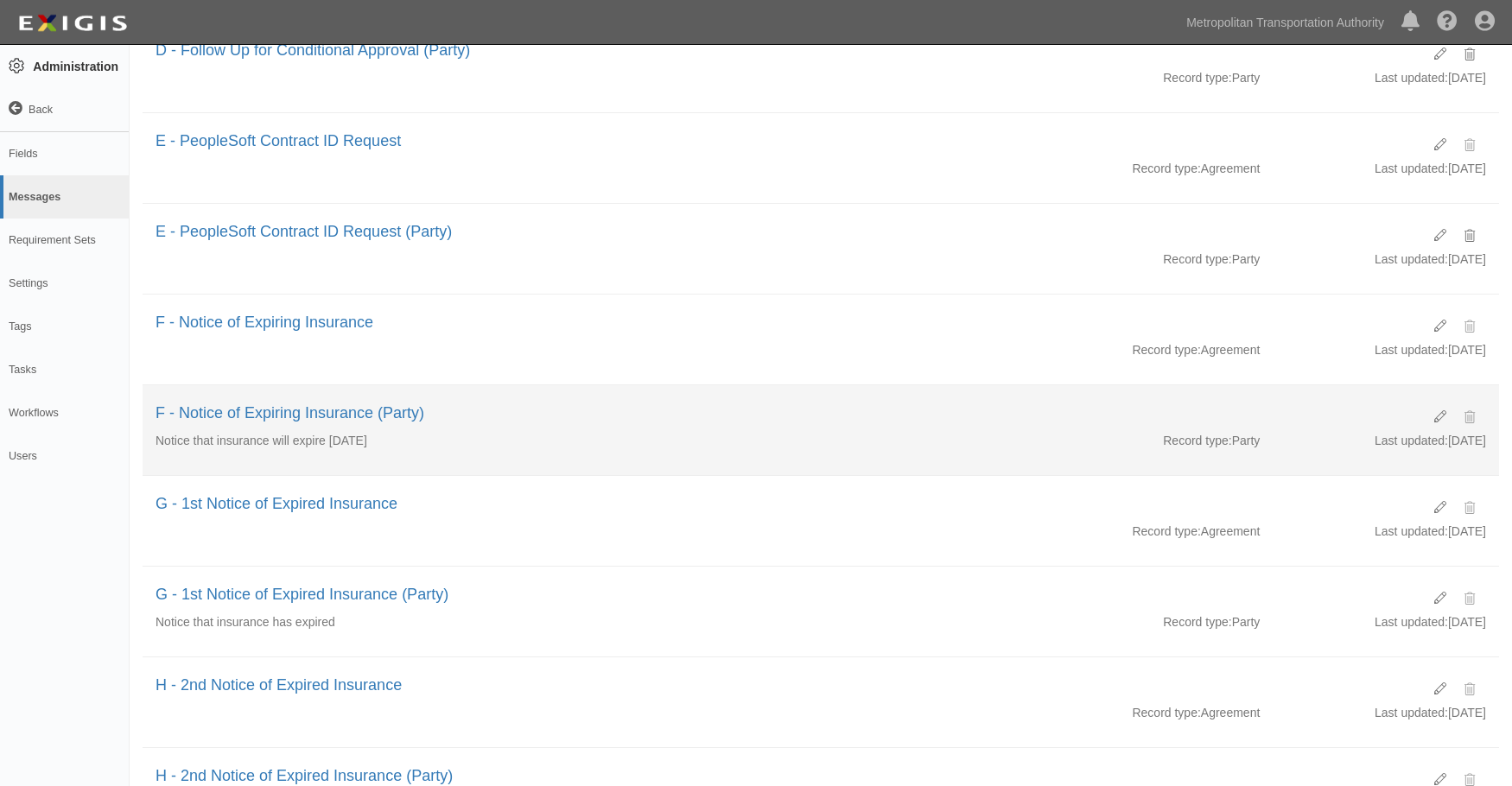
scroll to position [799, 0]
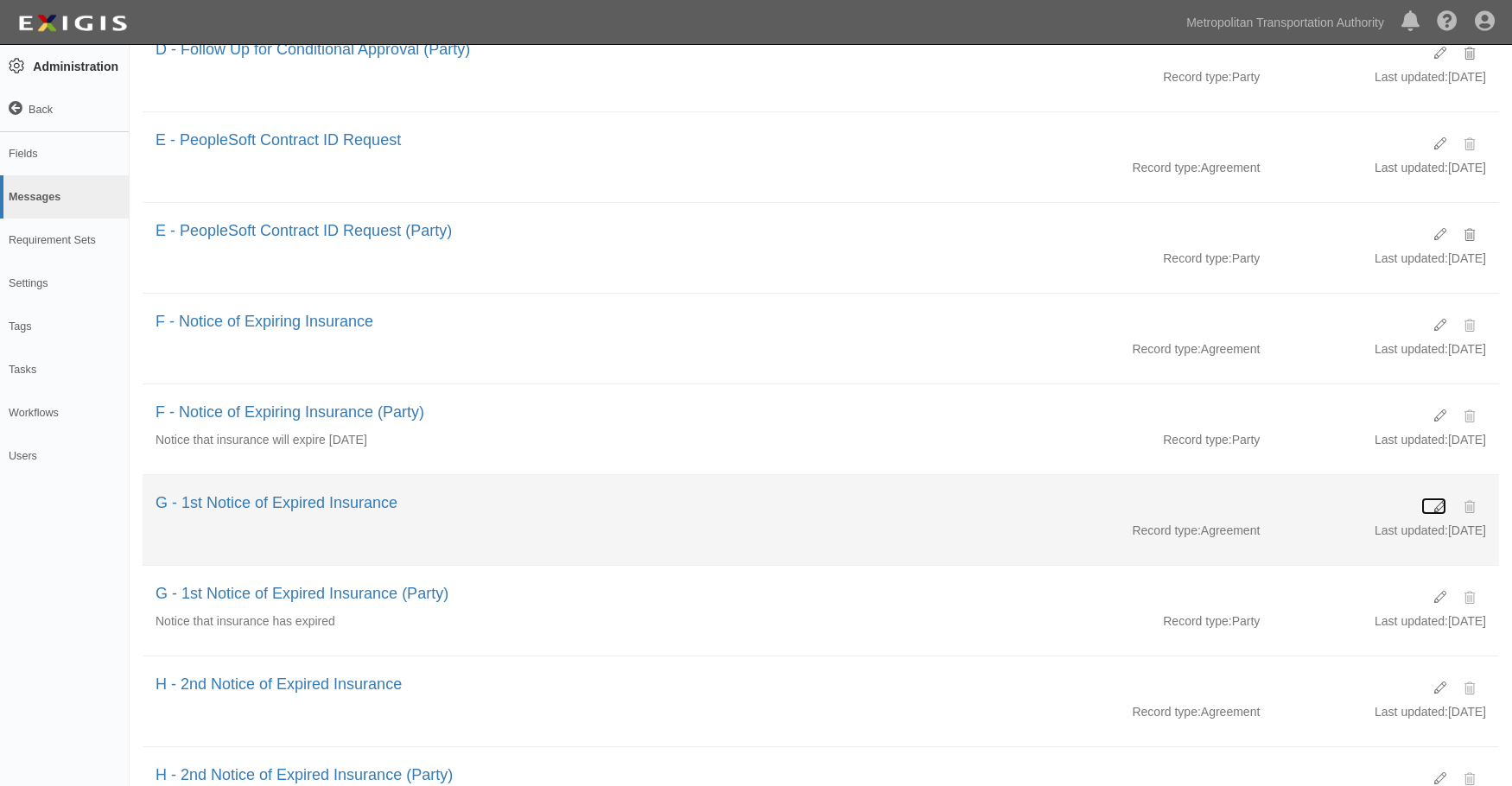
click at [1441, 512] on icon at bounding box center [1440, 507] width 12 height 12
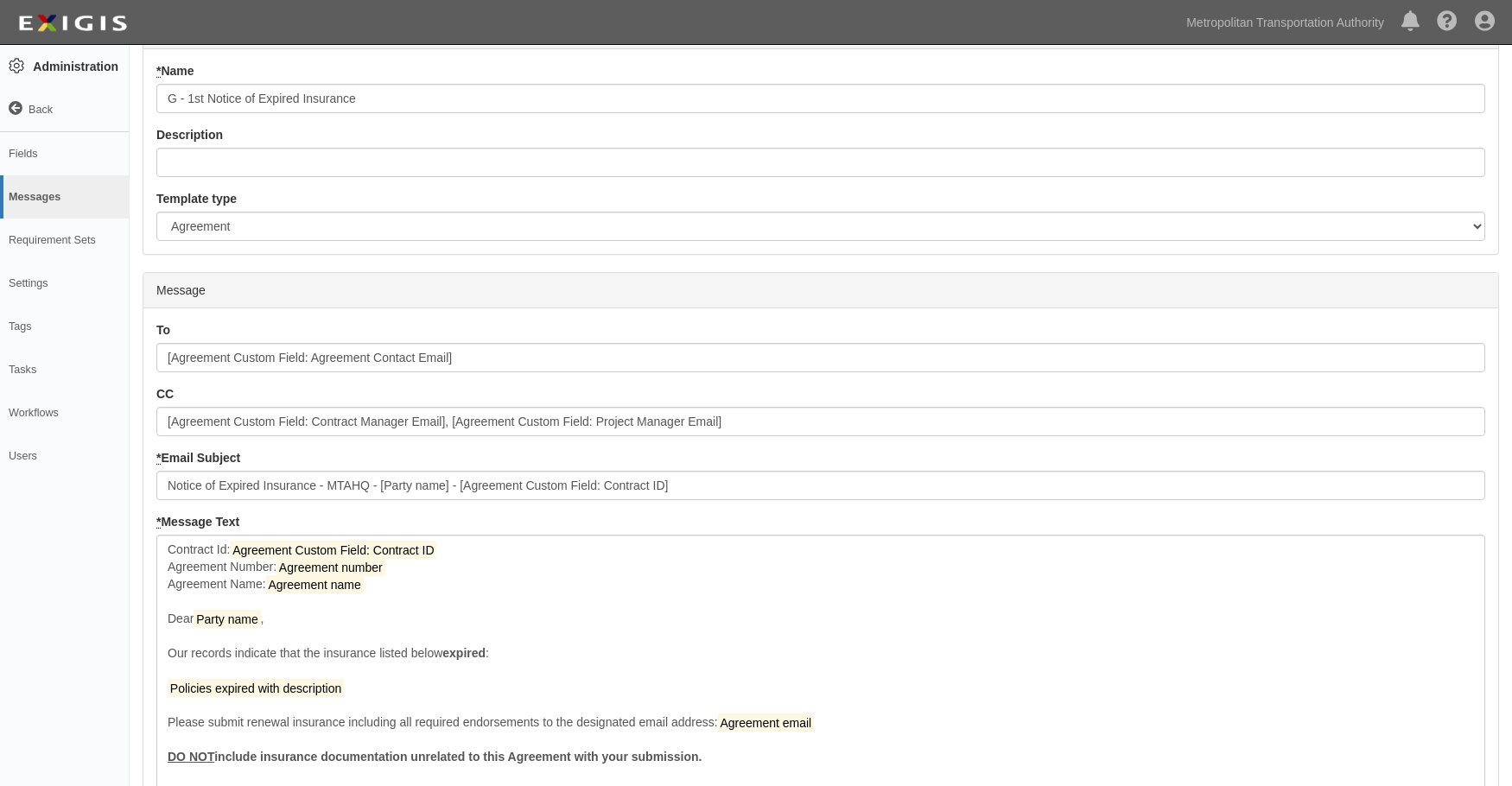
scroll to position [344, 0]
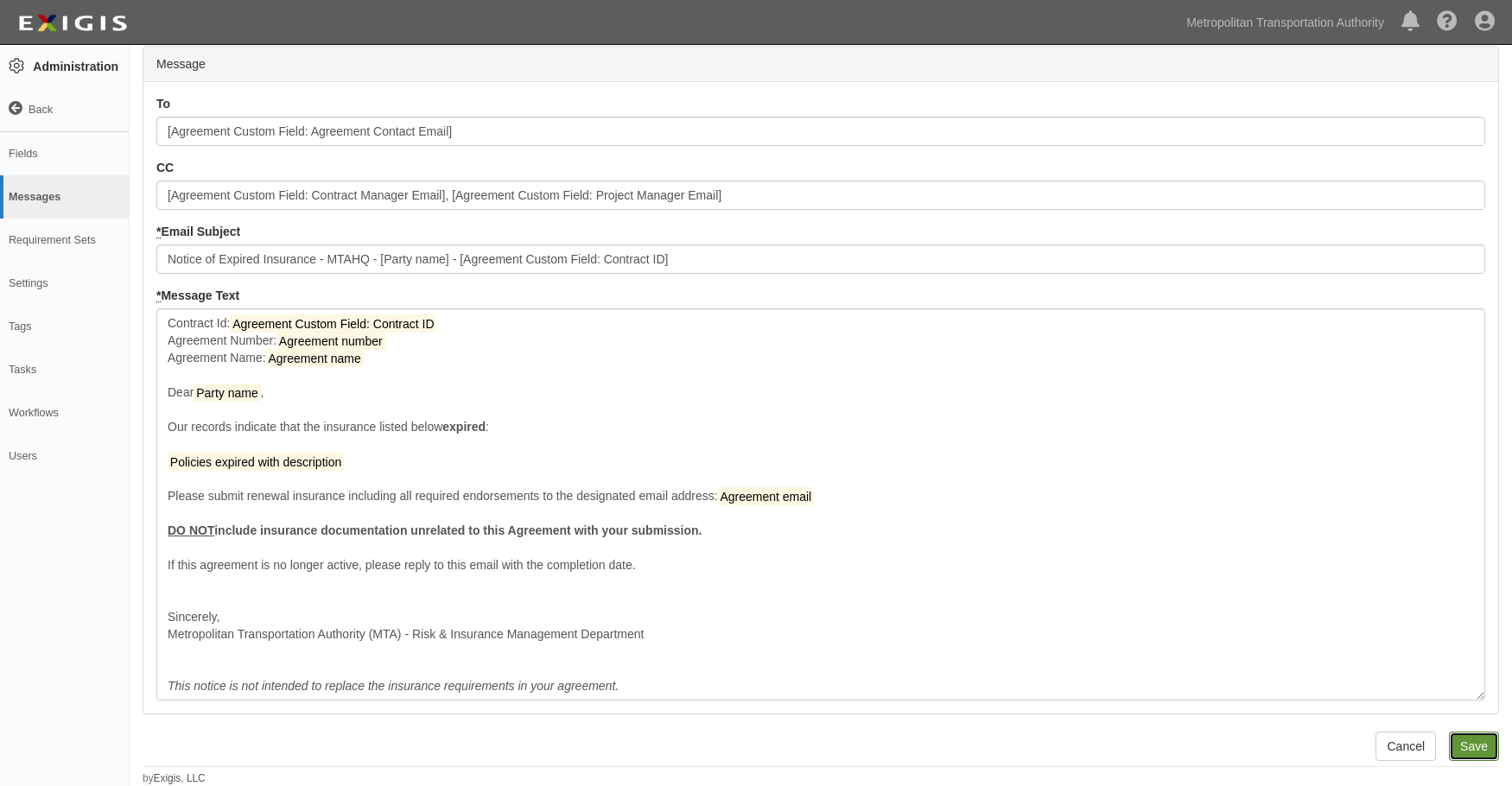
click at [1468, 746] on input "Save" at bounding box center [1474, 747] width 50 height 30
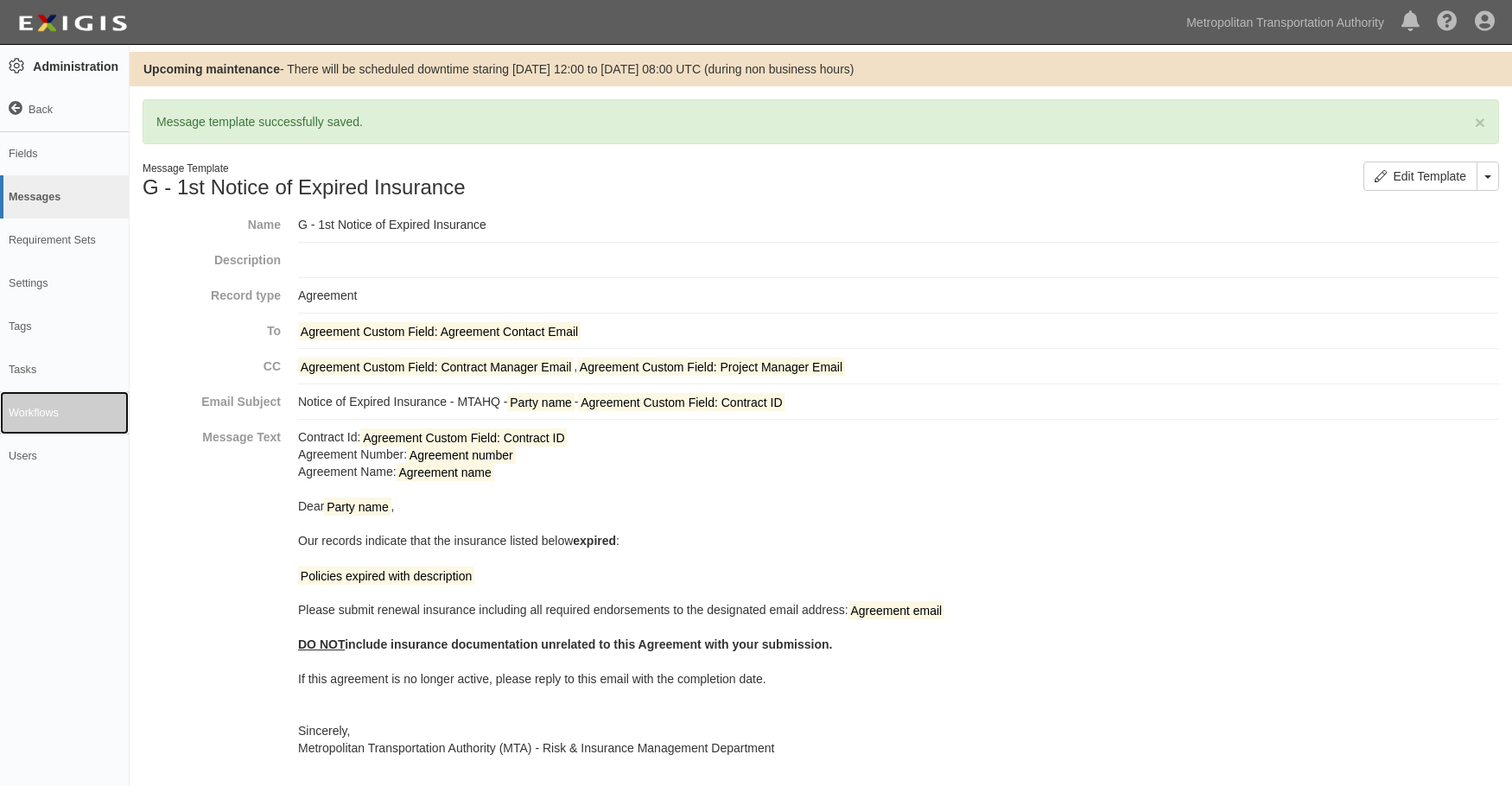
click at [53, 413] on link "Workflows" at bounding box center [64, 413] width 128 height 43
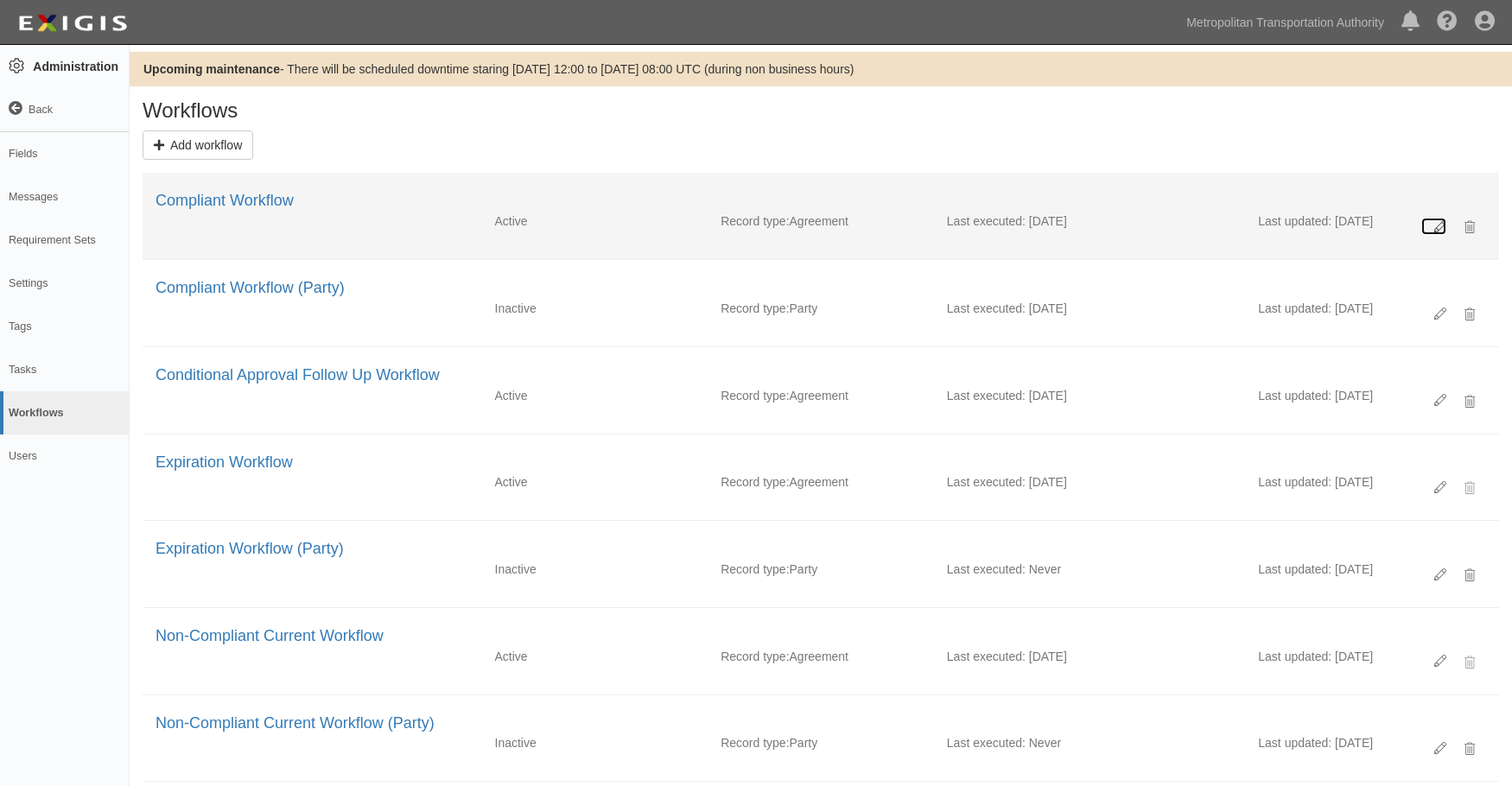
click at [1437, 224] on icon at bounding box center [1440, 227] width 12 height 12
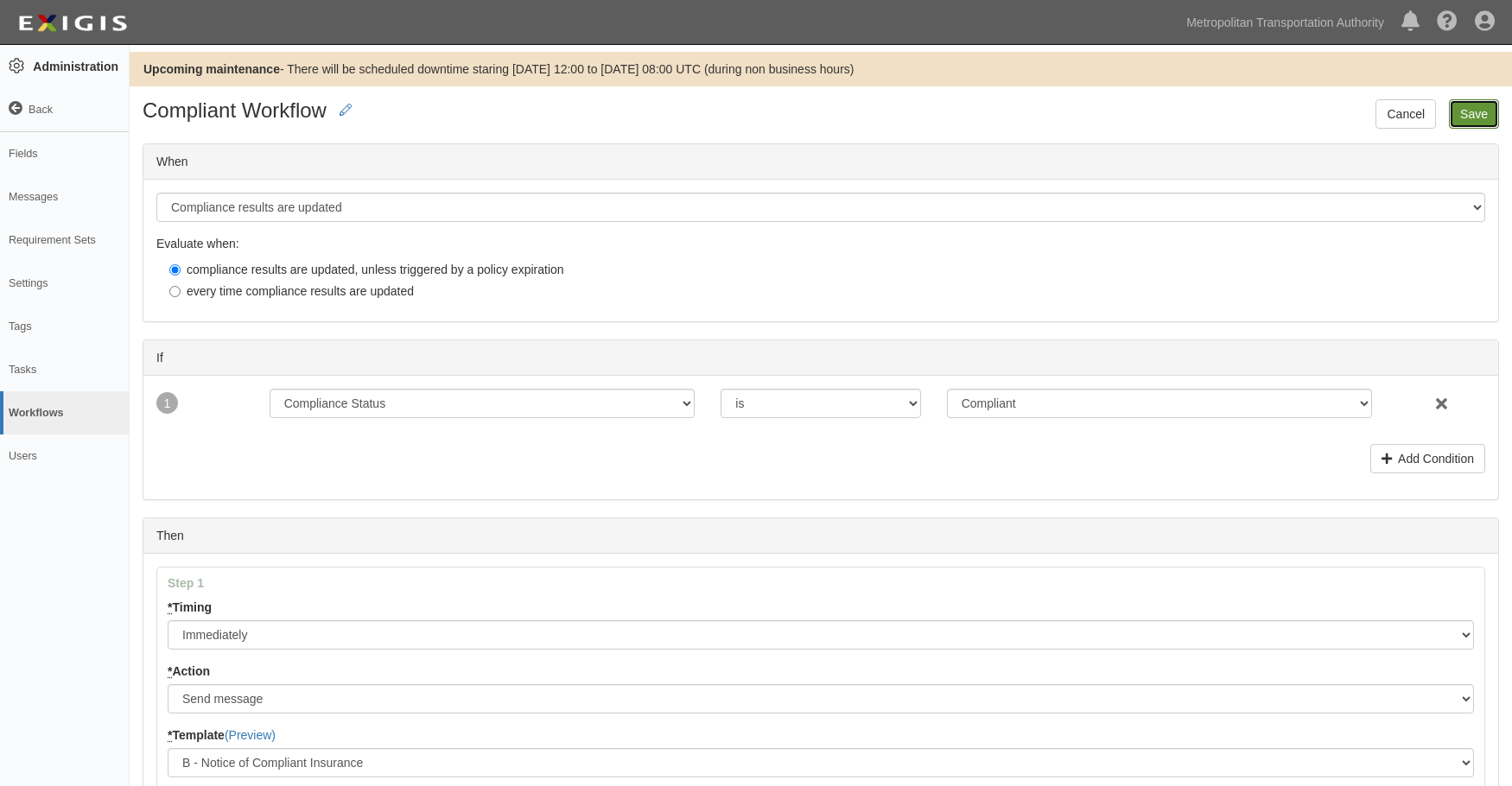
click at [1461, 115] on input "Save" at bounding box center [1474, 114] width 50 height 30
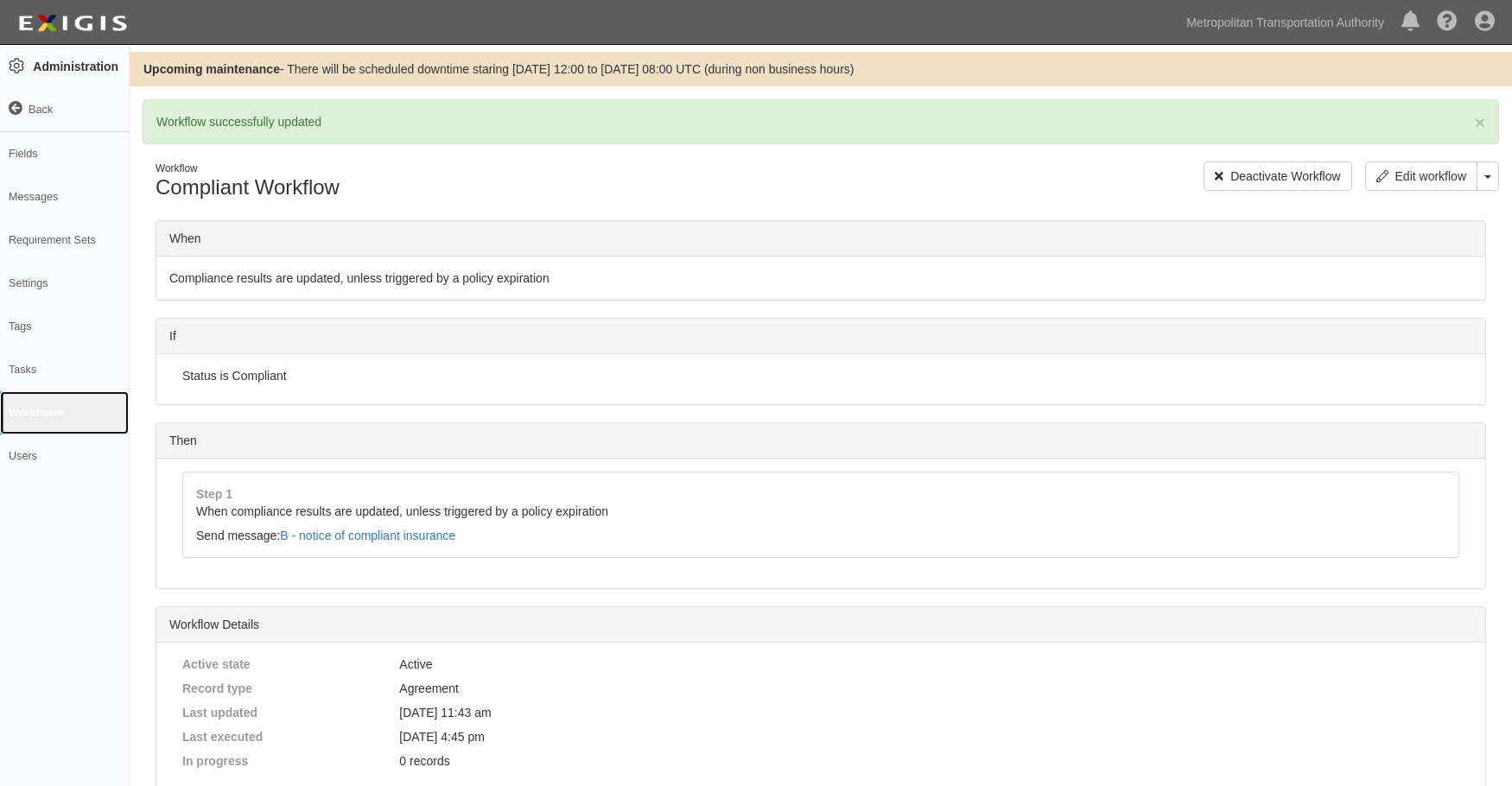
click at [35, 412] on link "Workflows" at bounding box center [64, 413] width 128 height 43
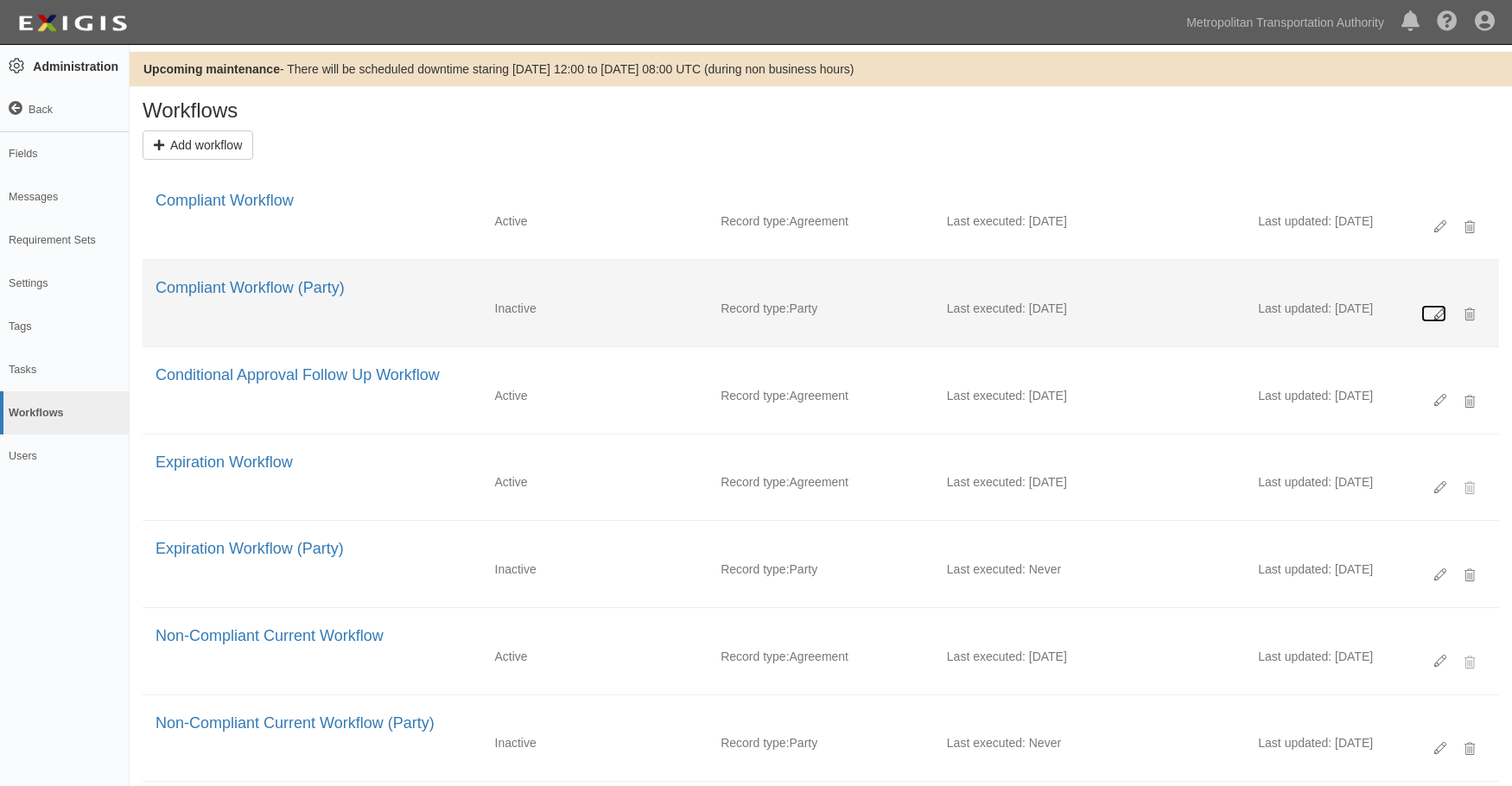
click at [1434, 307] on link at bounding box center [1434, 313] width 25 height 17
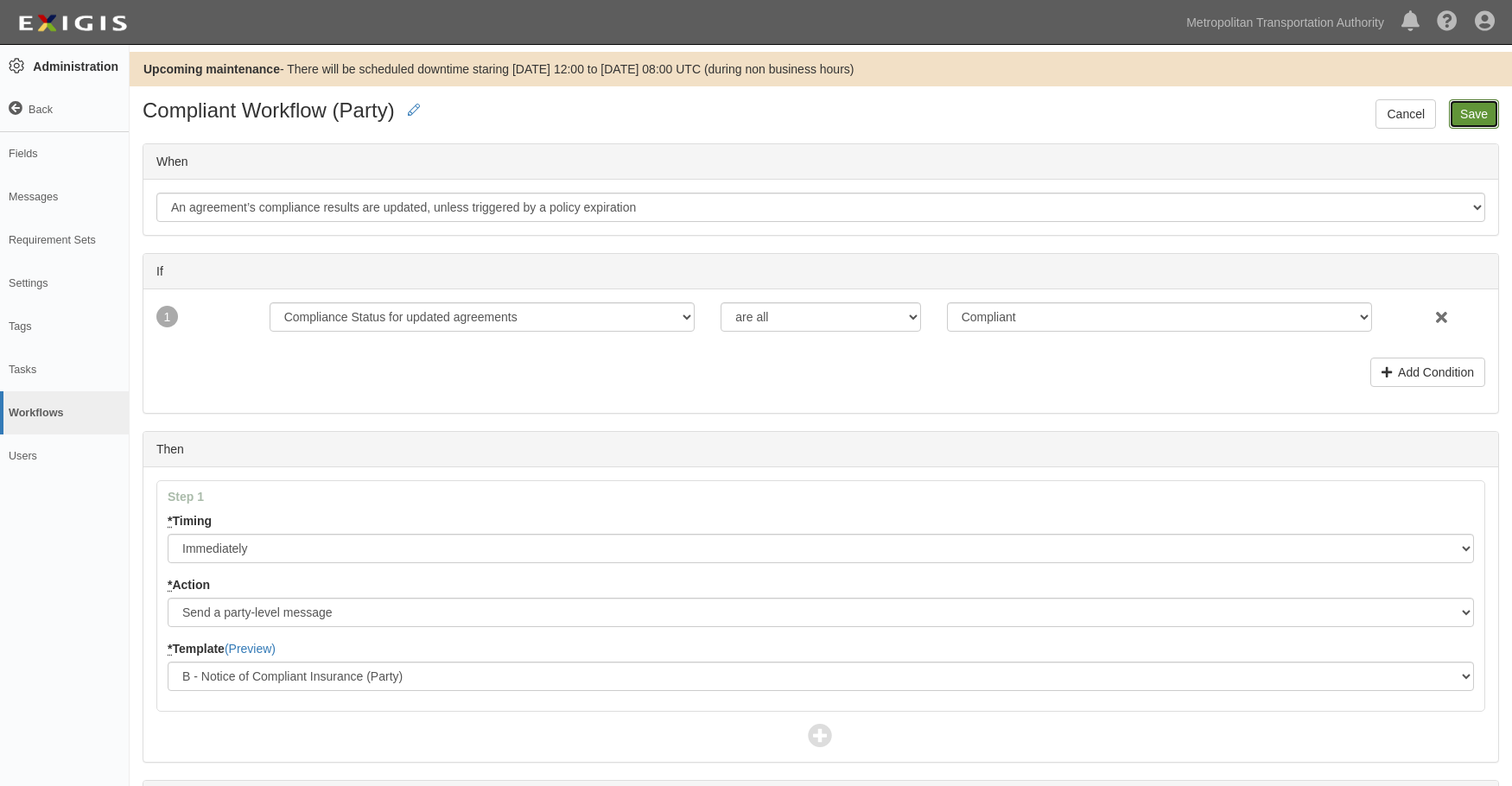
click at [1470, 113] on input "Save" at bounding box center [1474, 114] width 50 height 30
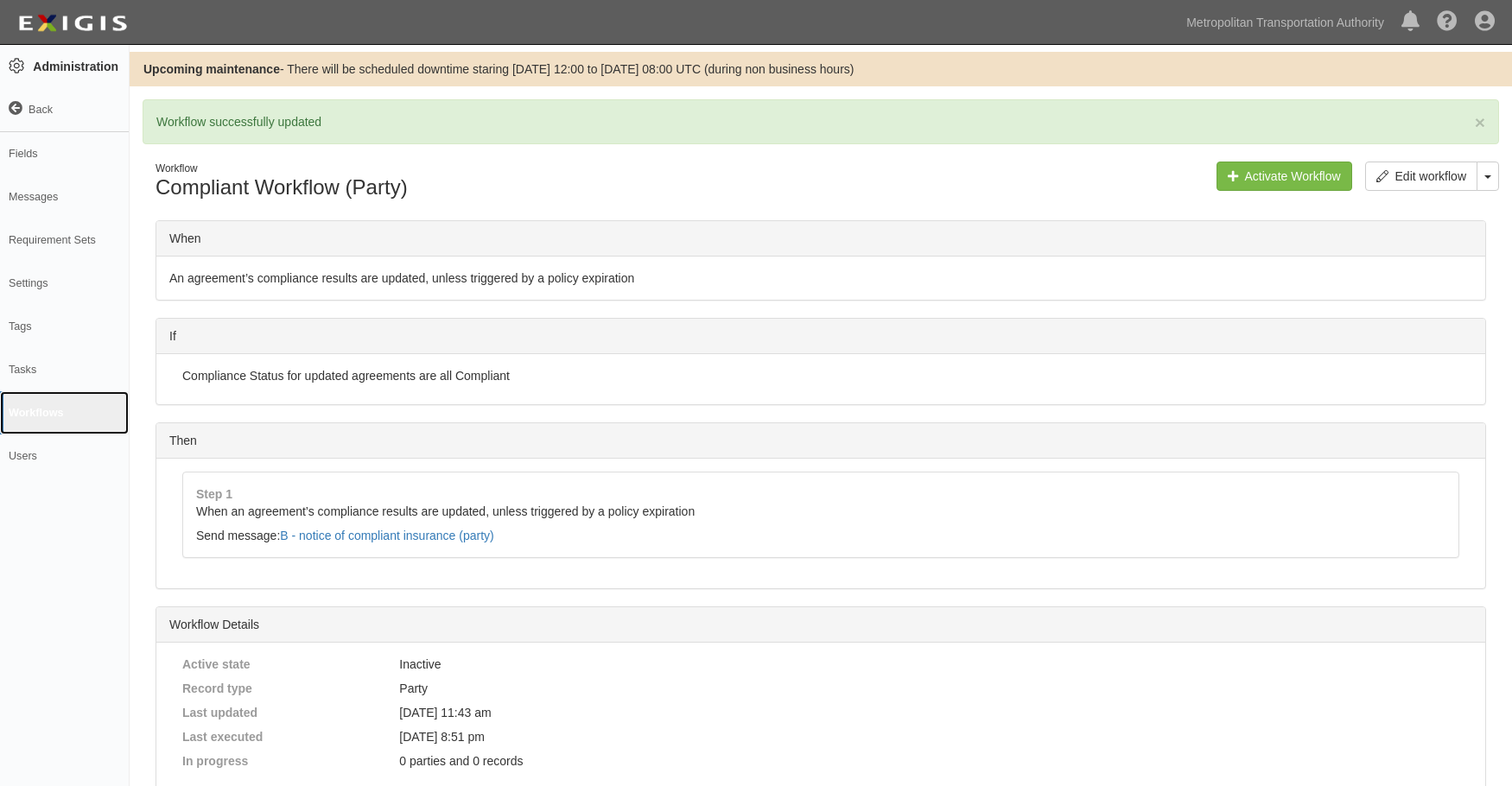
click at [49, 411] on link "Workflows" at bounding box center [64, 413] width 128 height 43
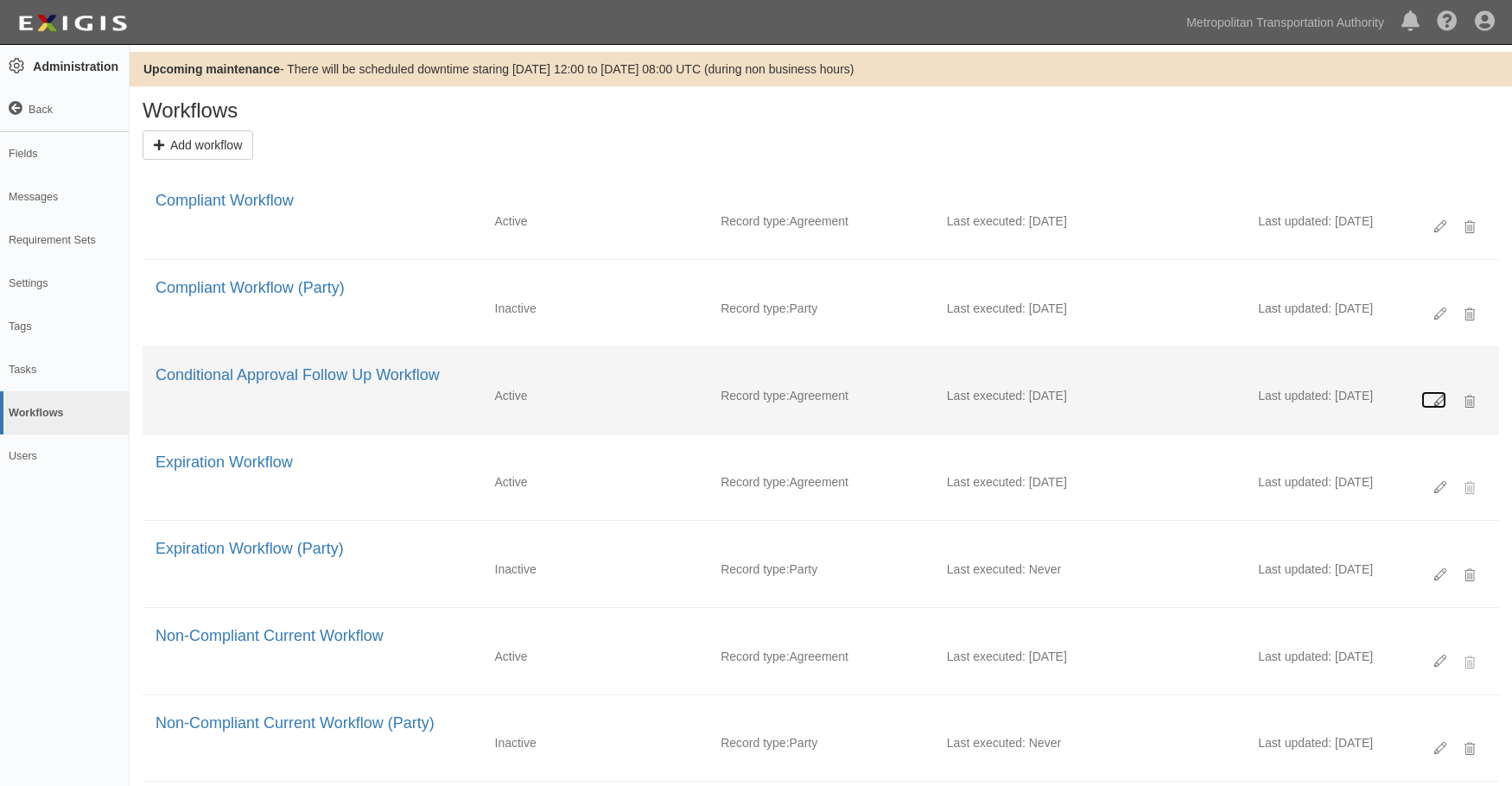
click at [1437, 397] on icon at bounding box center [1440, 400] width 12 height 12
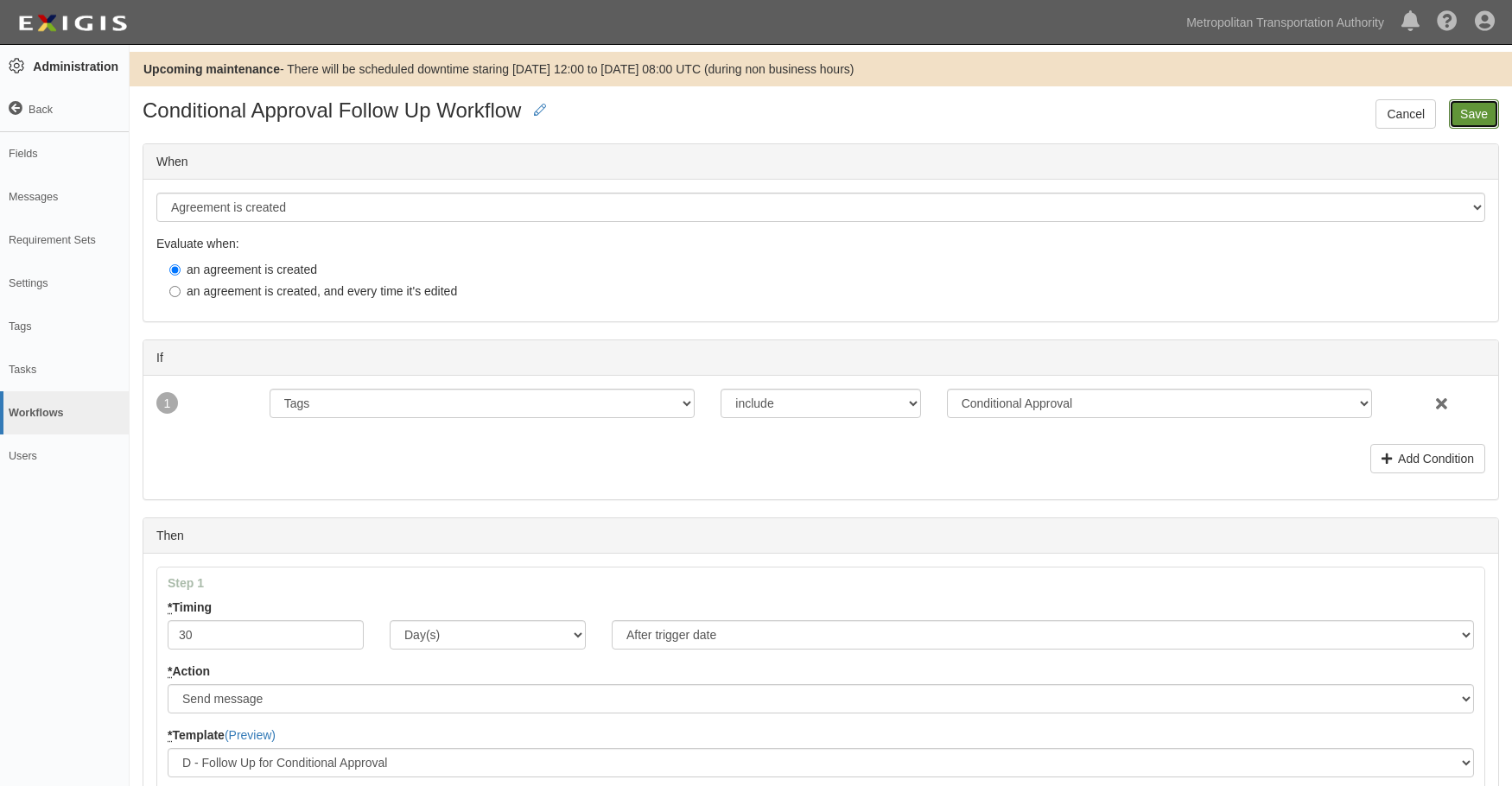
click at [1484, 110] on input "Save" at bounding box center [1474, 114] width 50 height 30
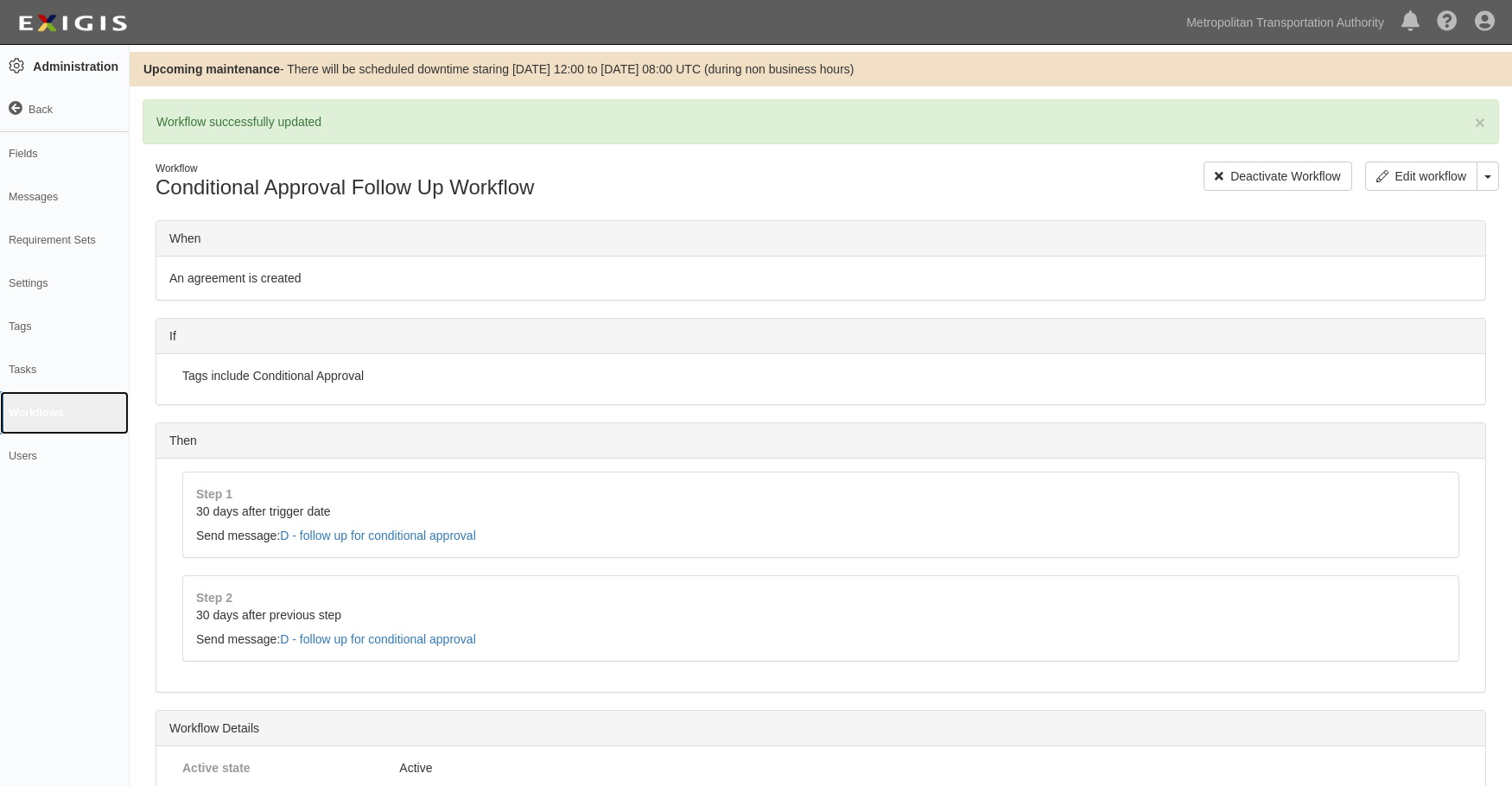
click at [57, 415] on link "Workflows" at bounding box center [64, 413] width 128 height 43
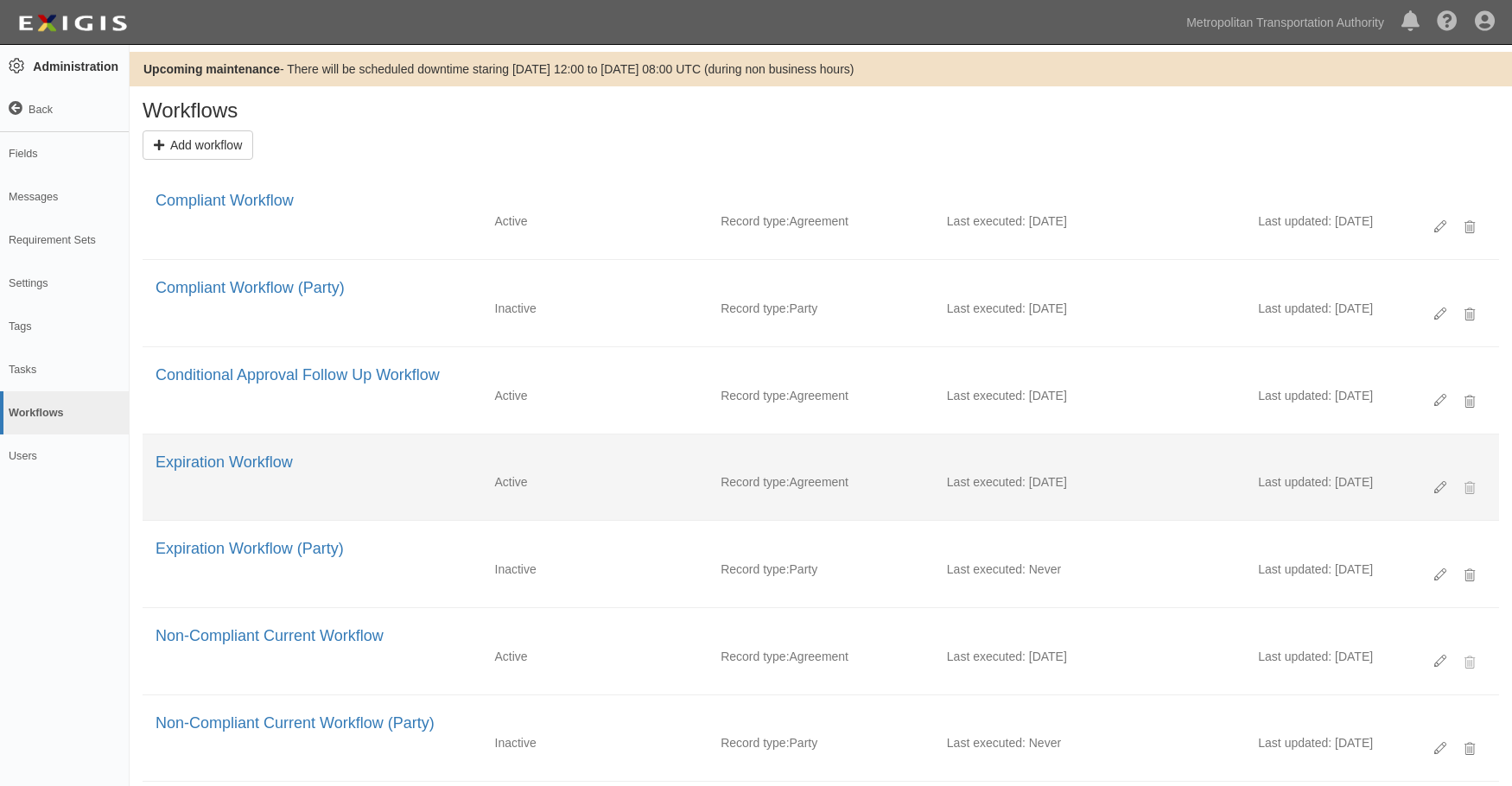
click at [1446, 485] on div "Delete Workflow" at bounding box center [1454, 488] width 65 height 30
click at [1427, 483] on link at bounding box center [1434, 486] width 25 height 17
click at [1435, 482] on icon at bounding box center [1440, 487] width 12 height 12
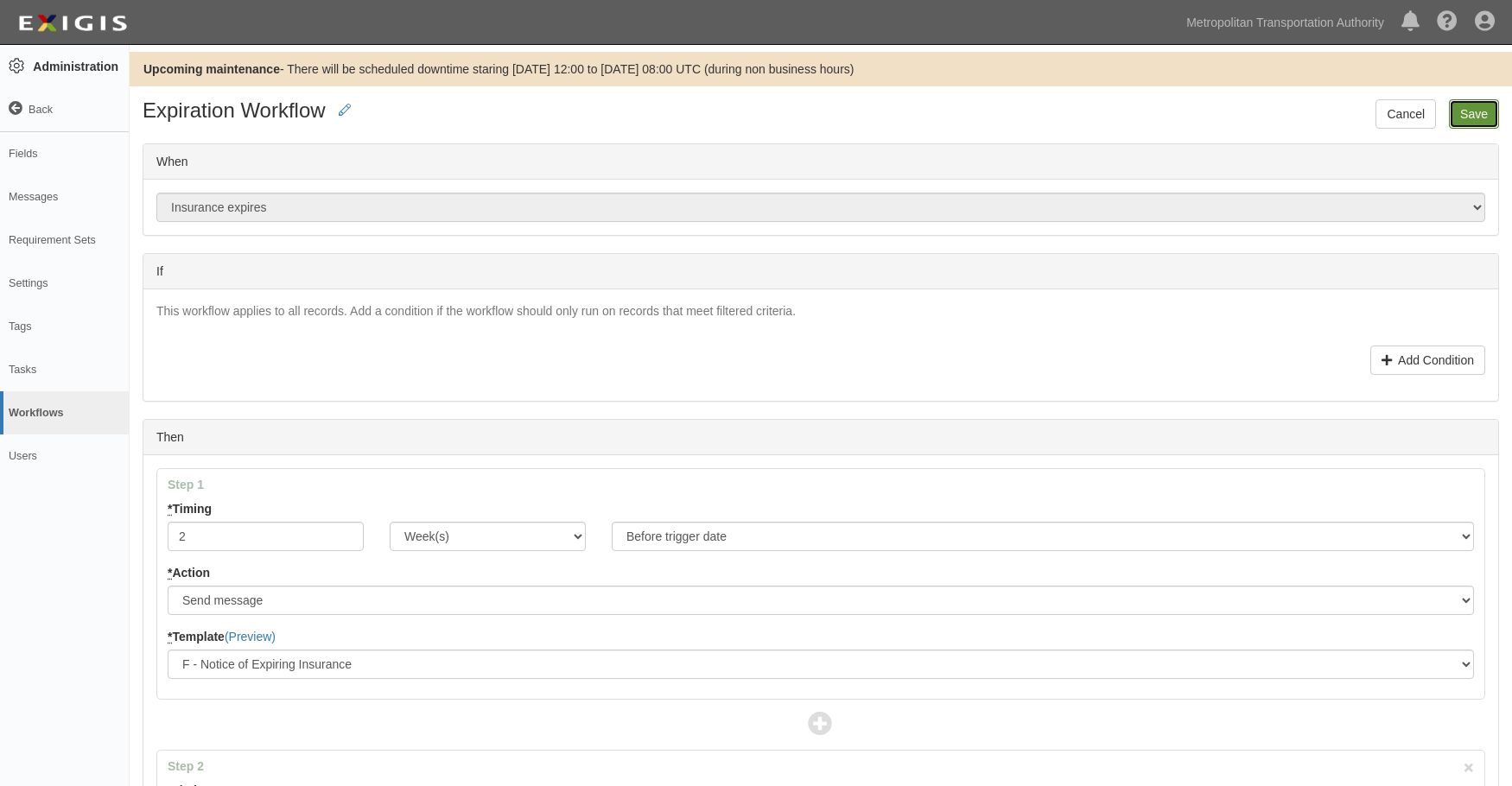
click at [1476, 104] on input "Save" at bounding box center [1474, 114] width 50 height 30
click at [39, 416] on link "Workflows" at bounding box center [64, 413] width 128 height 43
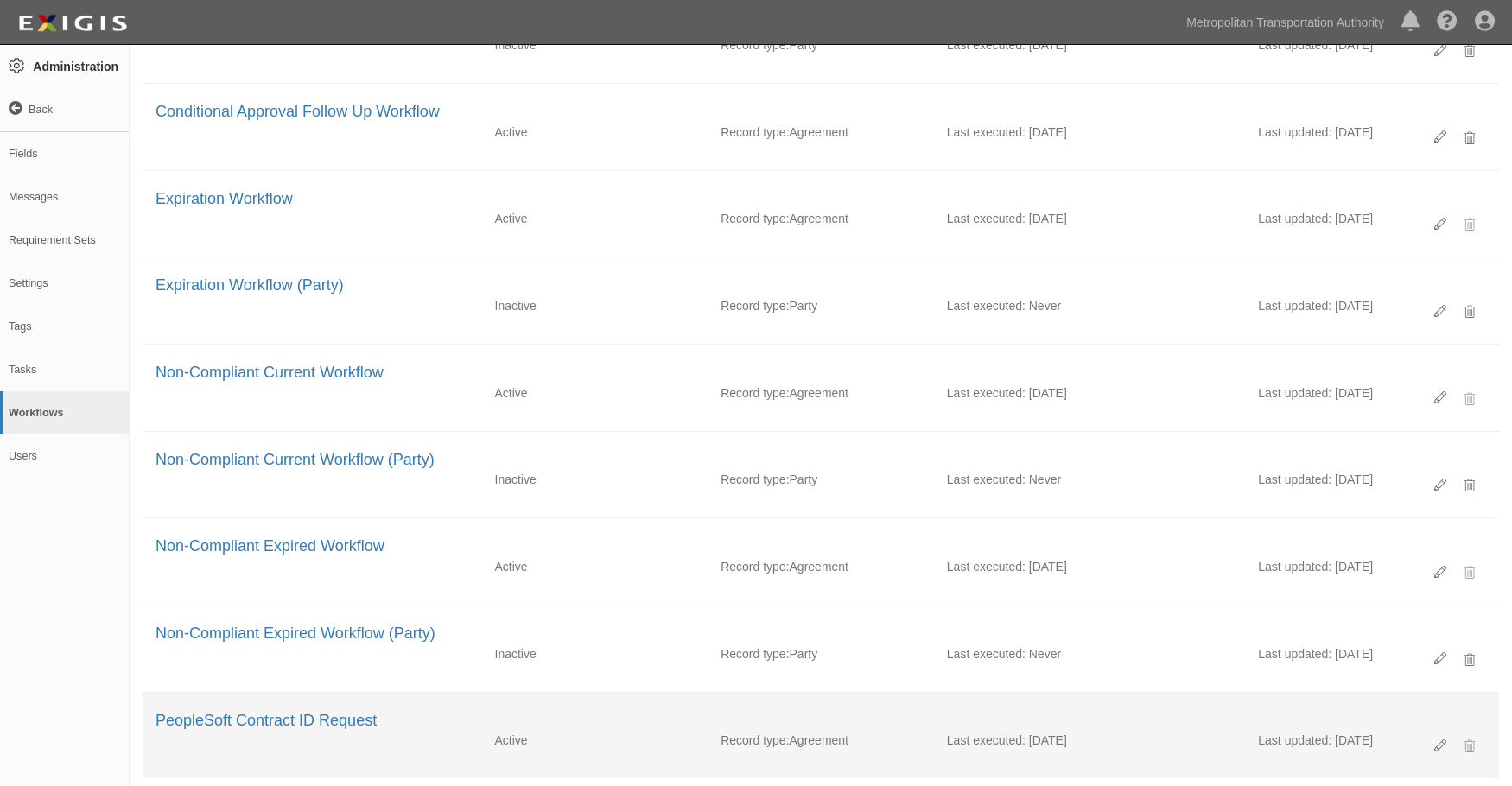
scroll to position [374, 0]
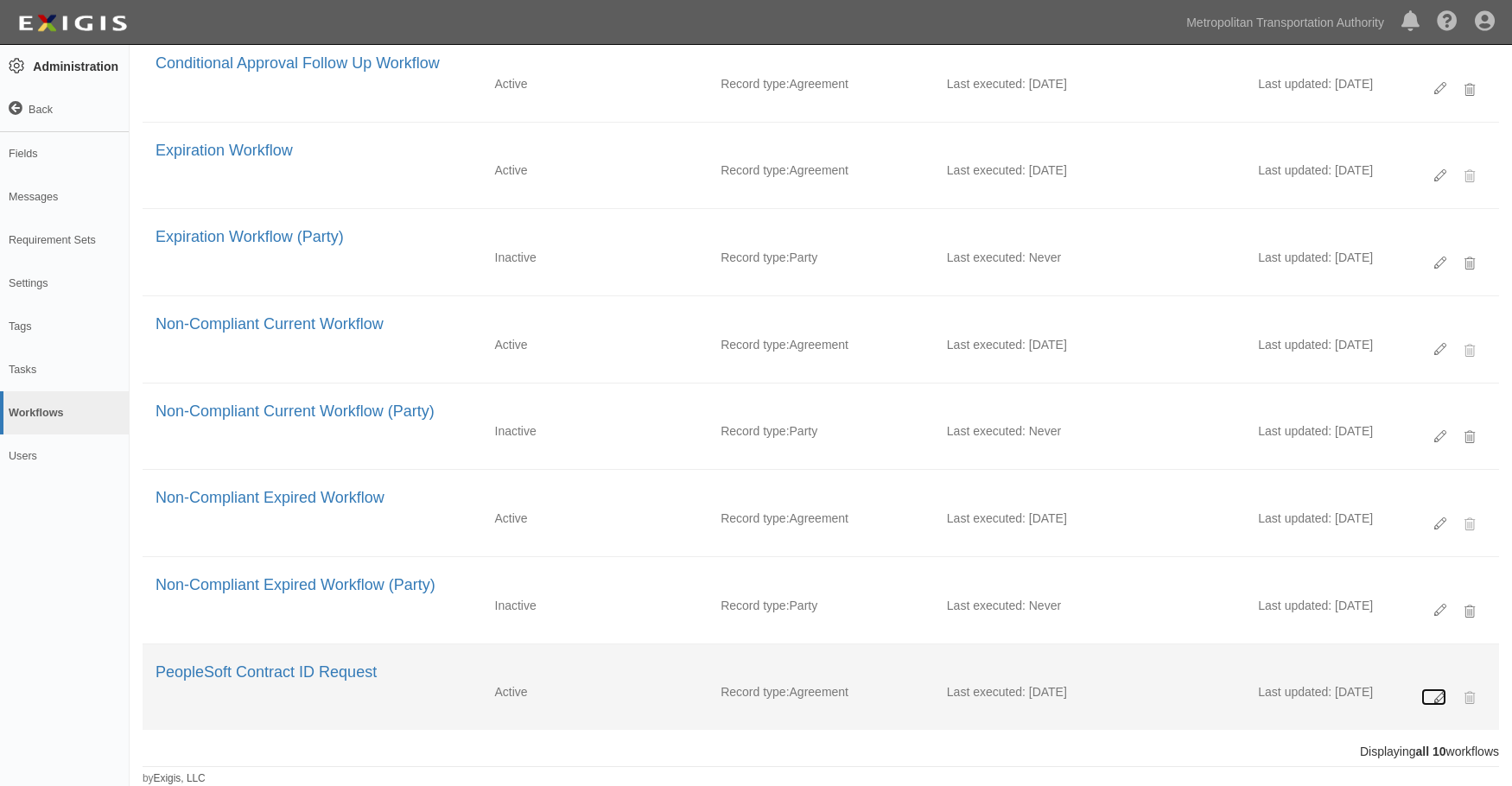
click at [1437, 690] on link at bounding box center [1434, 696] width 25 height 17
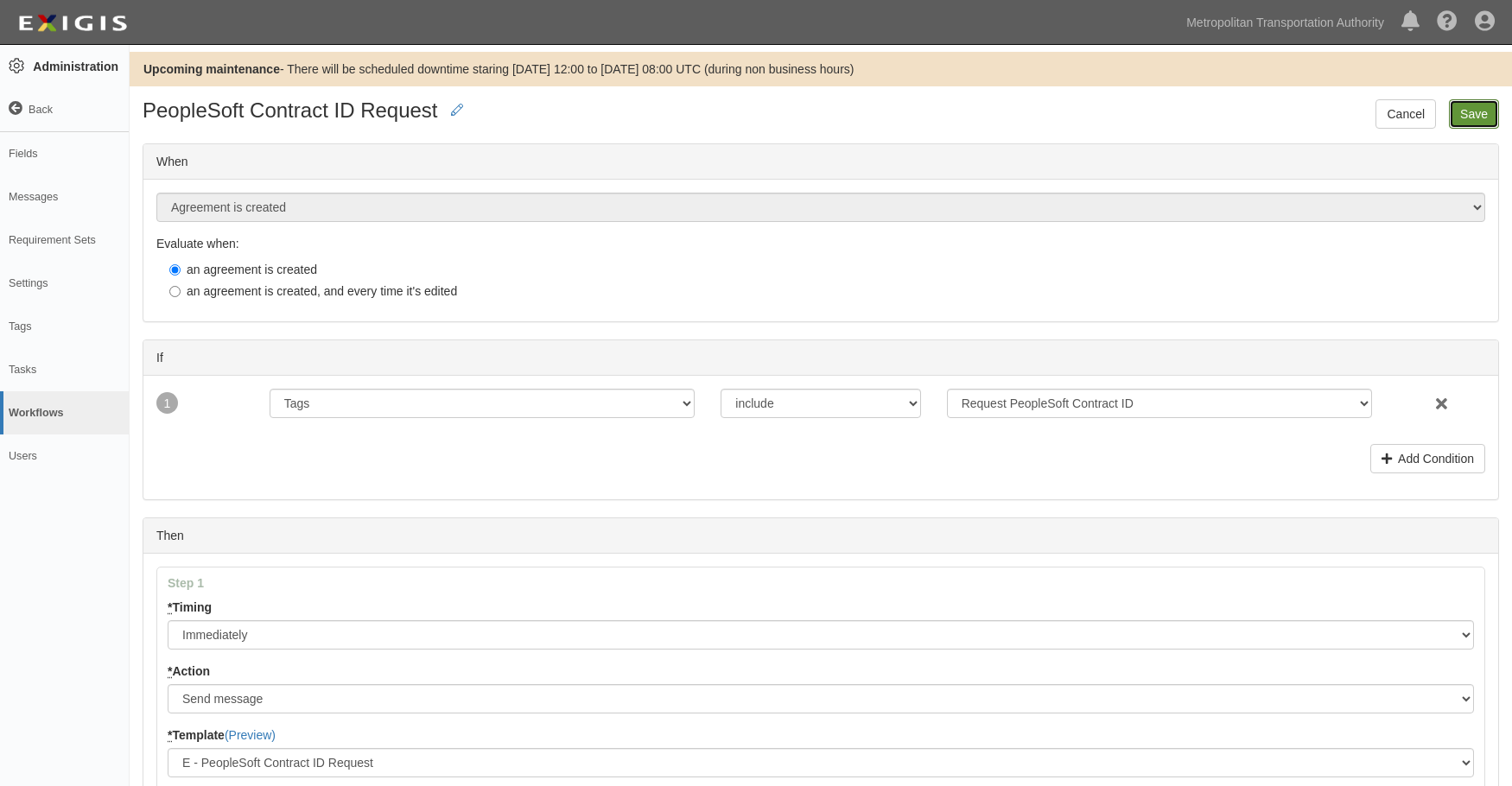
click at [1461, 119] on input "Save" at bounding box center [1474, 114] width 50 height 30
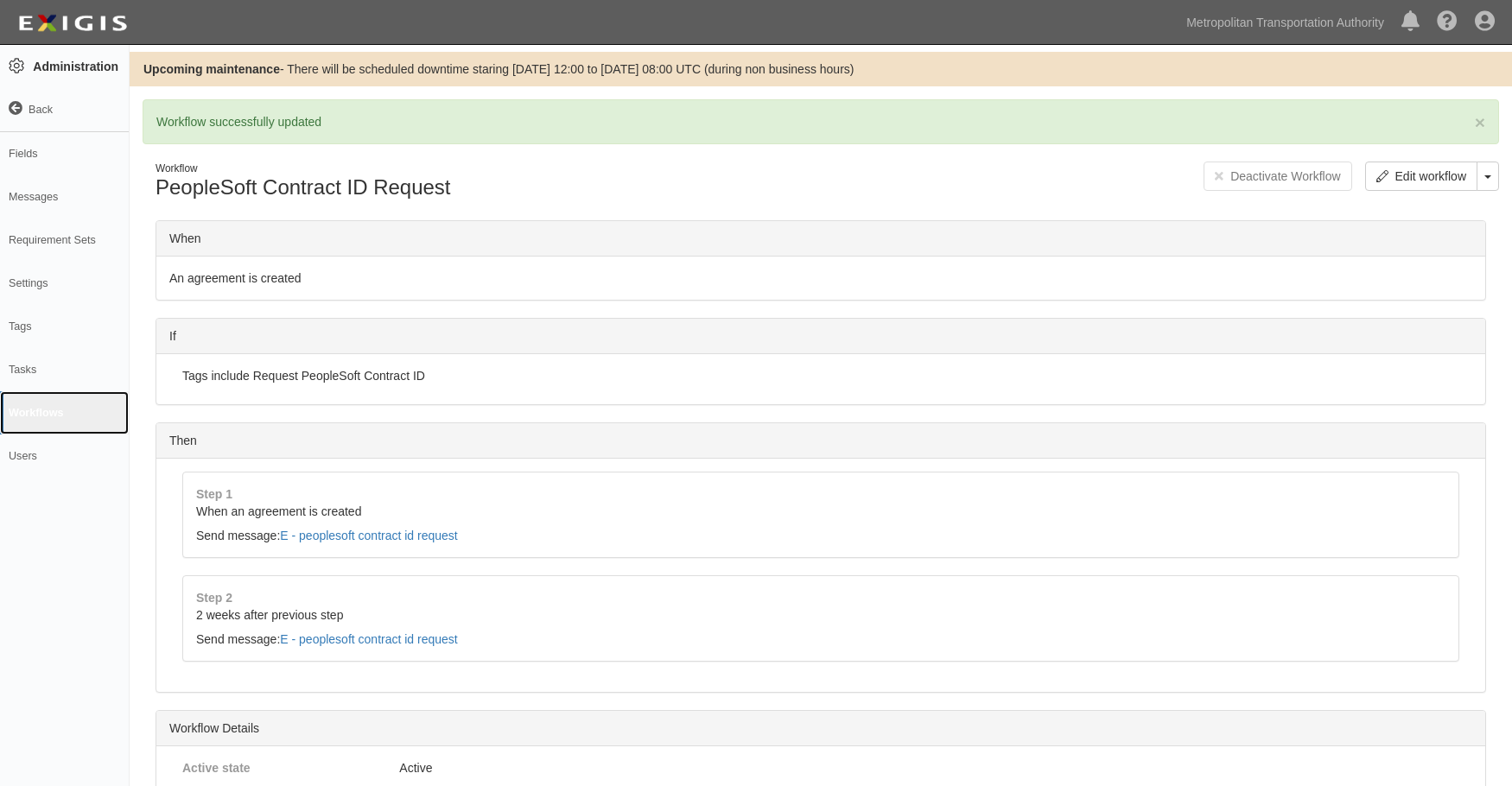
click at [44, 414] on link "Workflows" at bounding box center [64, 413] width 128 height 43
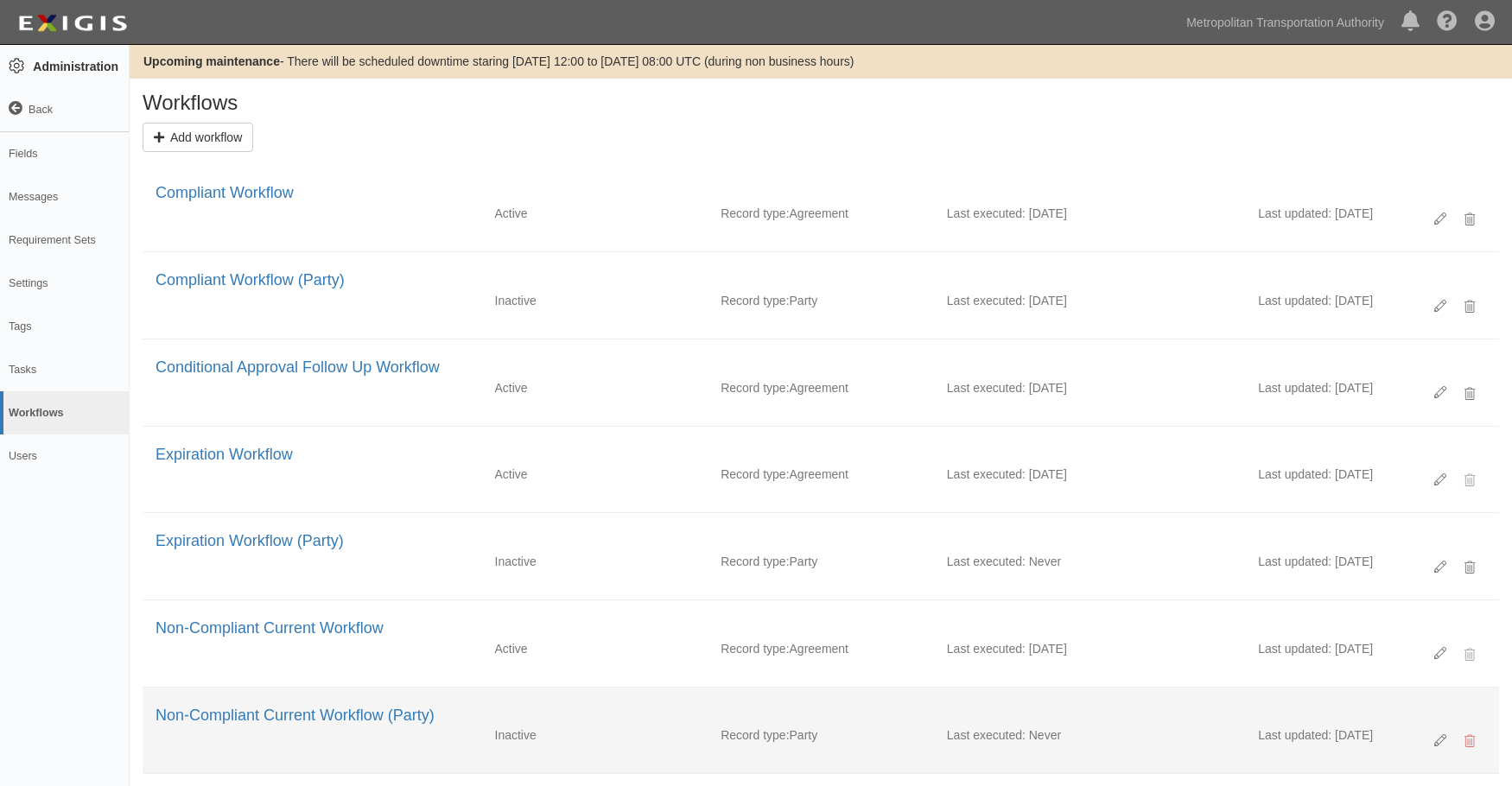
scroll to position [312, 0]
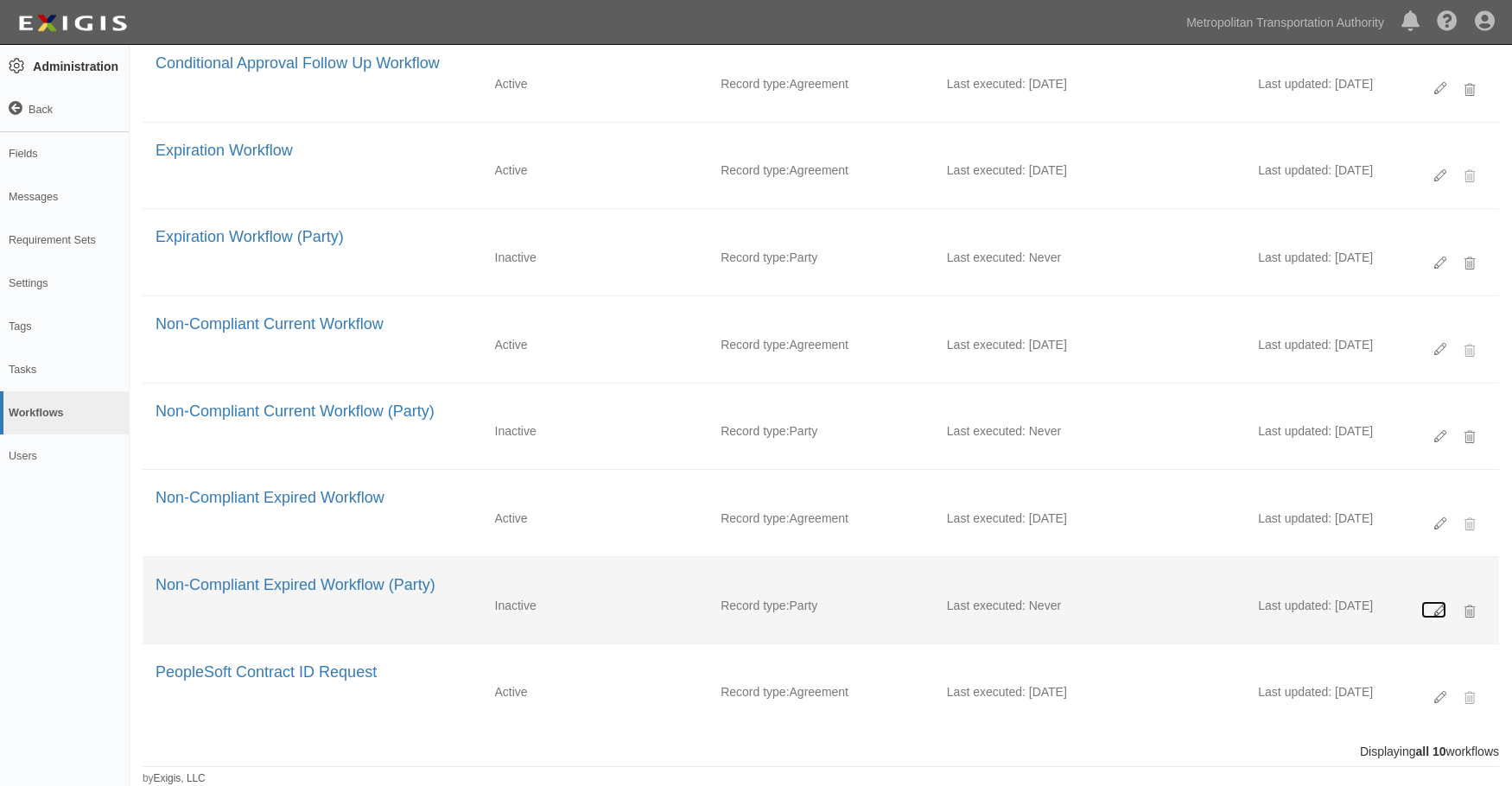
click at [1443, 607] on icon at bounding box center [1440, 610] width 12 height 12
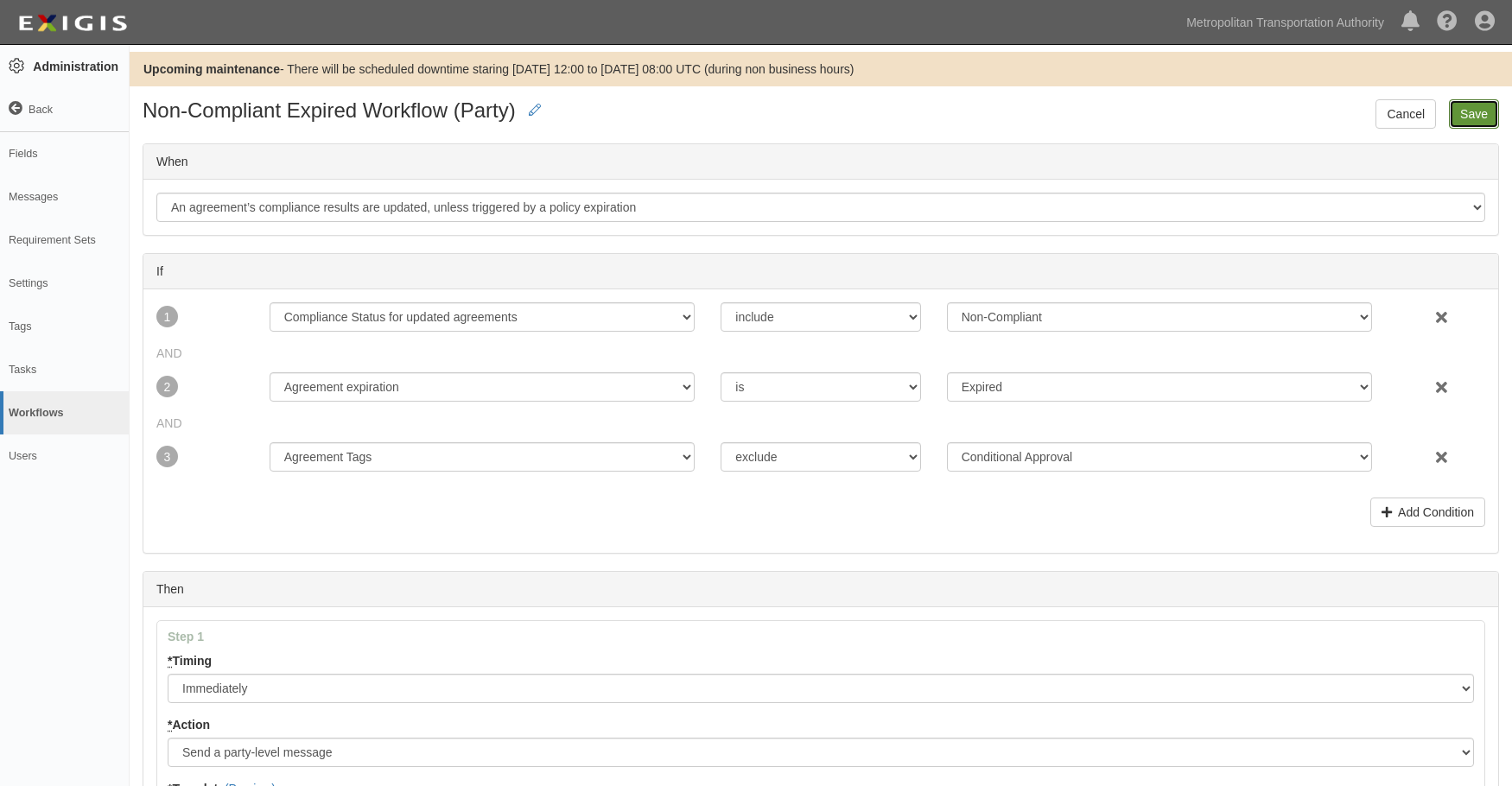
click at [1484, 113] on input "Save" at bounding box center [1474, 114] width 50 height 30
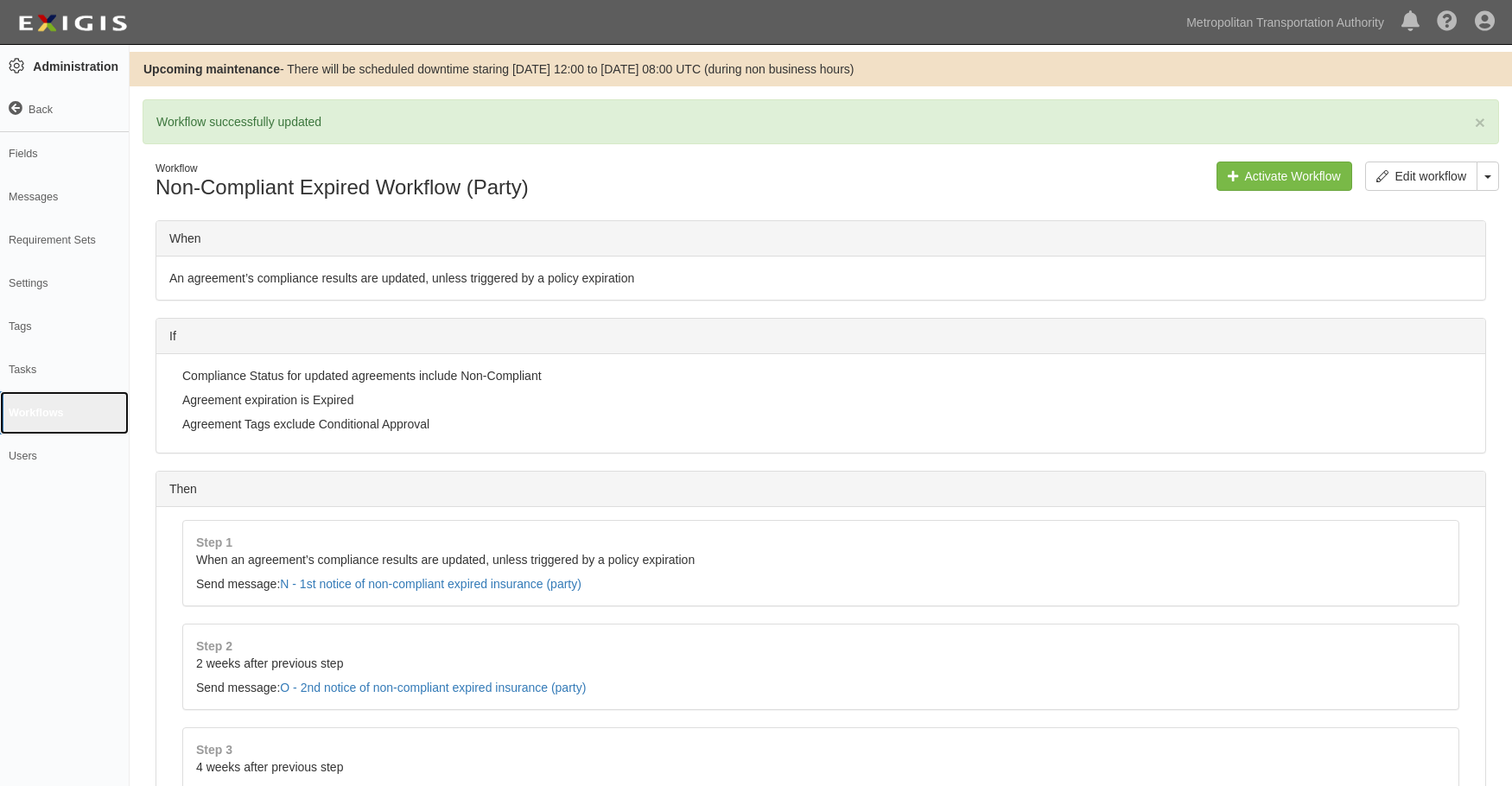
click at [31, 411] on link "Workflows" at bounding box center [64, 413] width 128 height 43
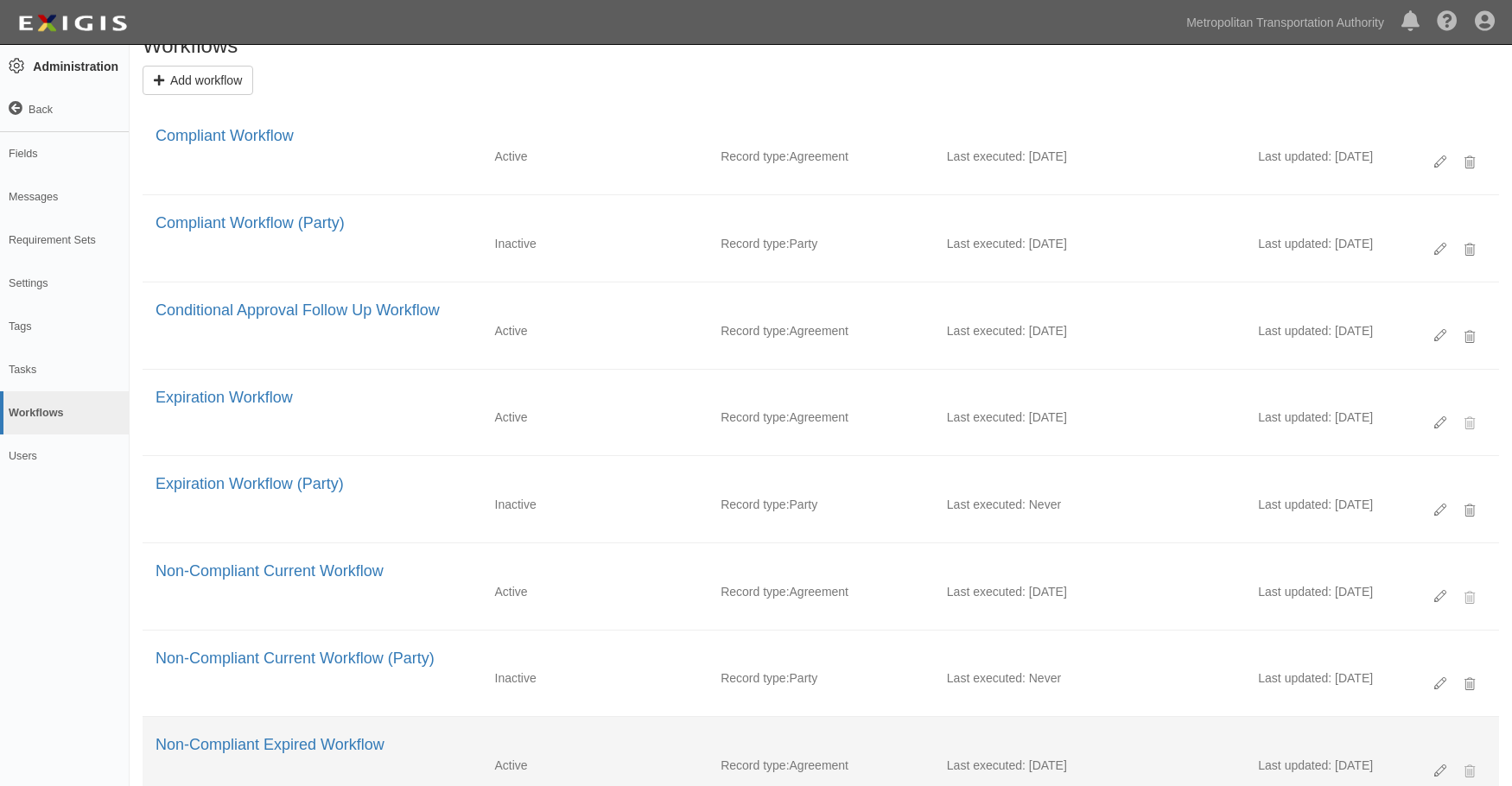
scroll to position [312, 0]
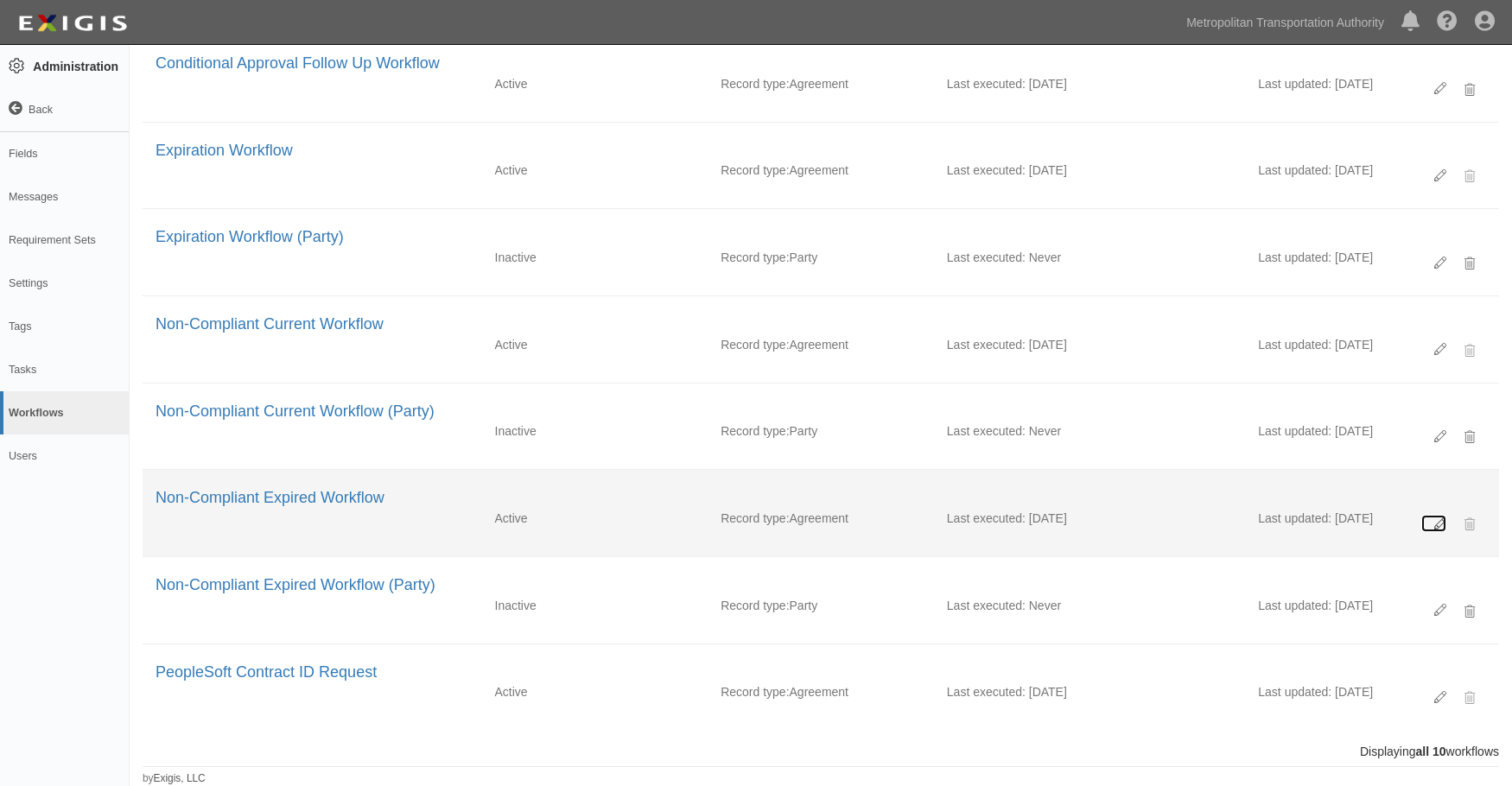
click at [1440, 519] on icon at bounding box center [1440, 524] width 12 height 12
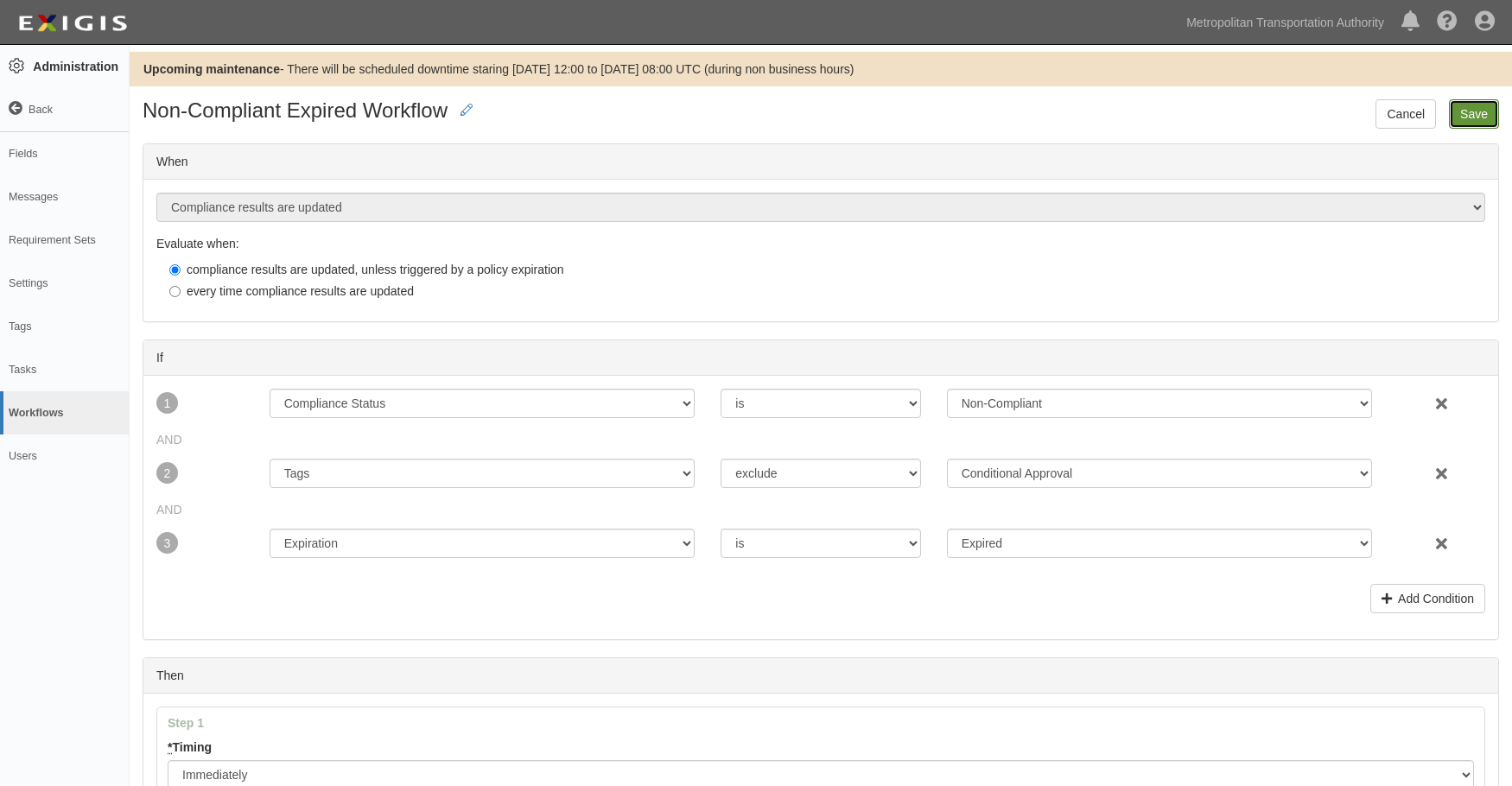
click at [1459, 107] on input "Save" at bounding box center [1474, 114] width 50 height 30
click at [1462, 114] on input "Save" at bounding box center [1474, 114] width 50 height 30
click at [1474, 122] on input "Save" at bounding box center [1474, 114] width 50 height 30
click at [1396, 108] on link "Cancel" at bounding box center [1405, 114] width 60 height 30
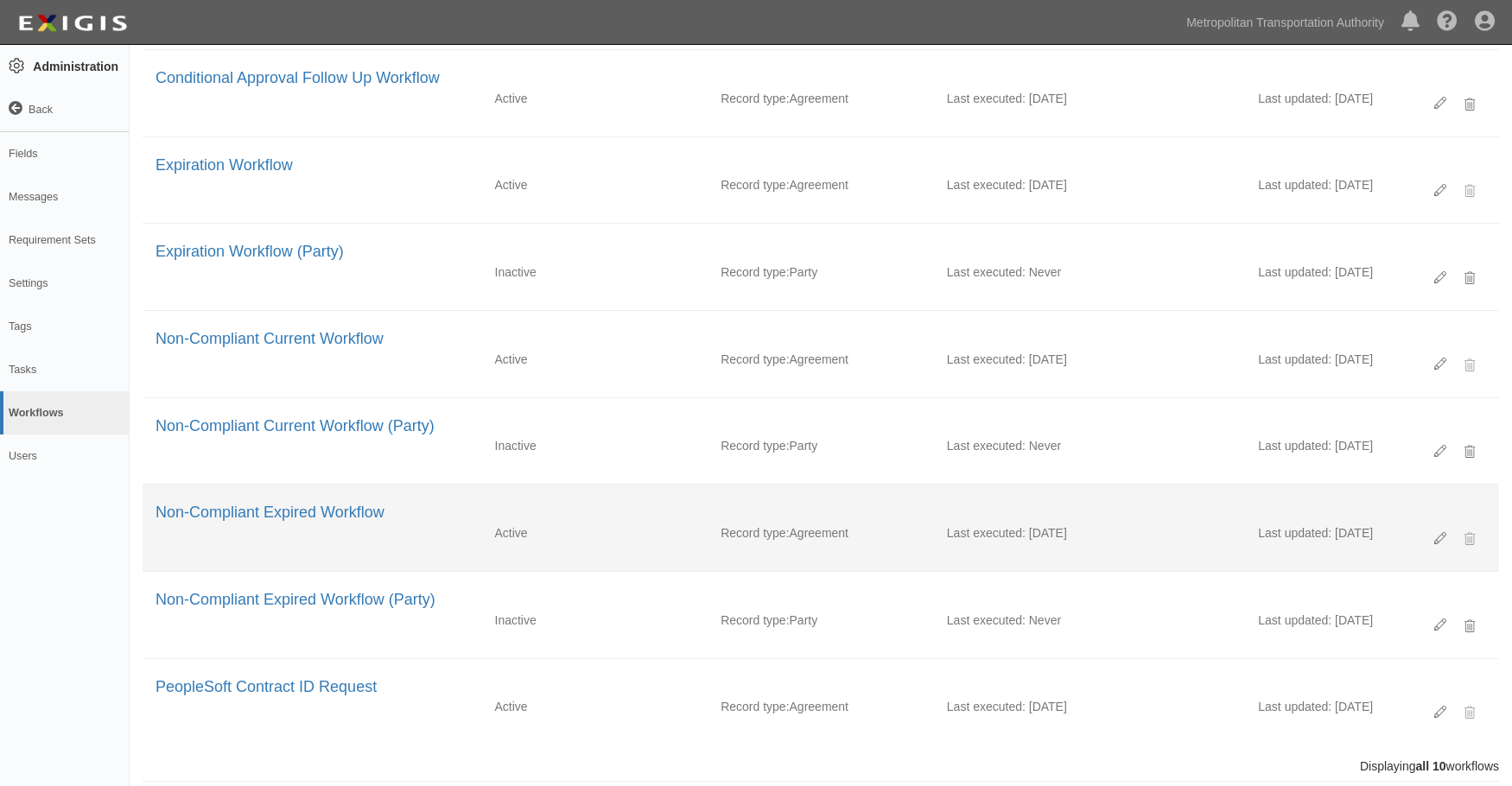
scroll to position [312, 0]
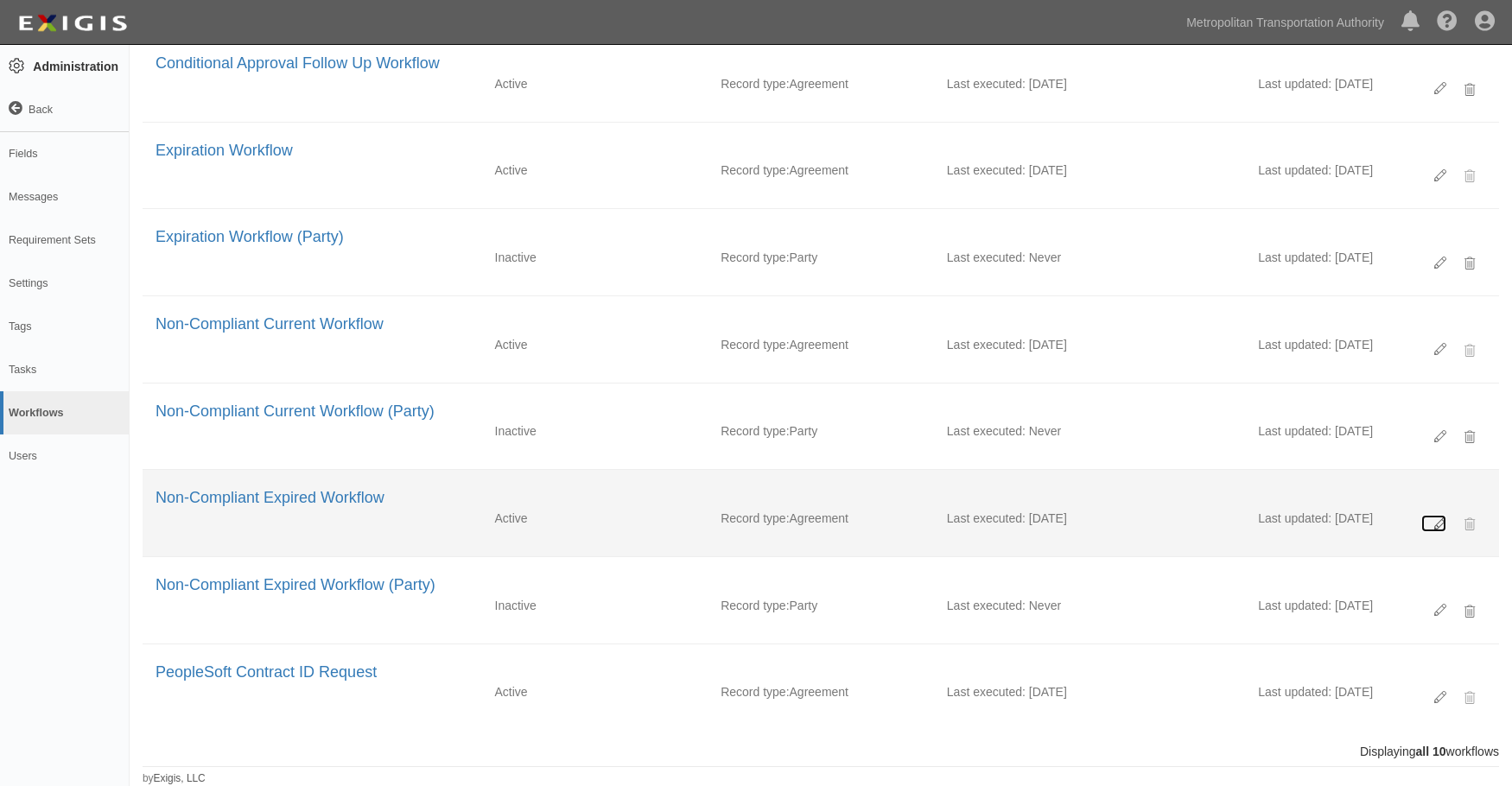
click at [1443, 520] on icon at bounding box center [1440, 524] width 12 height 12
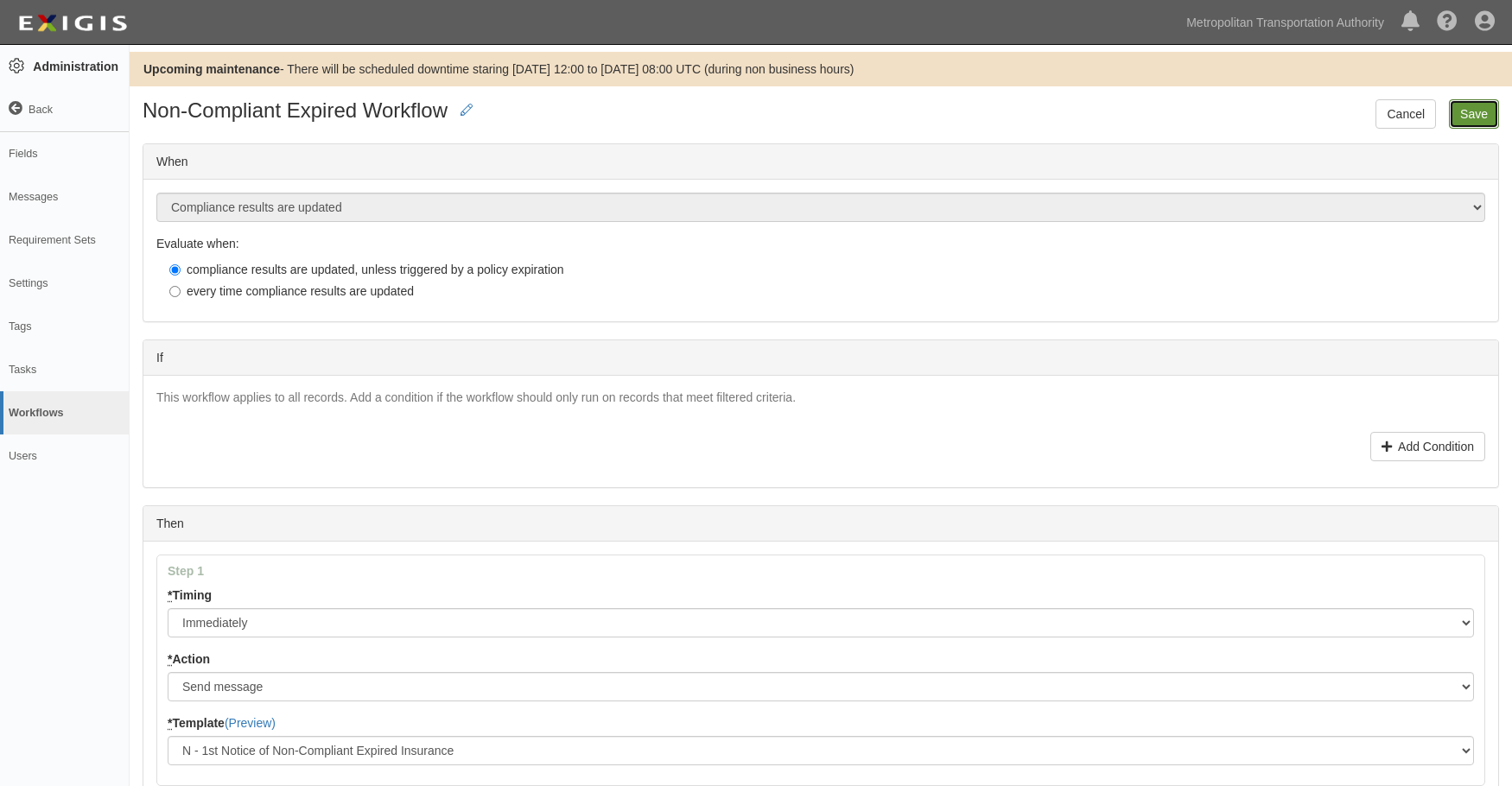
click at [1469, 121] on input "Save" at bounding box center [1474, 114] width 50 height 30
click at [1468, 105] on input "Save" at bounding box center [1474, 114] width 50 height 30
click at [49, 423] on link "Workflows" at bounding box center [64, 413] width 128 height 43
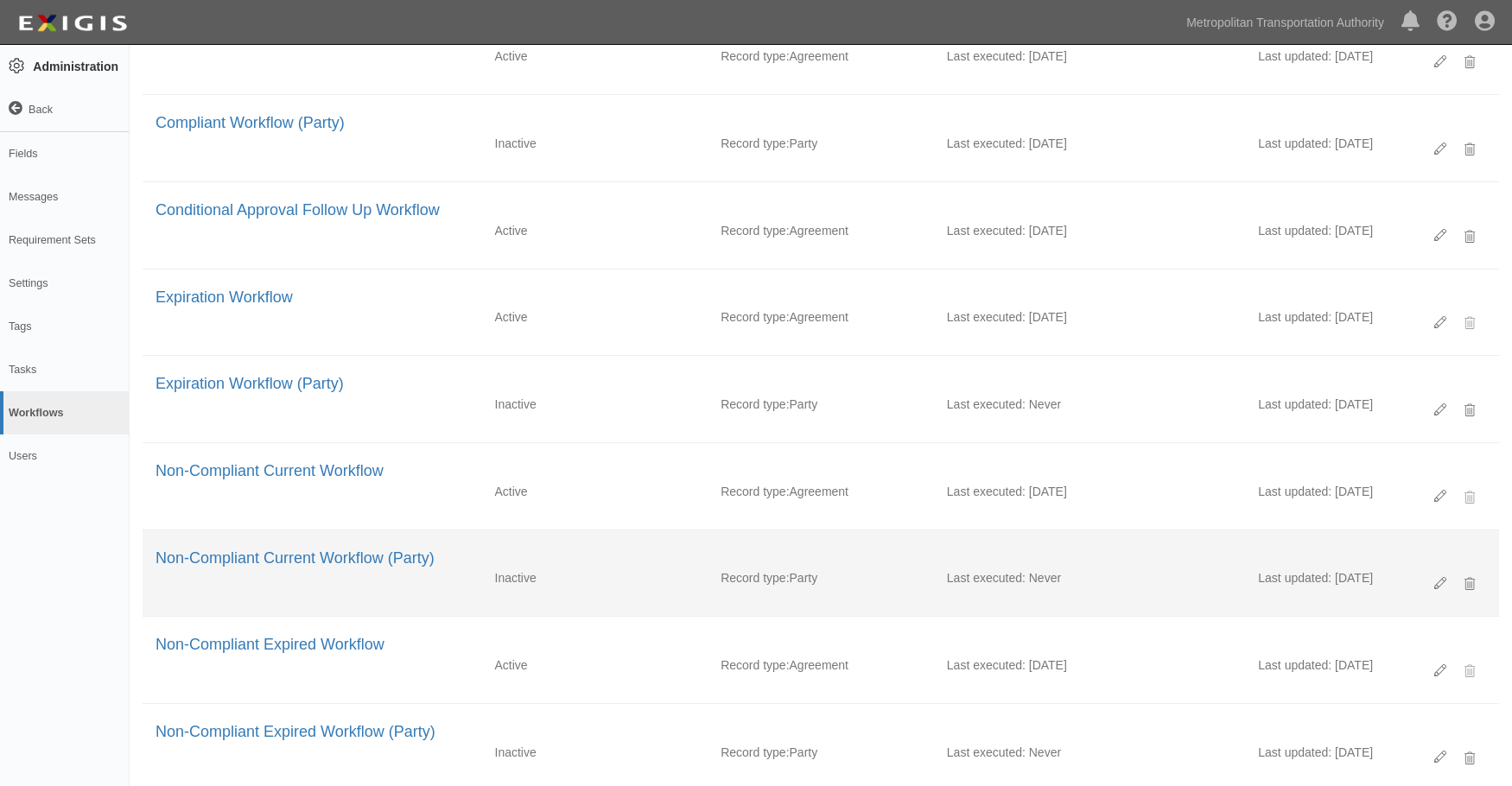
scroll to position [173, 0]
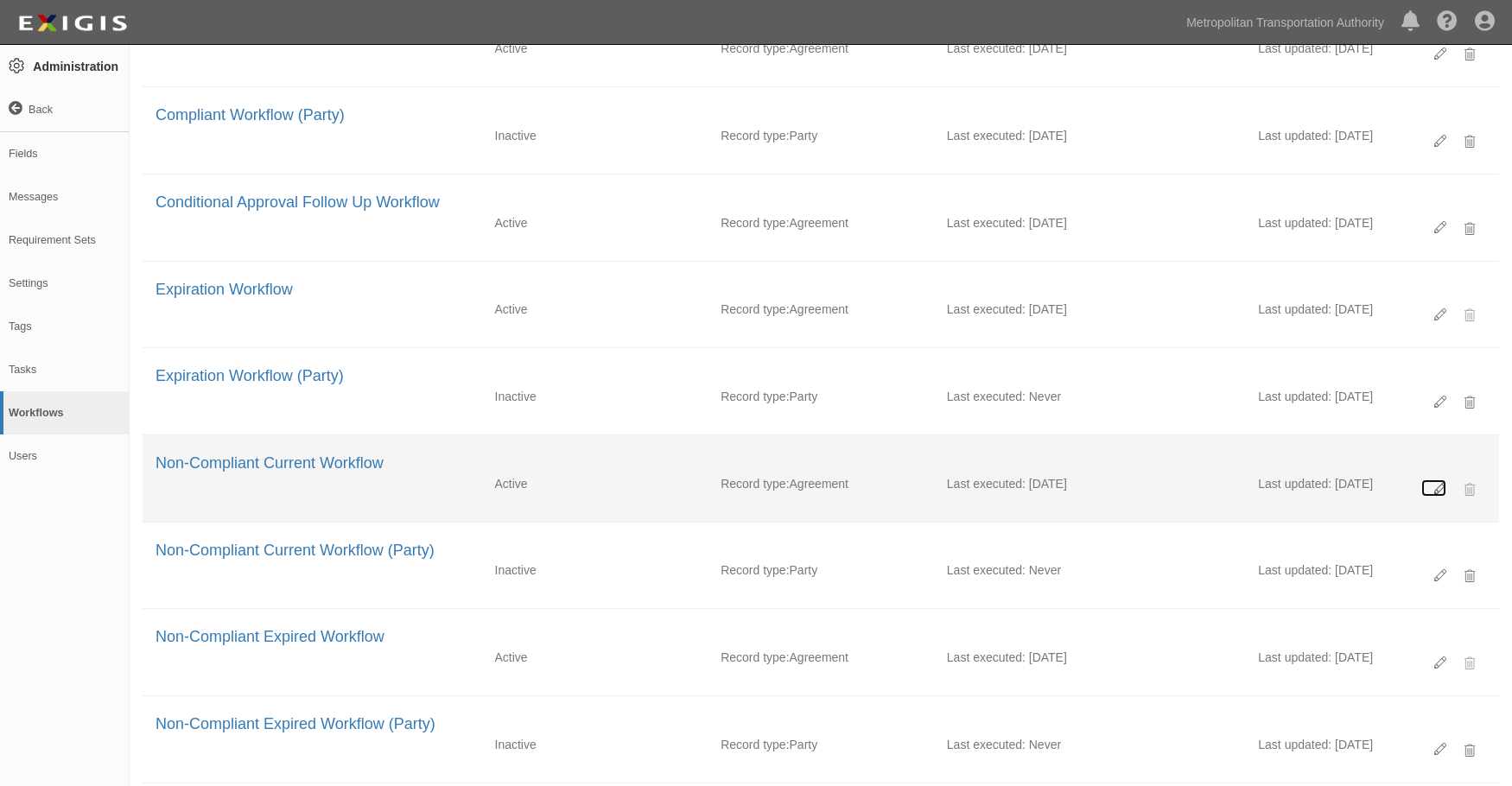
click at [1438, 485] on icon at bounding box center [1440, 488] width 12 height 12
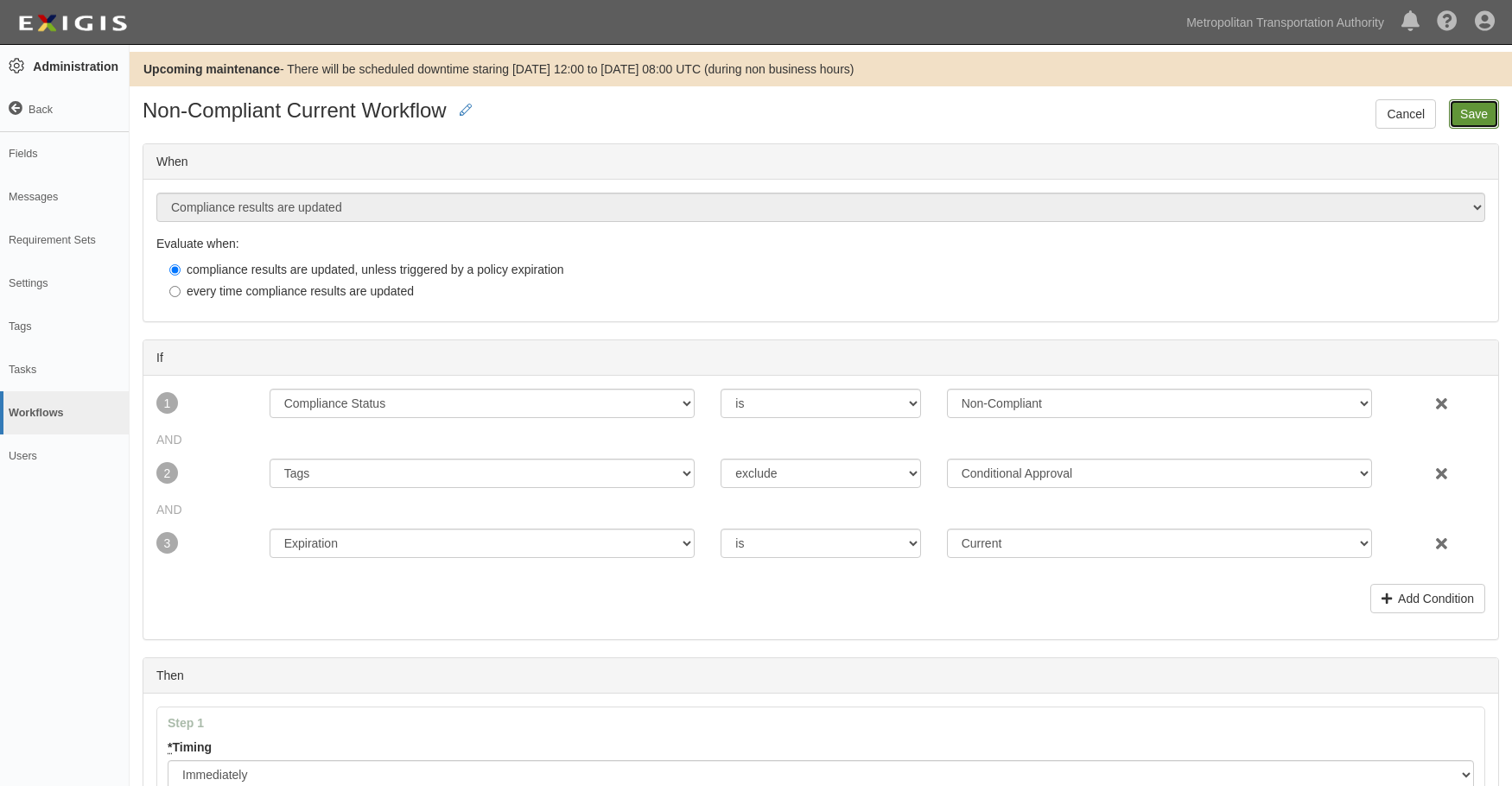
click at [1474, 110] on input "Save" at bounding box center [1474, 114] width 50 height 30
click at [1486, 109] on input "Save" at bounding box center [1474, 114] width 50 height 30
click at [1490, 108] on input "Save" at bounding box center [1474, 114] width 50 height 30
click at [1481, 109] on input "Save" at bounding box center [1474, 114] width 50 height 30
click at [50, 205] on link "Messages" at bounding box center [64, 196] width 128 height 43
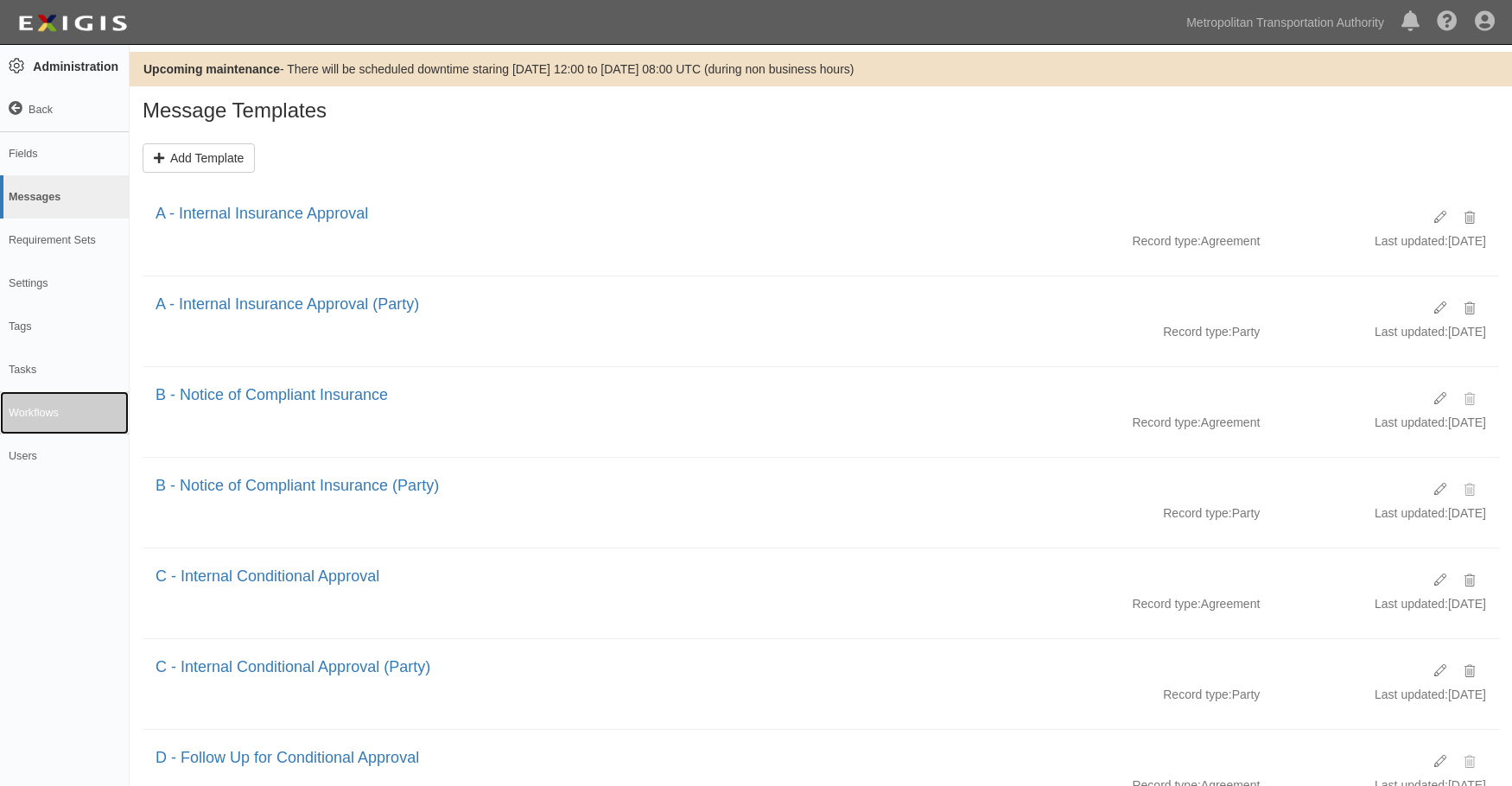
click at [39, 405] on link "Workflows" at bounding box center [64, 413] width 128 height 43
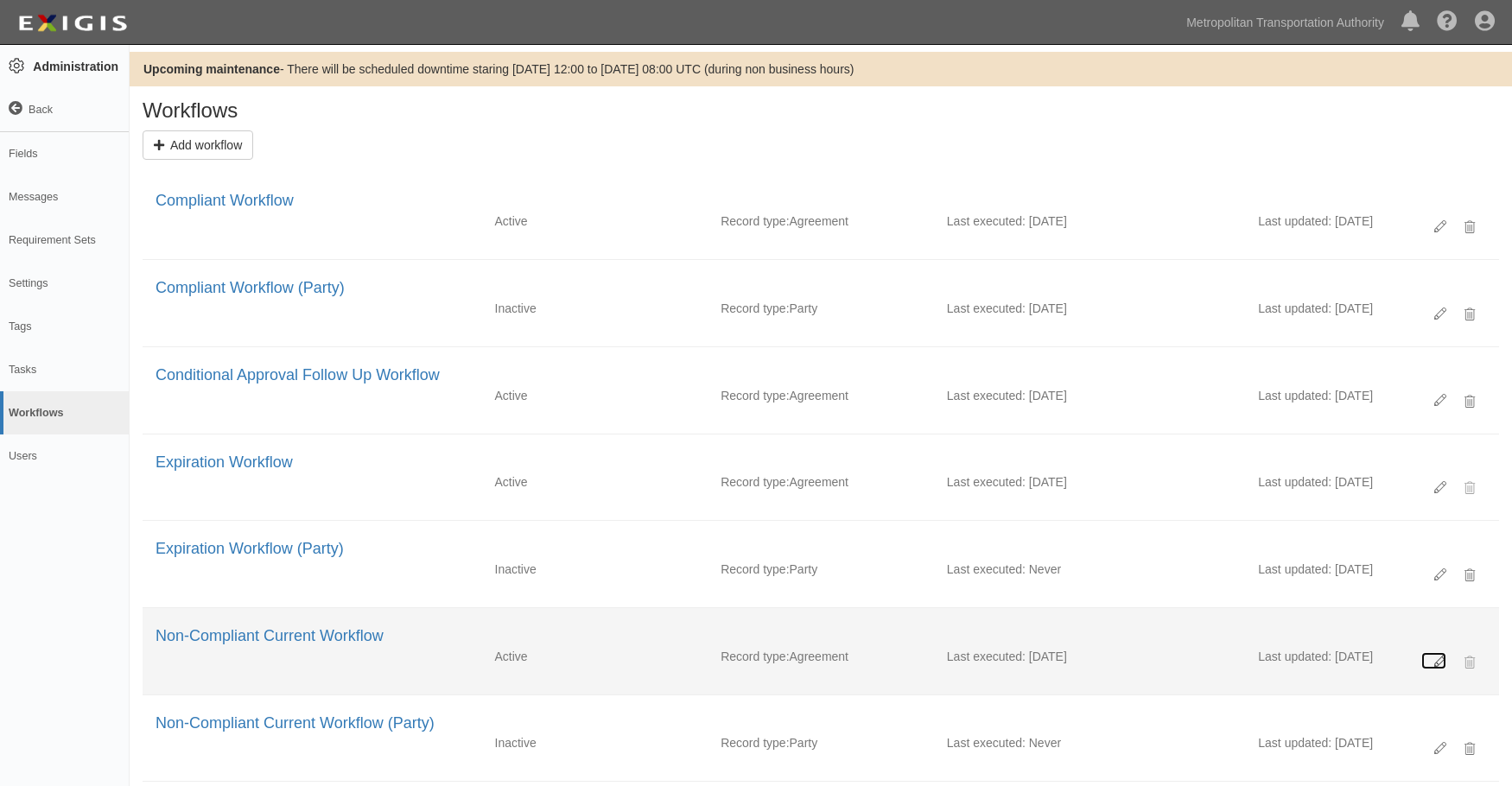
click at [1439, 661] on icon at bounding box center [1440, 661] width 12 height 12
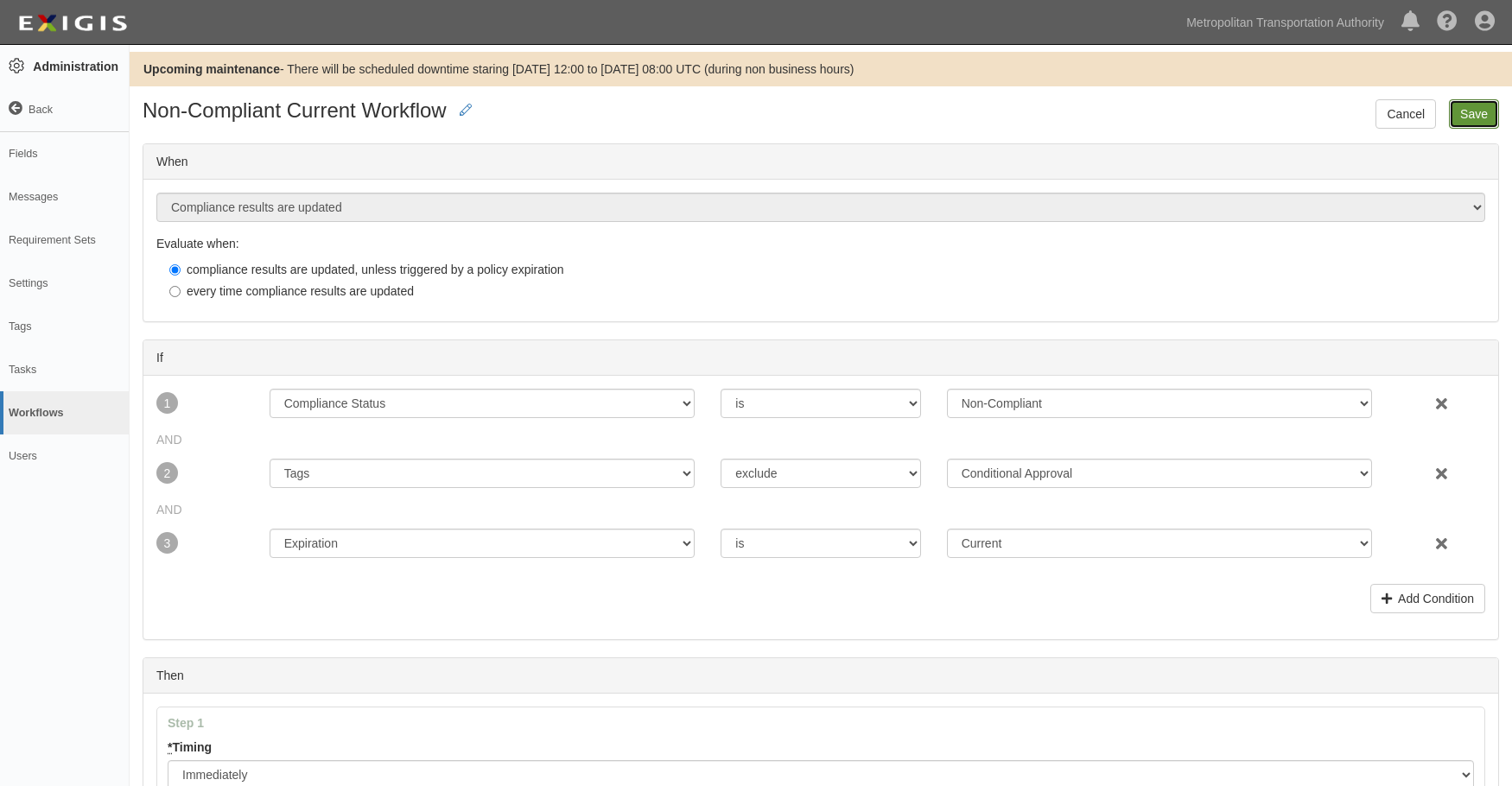
click at [1474, 112] on input "Save" at bounding box center [1474, 114] width 50 height 30
click at [1483, 116] on input "Save" at bounding box center [1474, 114] width 50 height 30
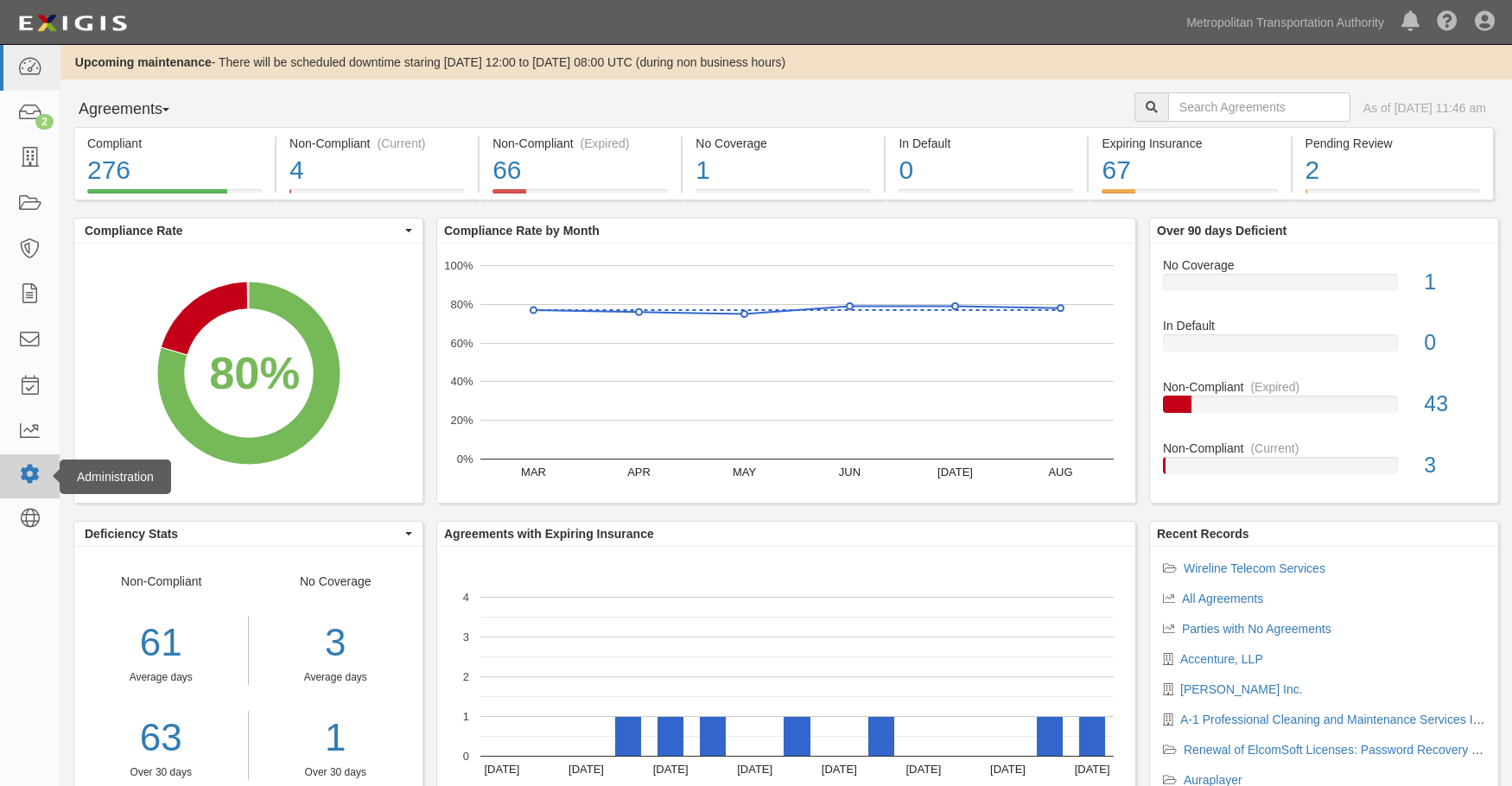
click at [36, 473] on icon at bounding box center [29, 475] width 24 height 14
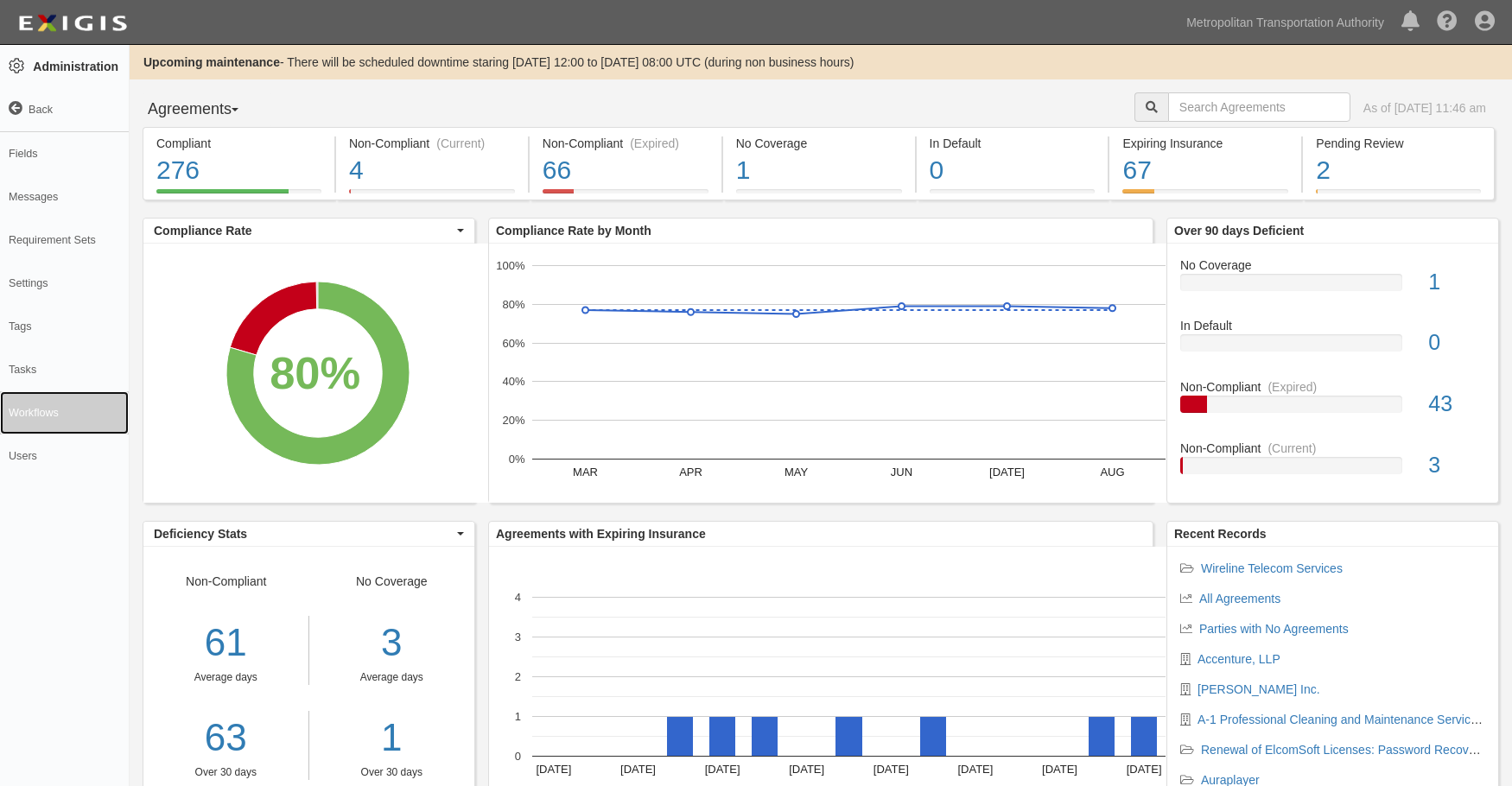
click at [42, 402] on link "Workflows" at bounding box center [64, 413] width 128 height 43
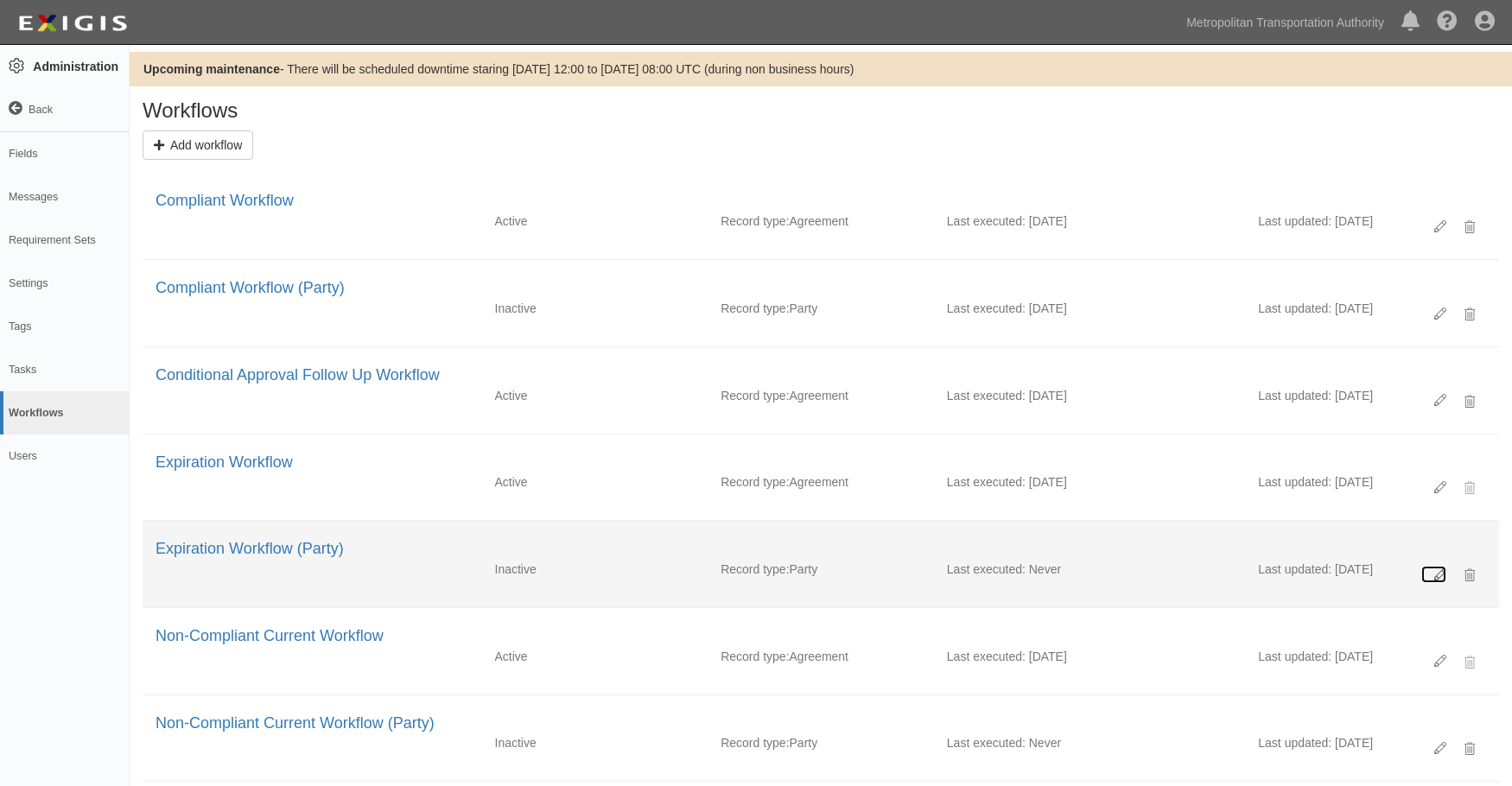
click at [1438, 568] on link at bounding box center [1434, 574] width 25 height 17
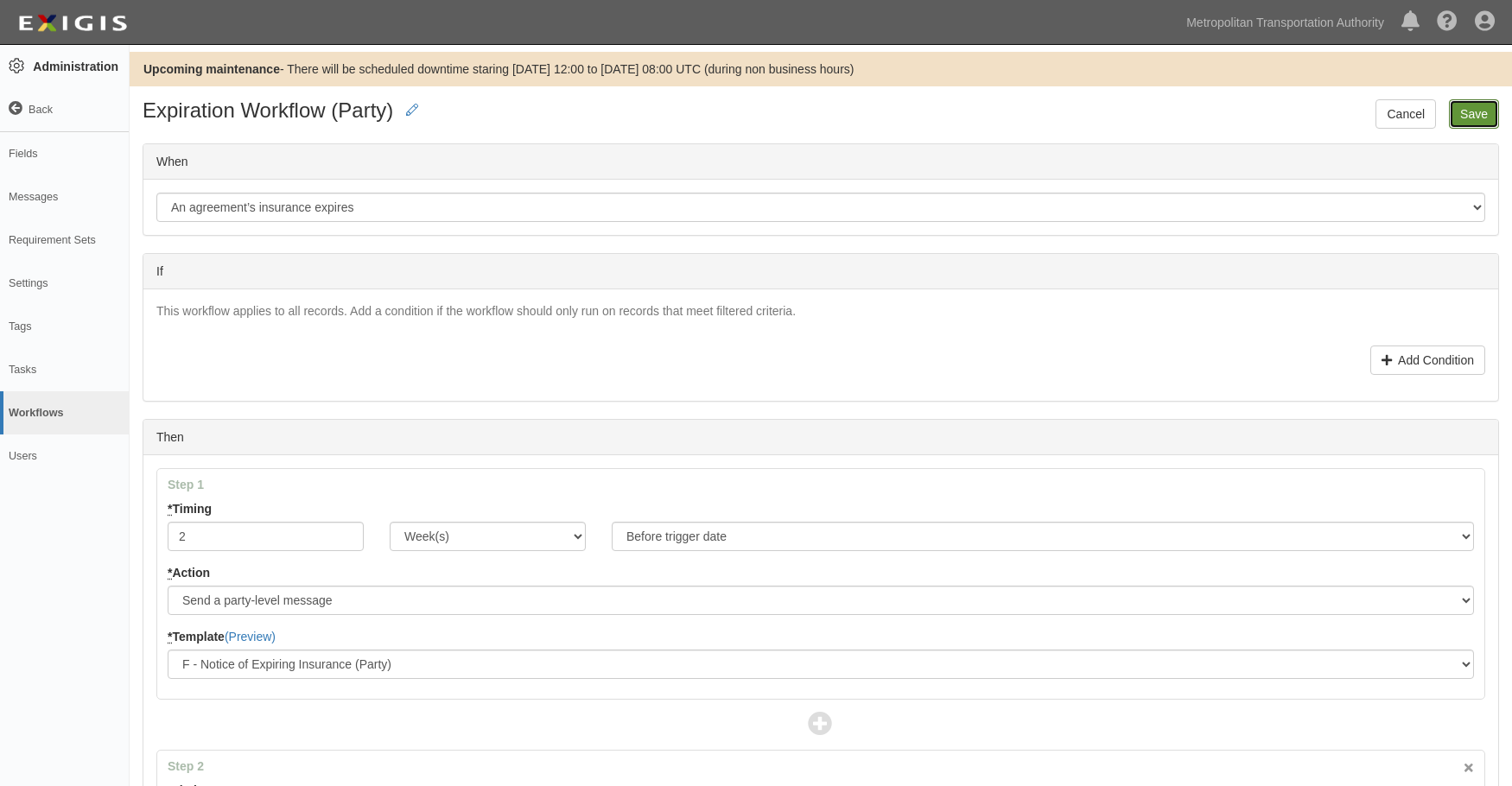
click at [1469, 118] on input "Save" at bounding box center [1474, 114] width 50 height 30
click at [1046, 85] on div "Upcoming maintenance - There will be scheduled downtime staring [DATE] 12:00 to…" at bounding box center [820, 69] width 1383 height 35
